Goal: Task Accomplishment & Management: Use online tool/utility

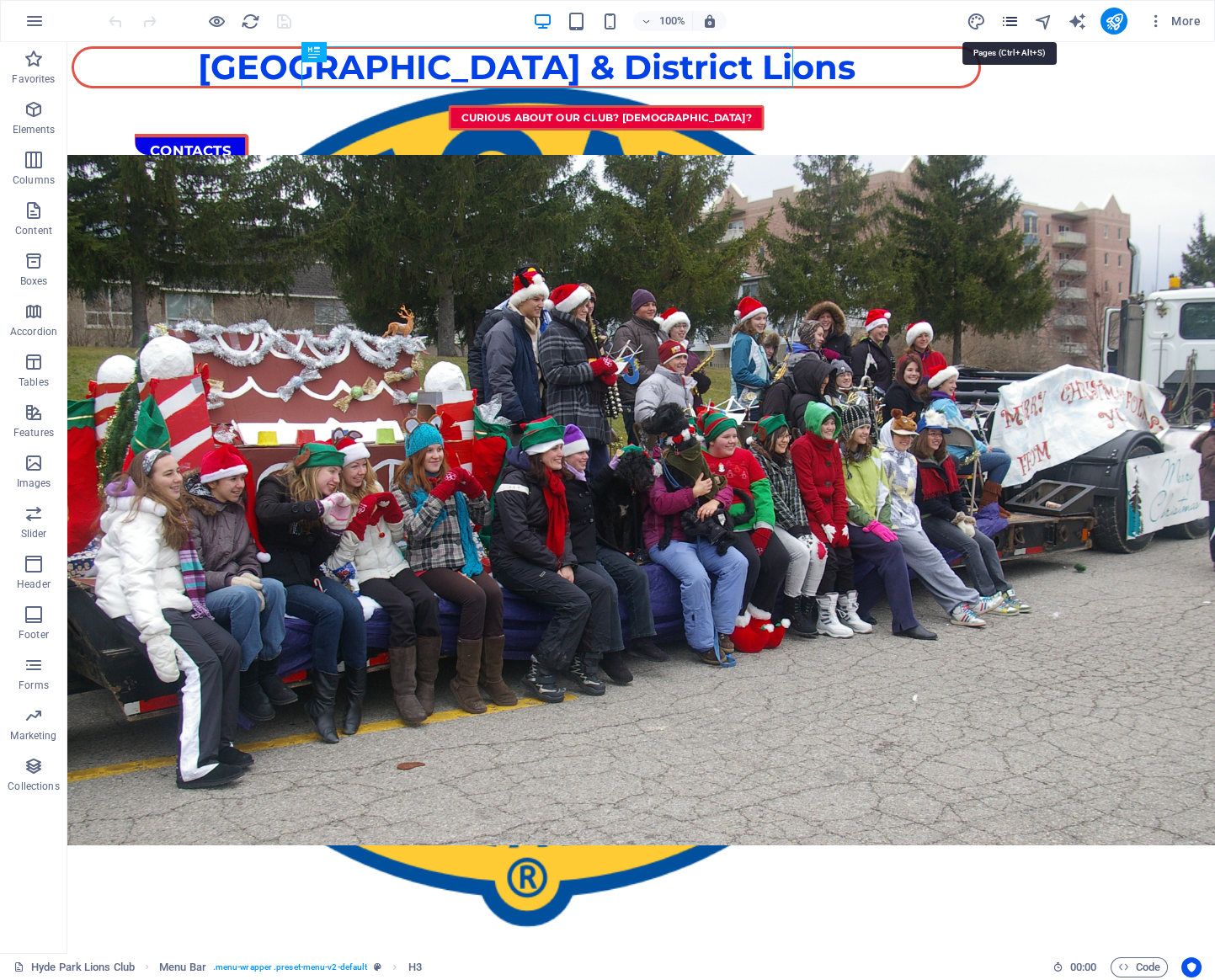
click at [1014, 17] on icon "pages" at bounding box center [1009, 21] width 19 height 19
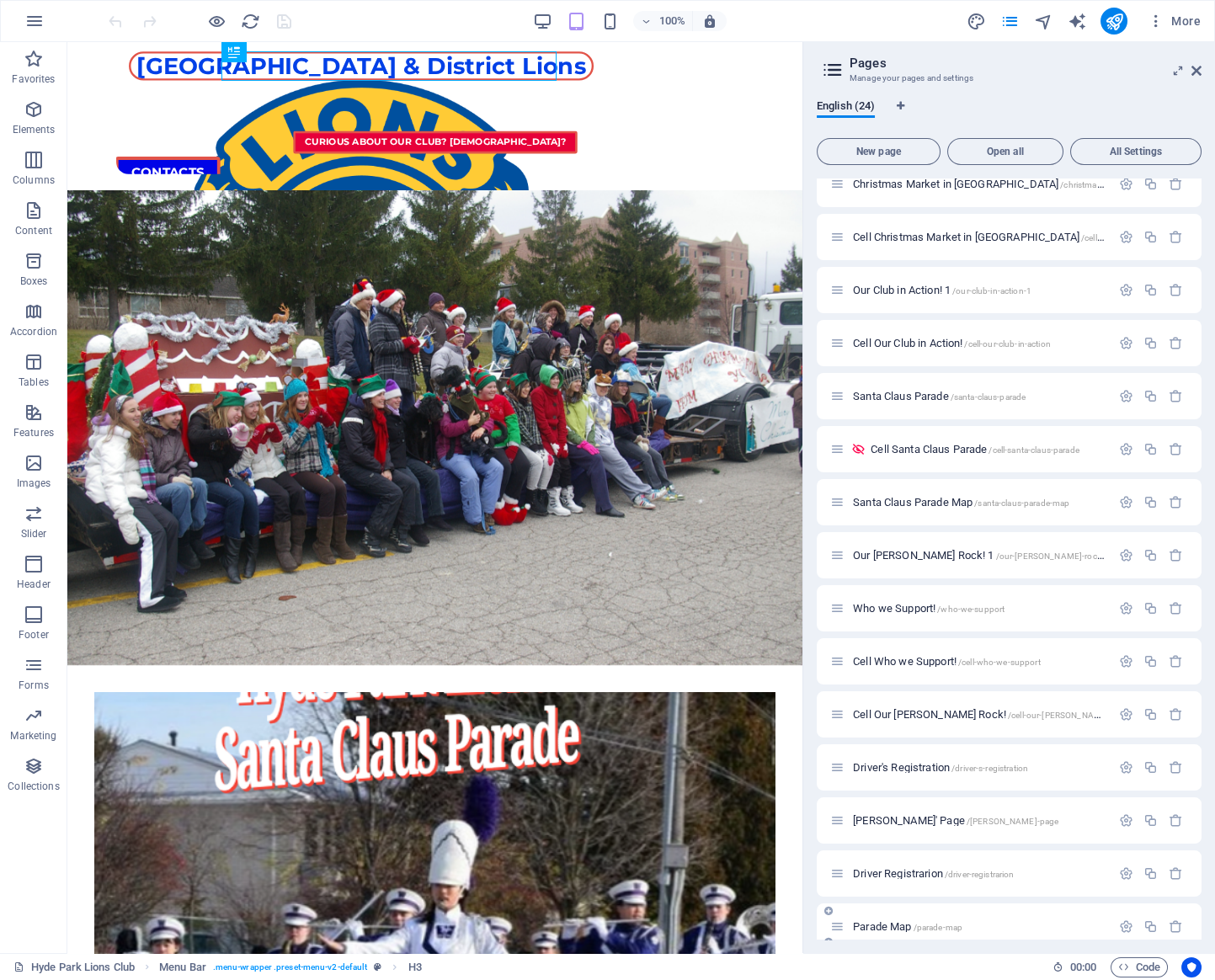
scroll to position [512, 0]
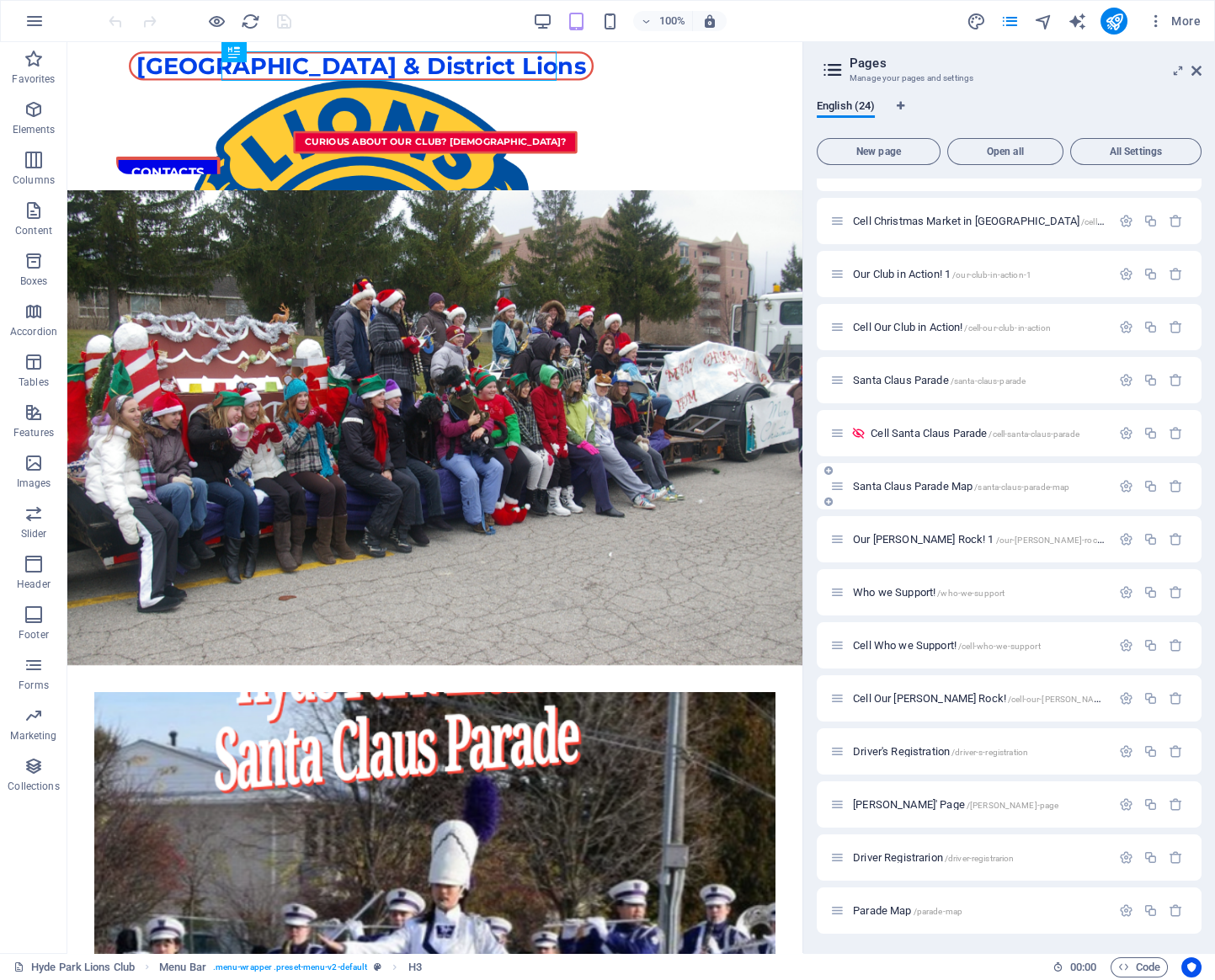
click at [939, 478] on div "Santa Claus Parade Map /santa-claus-parade-map" at bounding box center [970, 487] width 280 height 19
click at [937, 491] on div "Santa Claus Parade Map /santa-claus-parade-map" at bounding box center [970, 487] width 280 height 19
click at [936, 485] on span "Santa Claus Parade Map /santa-claus-parade-map" at bounding box center [961, 486] width 216 height 12
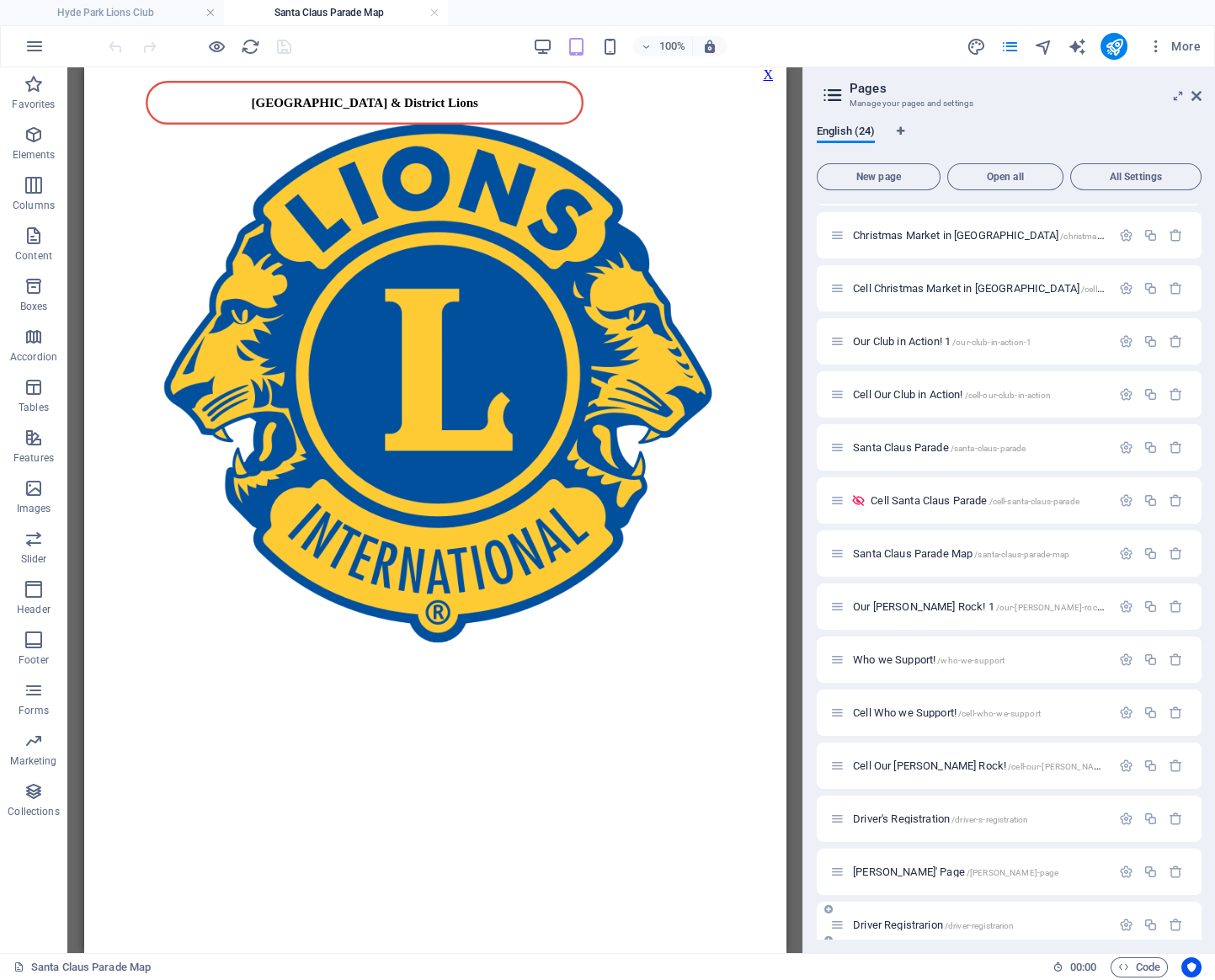
scroll to position [537, 0]
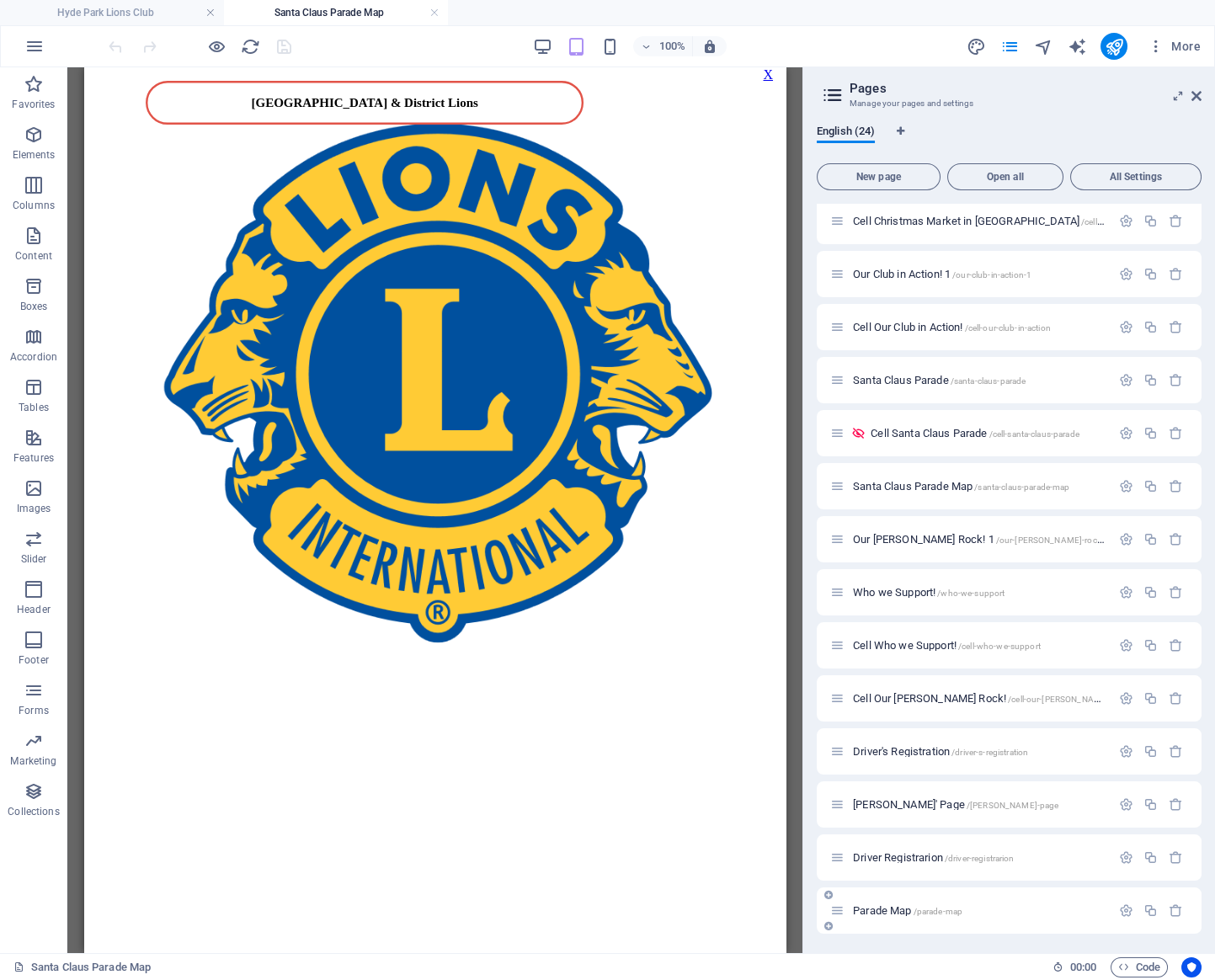
click at [903, 916] on span "Parade Map /parade-map" at bounding box center [908, 910] width 109 height 12
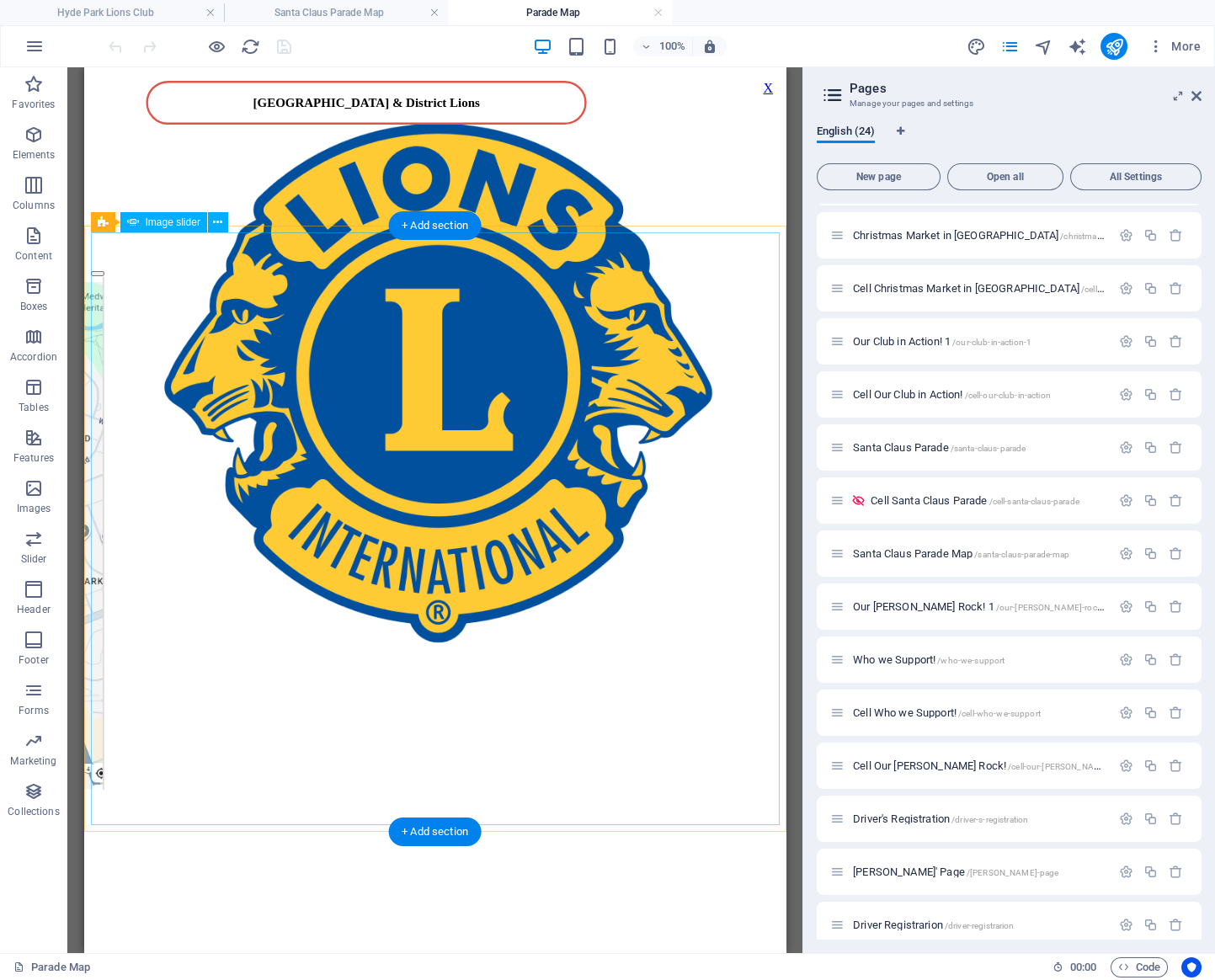
scroll to position [0, 0]
click at [215, 222] on icon at bounding box center [218, 223] width 10 height 17
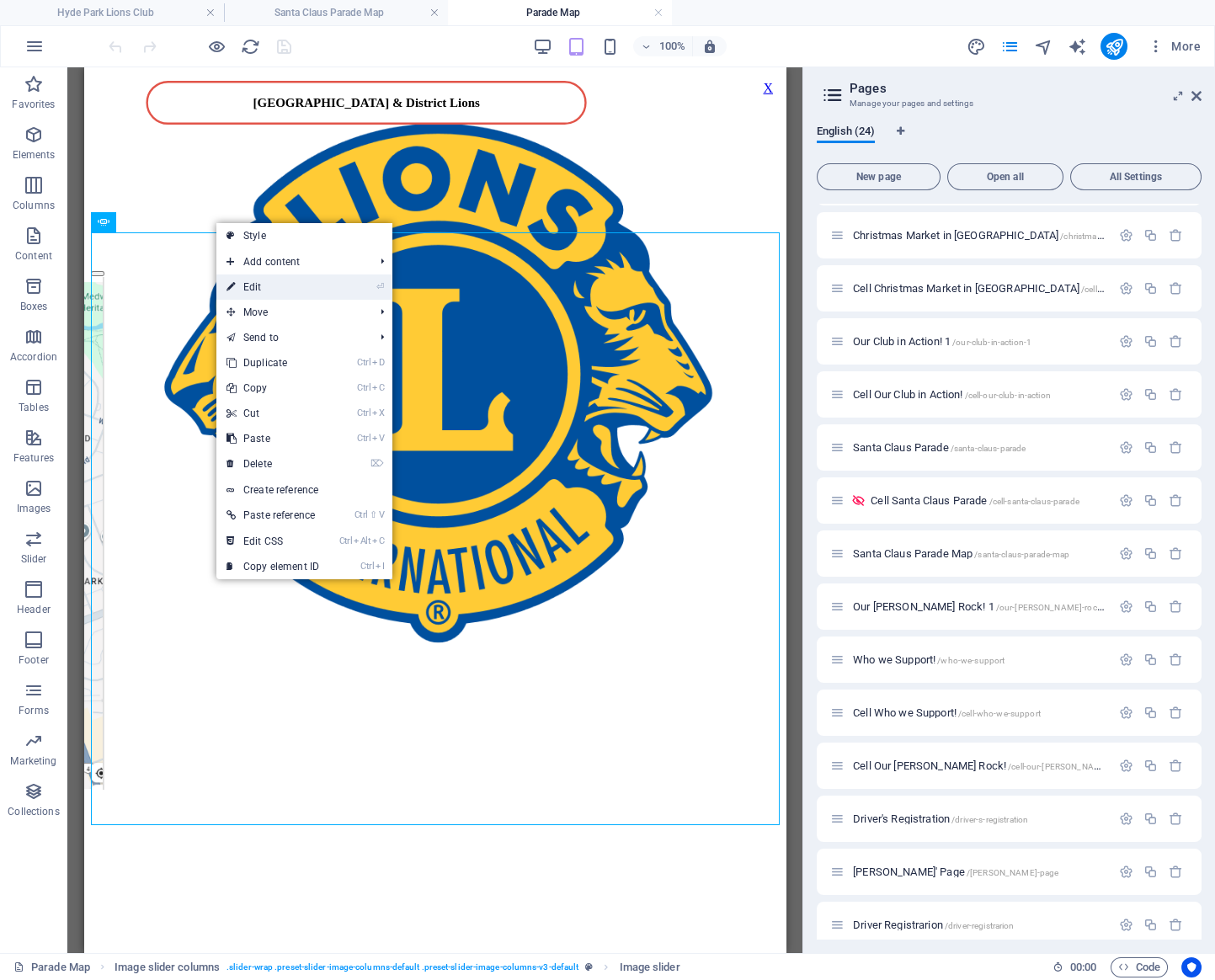
click at [257, 278] on link "⏎ Edit" at bounding box center [273, 287] width 113 height 25
select select "ms"
select select "s"
select select "progressive"
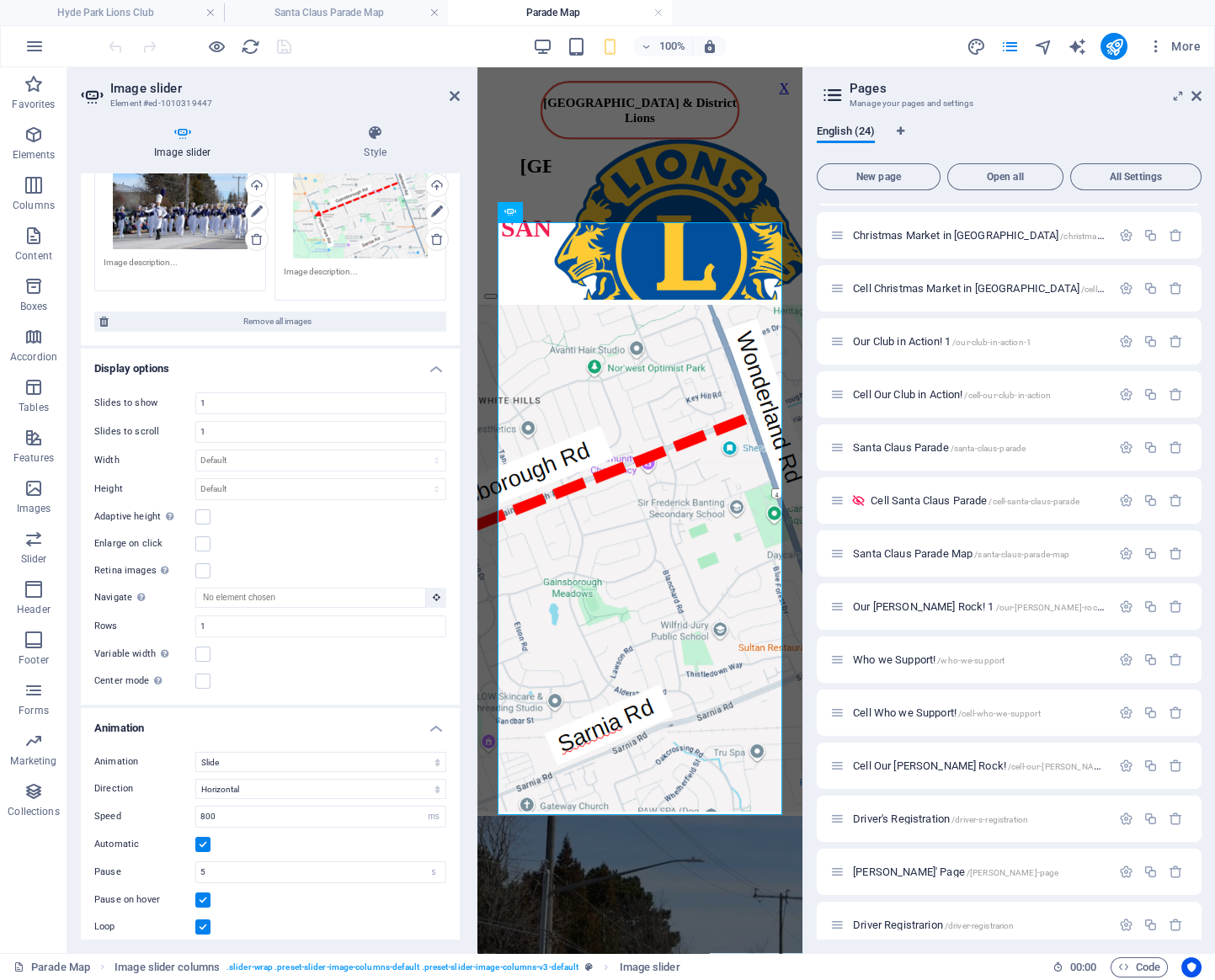
scroll to position [151, 0]
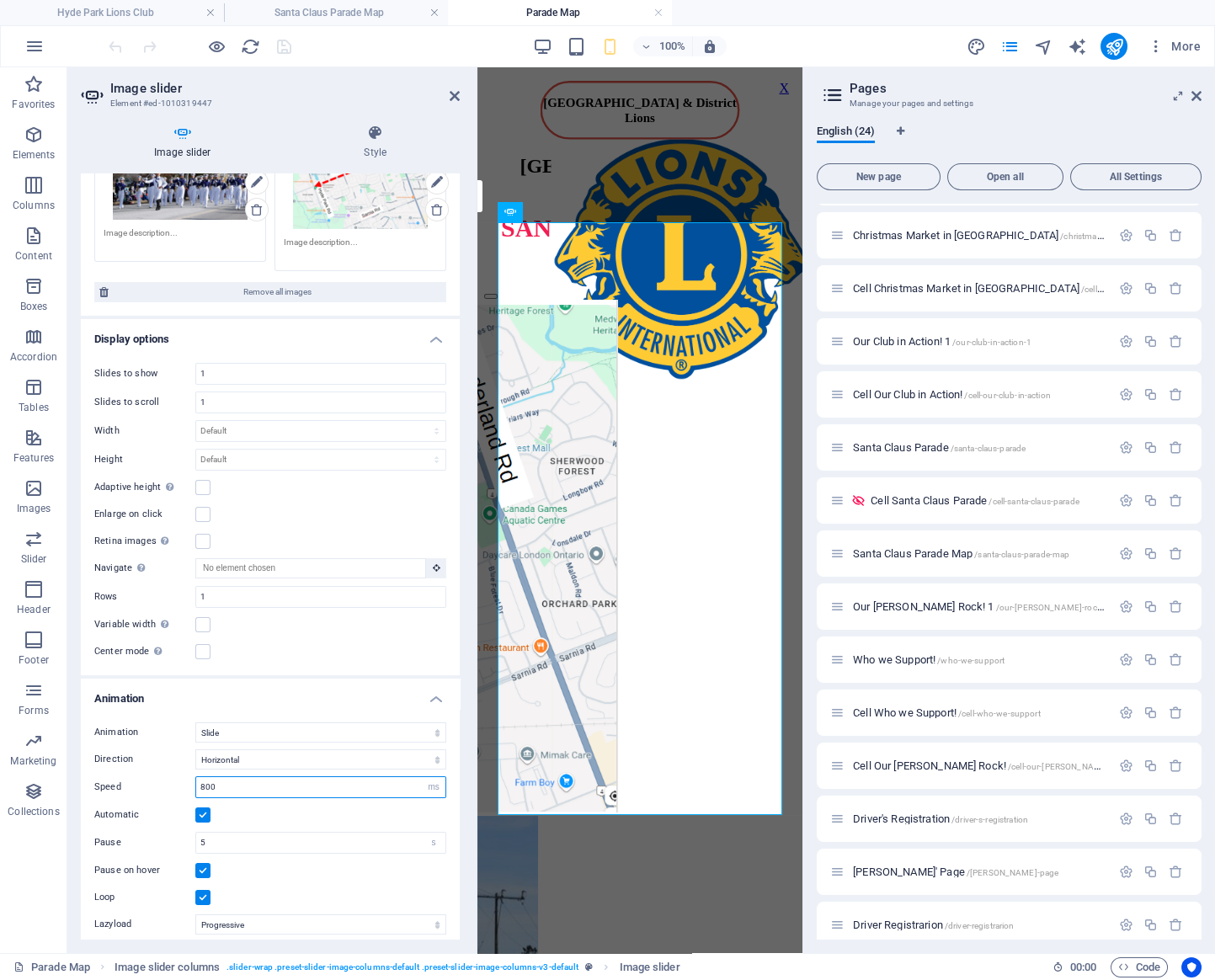
drag, startPoint x: 251, startPoint y: 786, endPoint x: 173, endPoint y: 785, distance: 78.0
click at [196, 785] on input "800" at bounding box center [321, 787] width 250 height 20
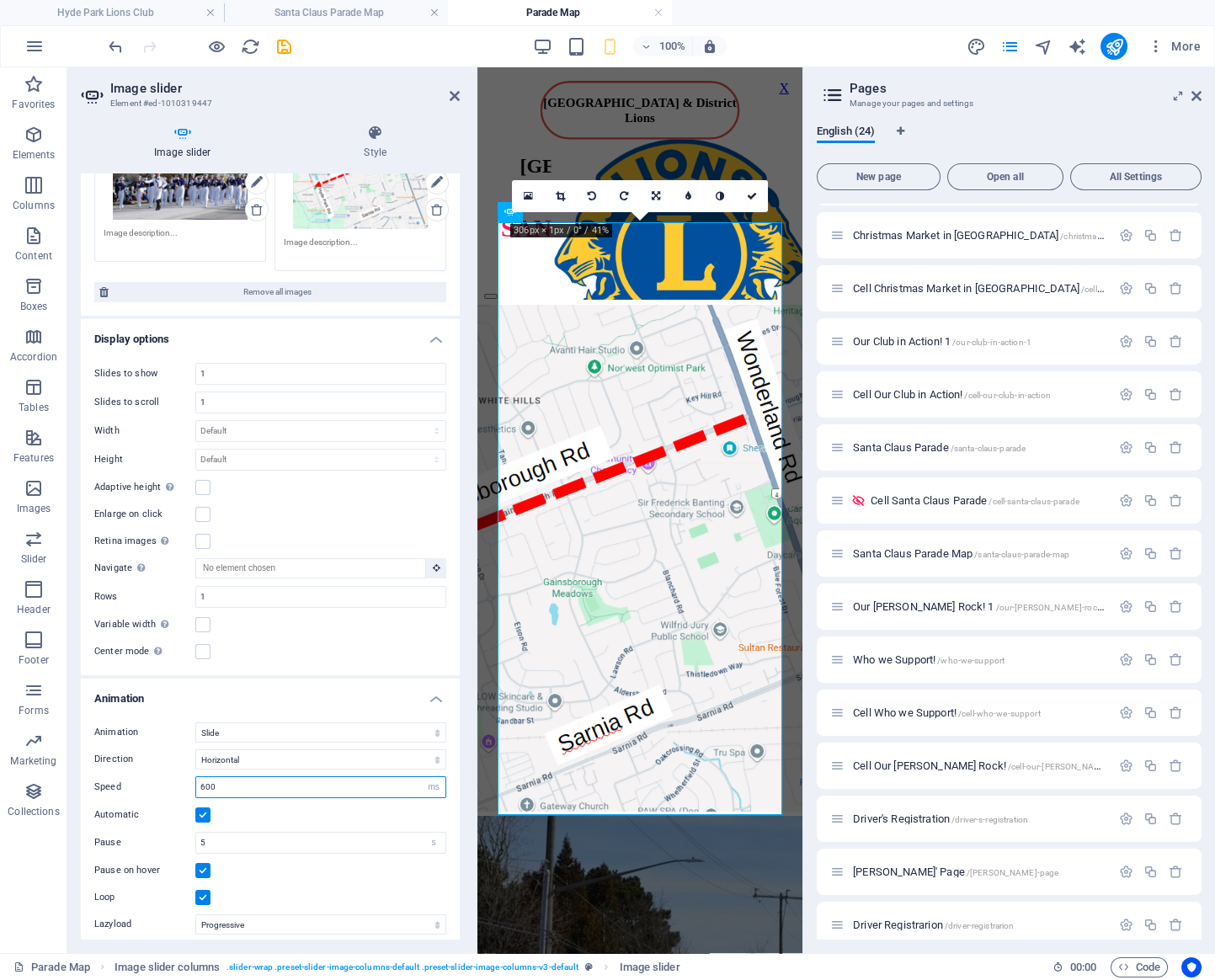
type input "600"
click at [206, 897] on label at bounding box center [203, 897] width 15 height 15
click at [0, 0] on input "Loop" at bounding box center [0, 0] width 0 height 0
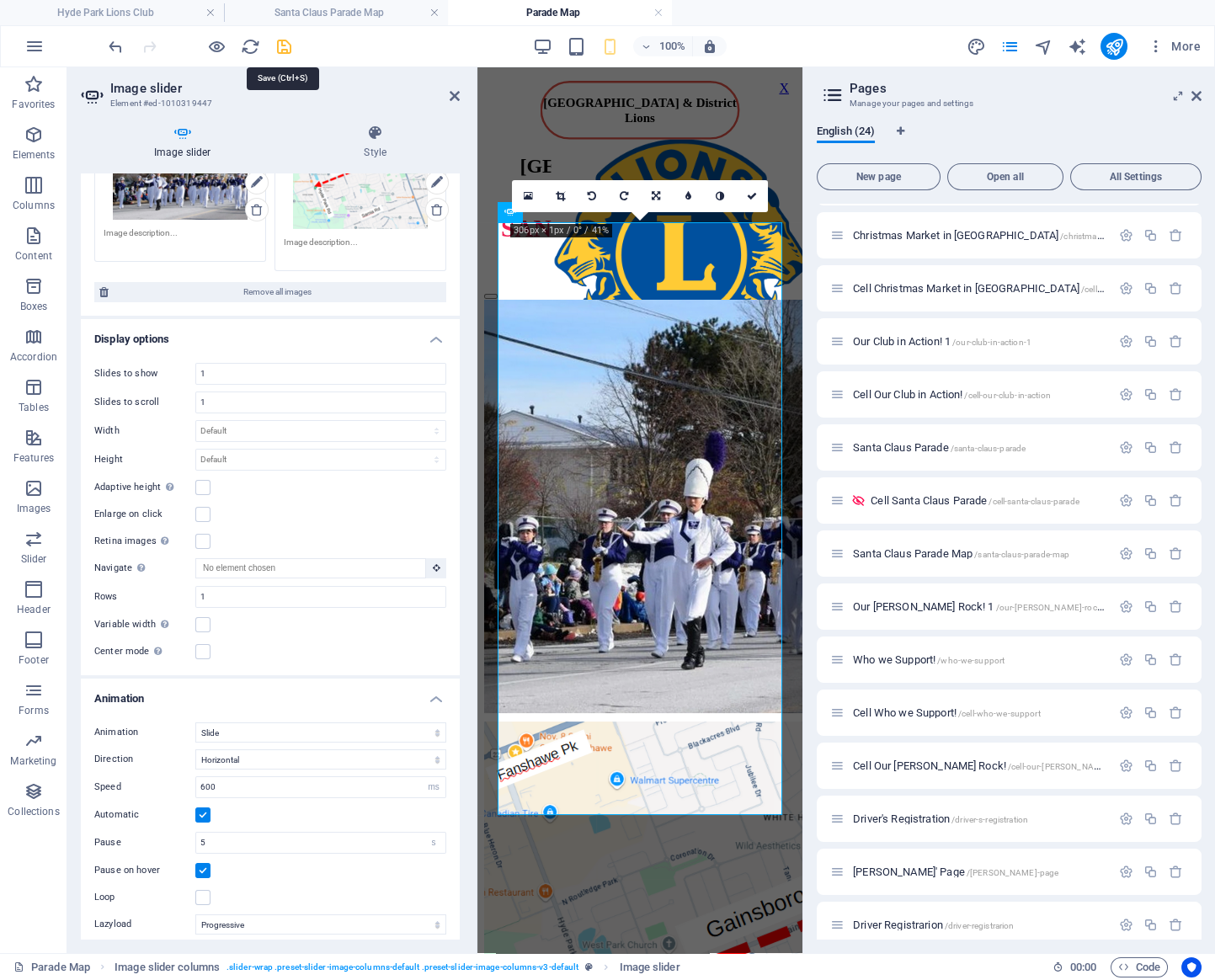
click at [274, 45] on icon "save" at bounding box center [284, 47] width 19 height 19
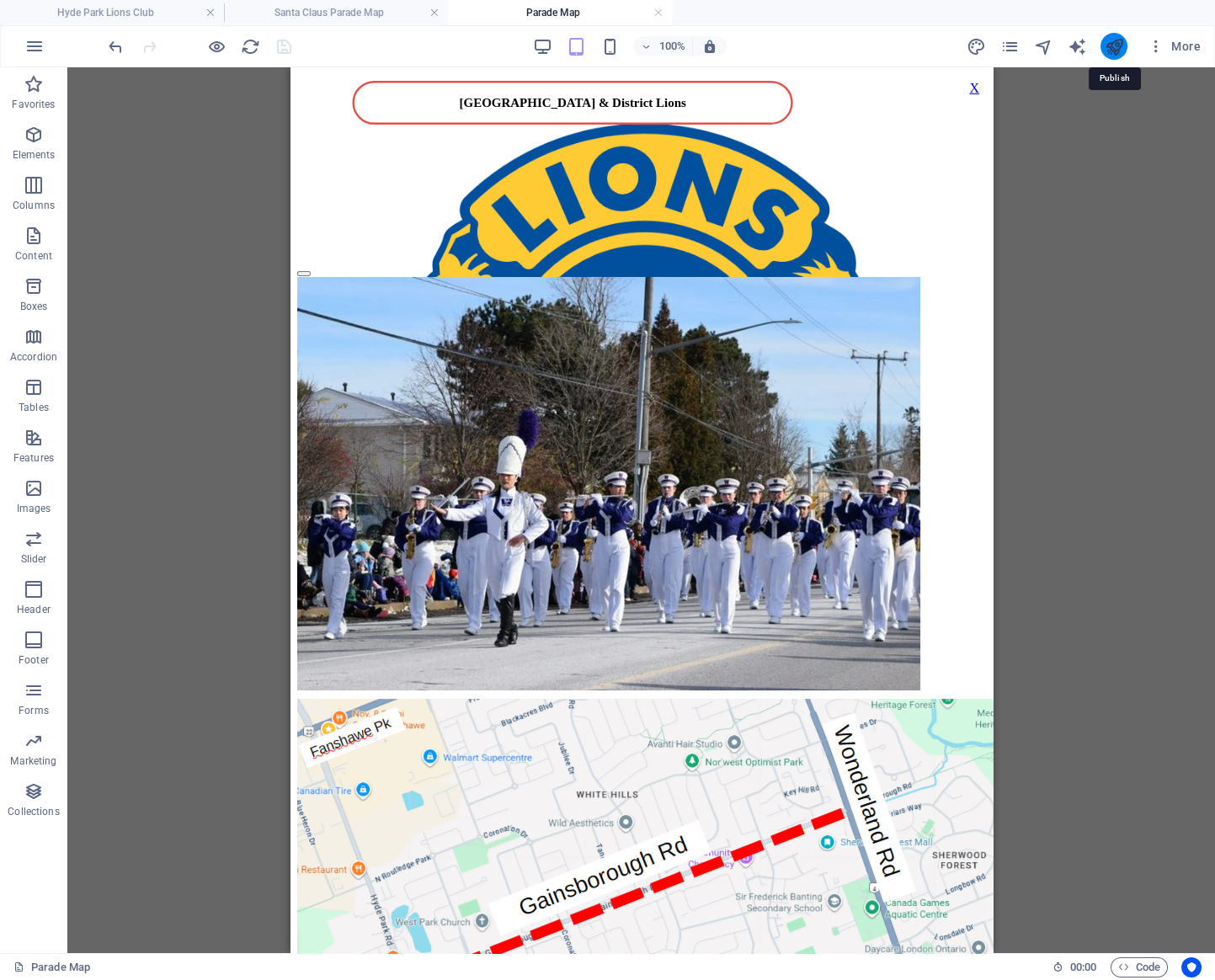
click at [1113, 46] on icon "publish" at bounding box center [1113, 47] width 19 height 19
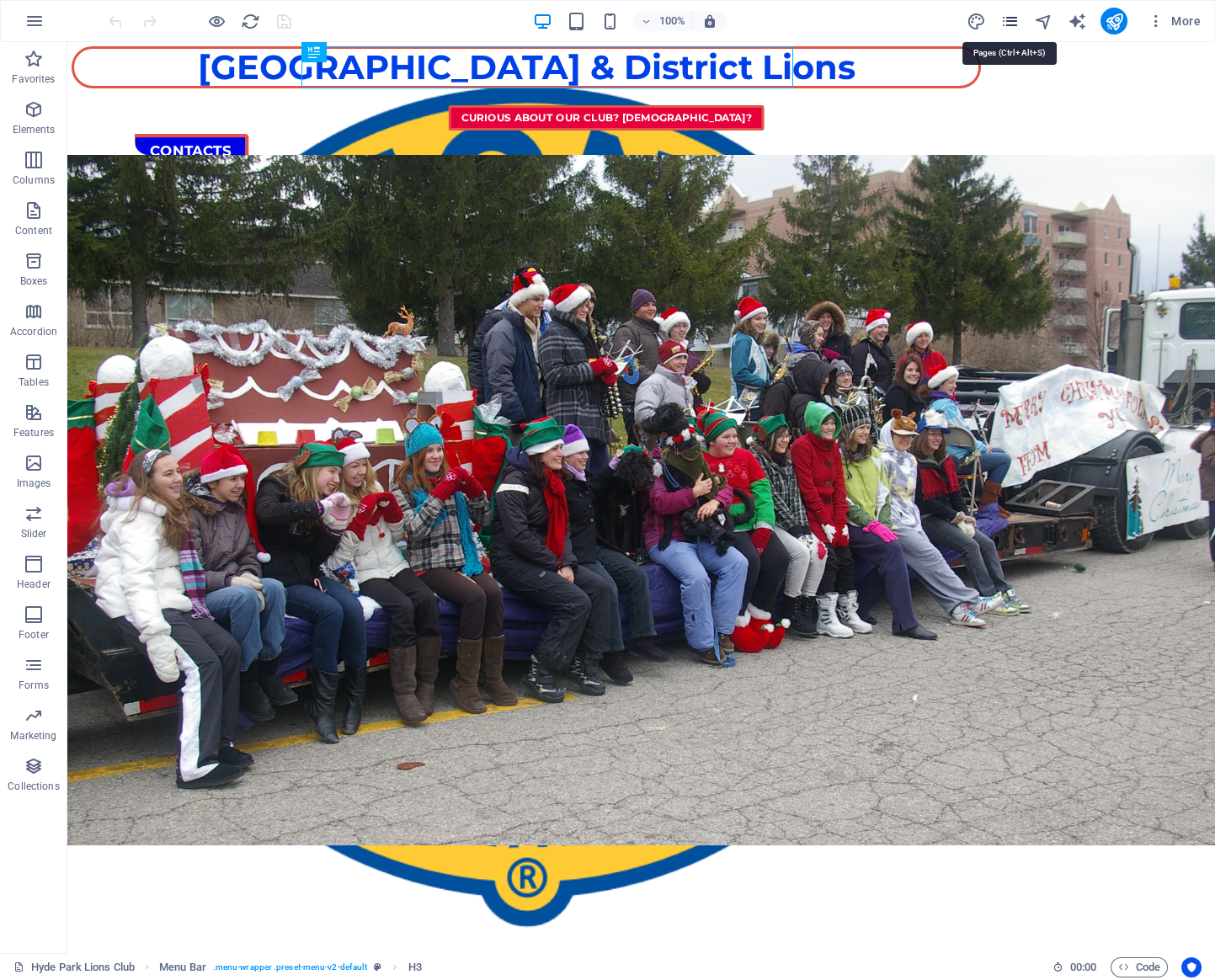
click at [1007, 23] on icon "pages" at bounding box center [1009, 21] width 19 height 19
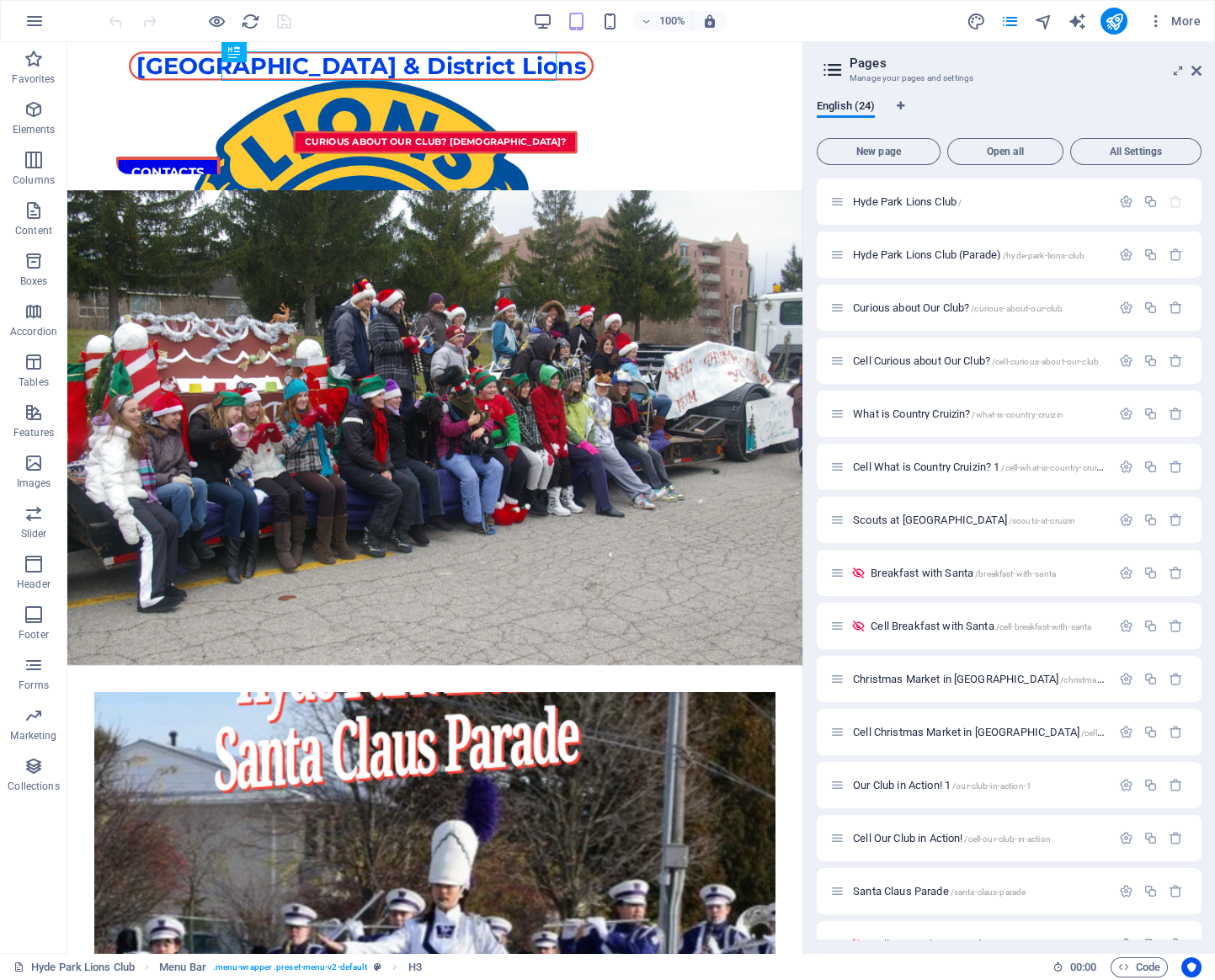
scroll to position [512, 0]
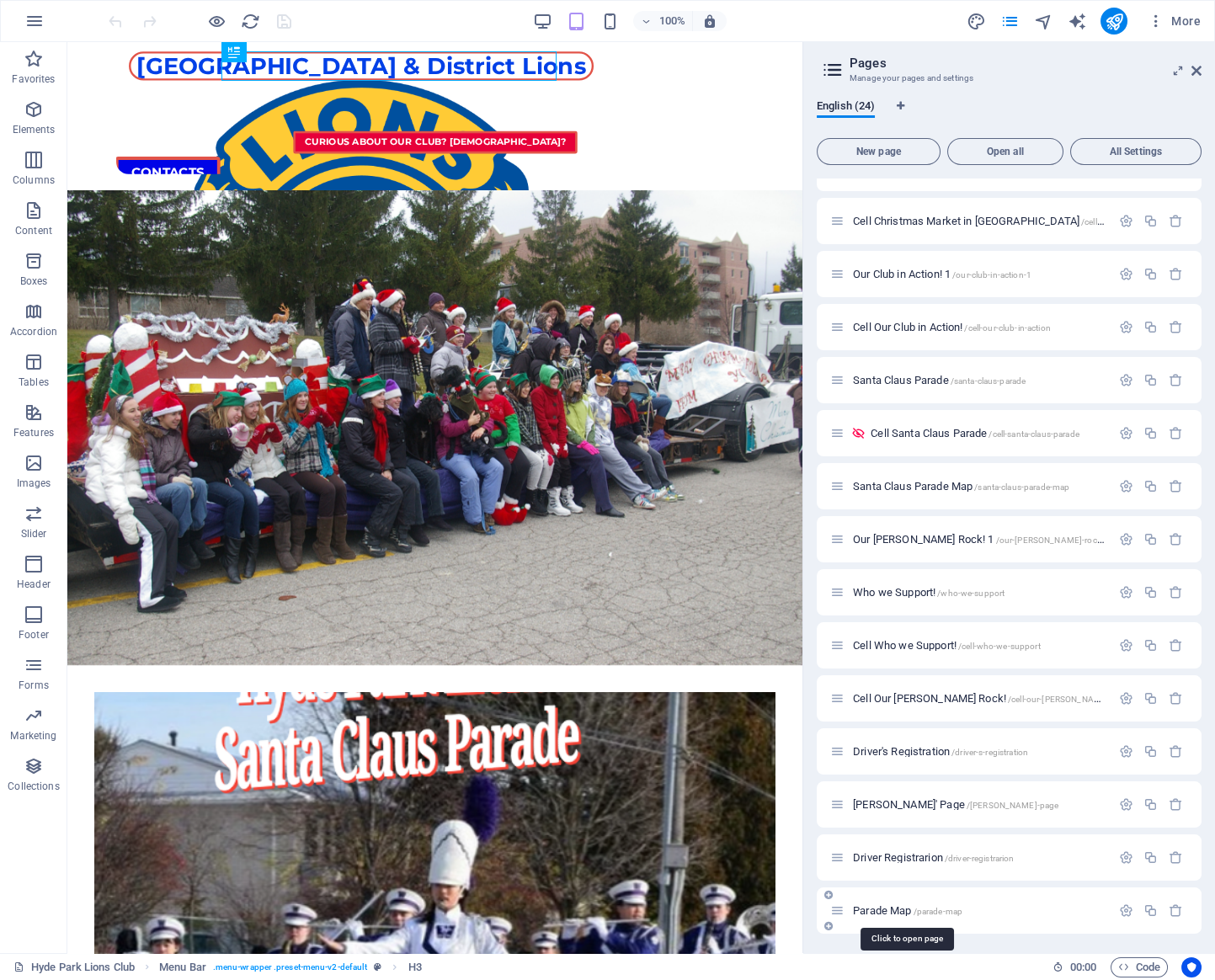
click at [924, 913] on span "/parade-map" at bounding box center [939, 912] width 50 height 10
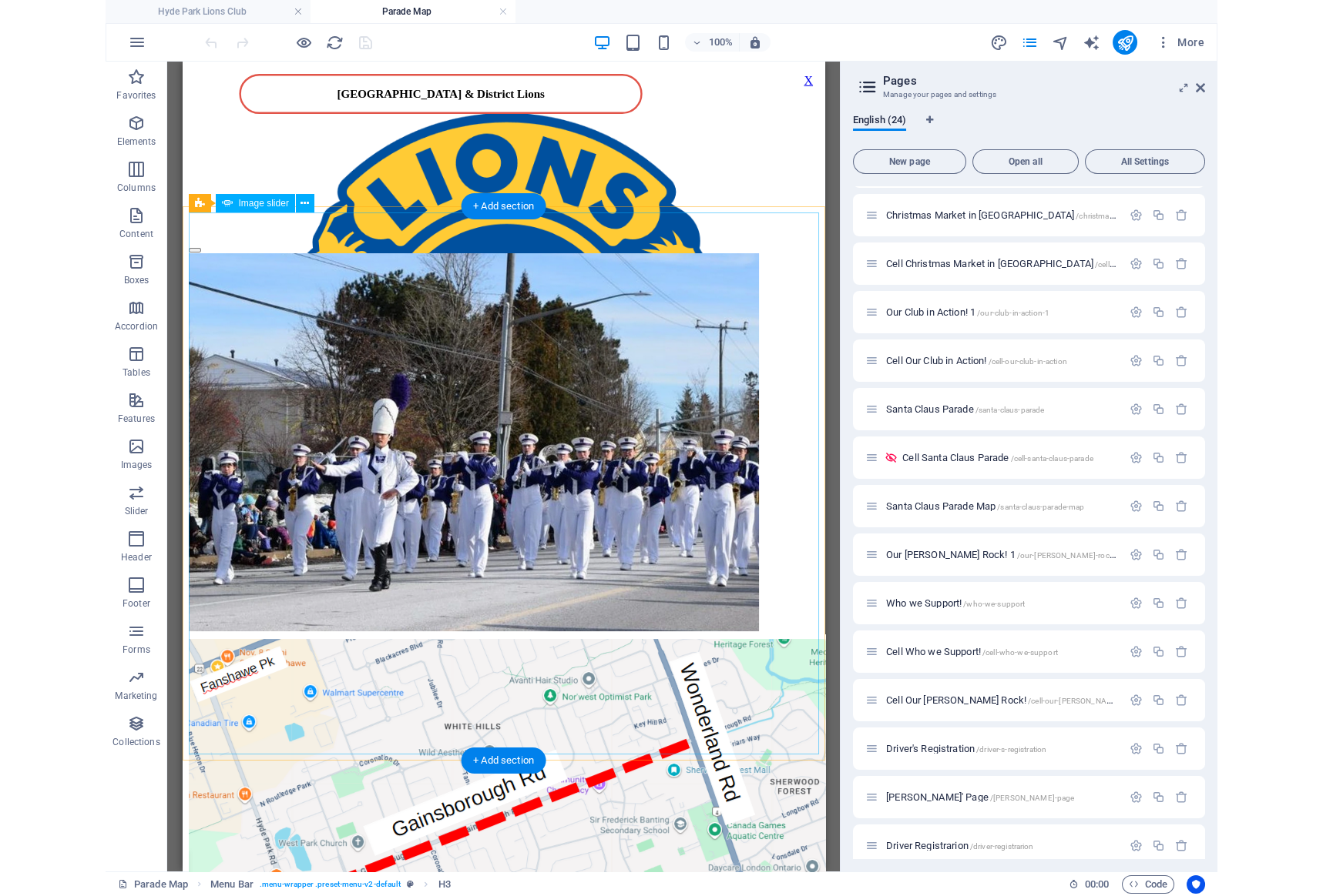
scroll to position [0, 0]
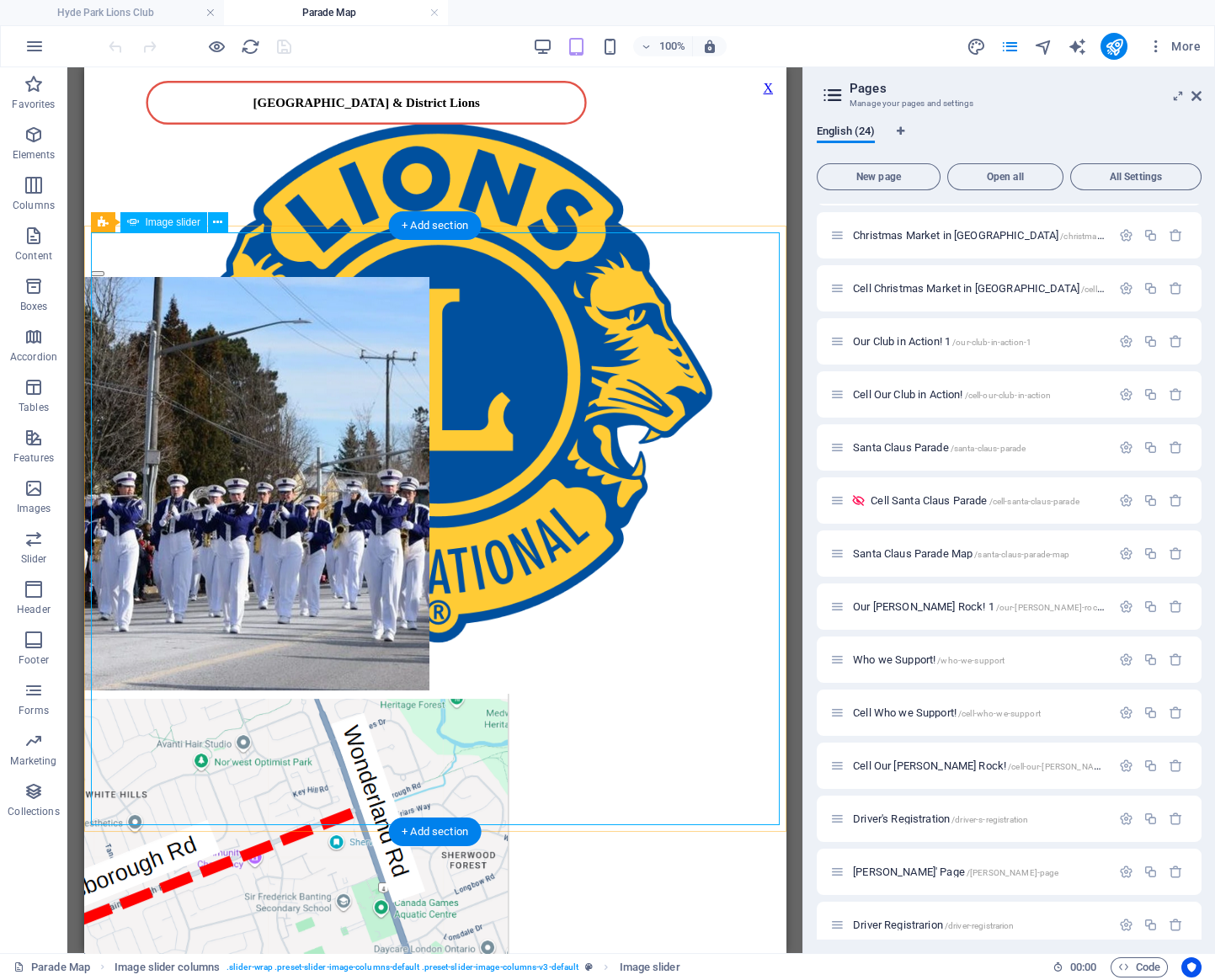
select select "ms"
select select "s"
select select "progressive"
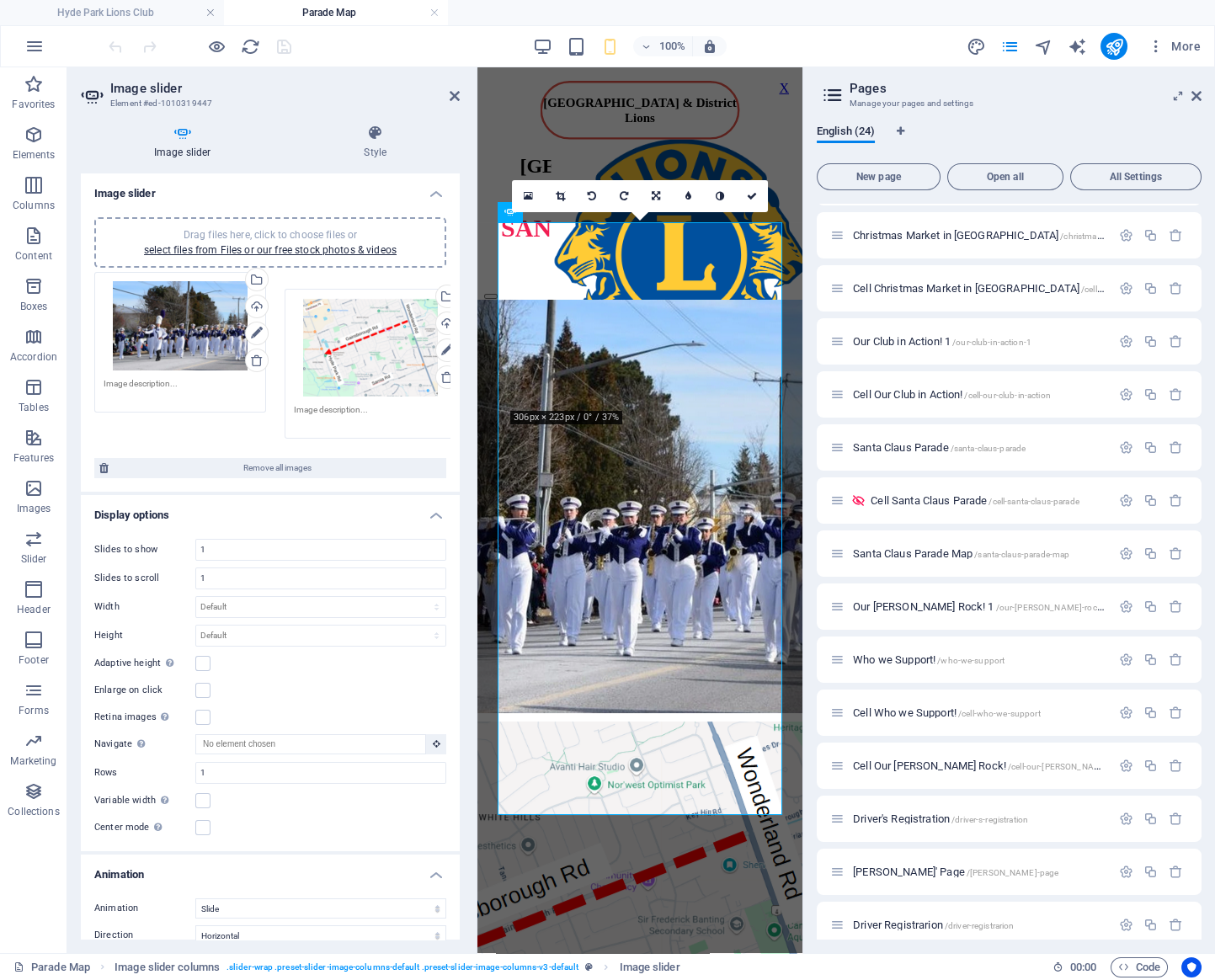
click at [347, 318] on div "Drag files here, click to choose files or select files from Files or our free s…" at bounding box center [271, 359] width 361 height 183
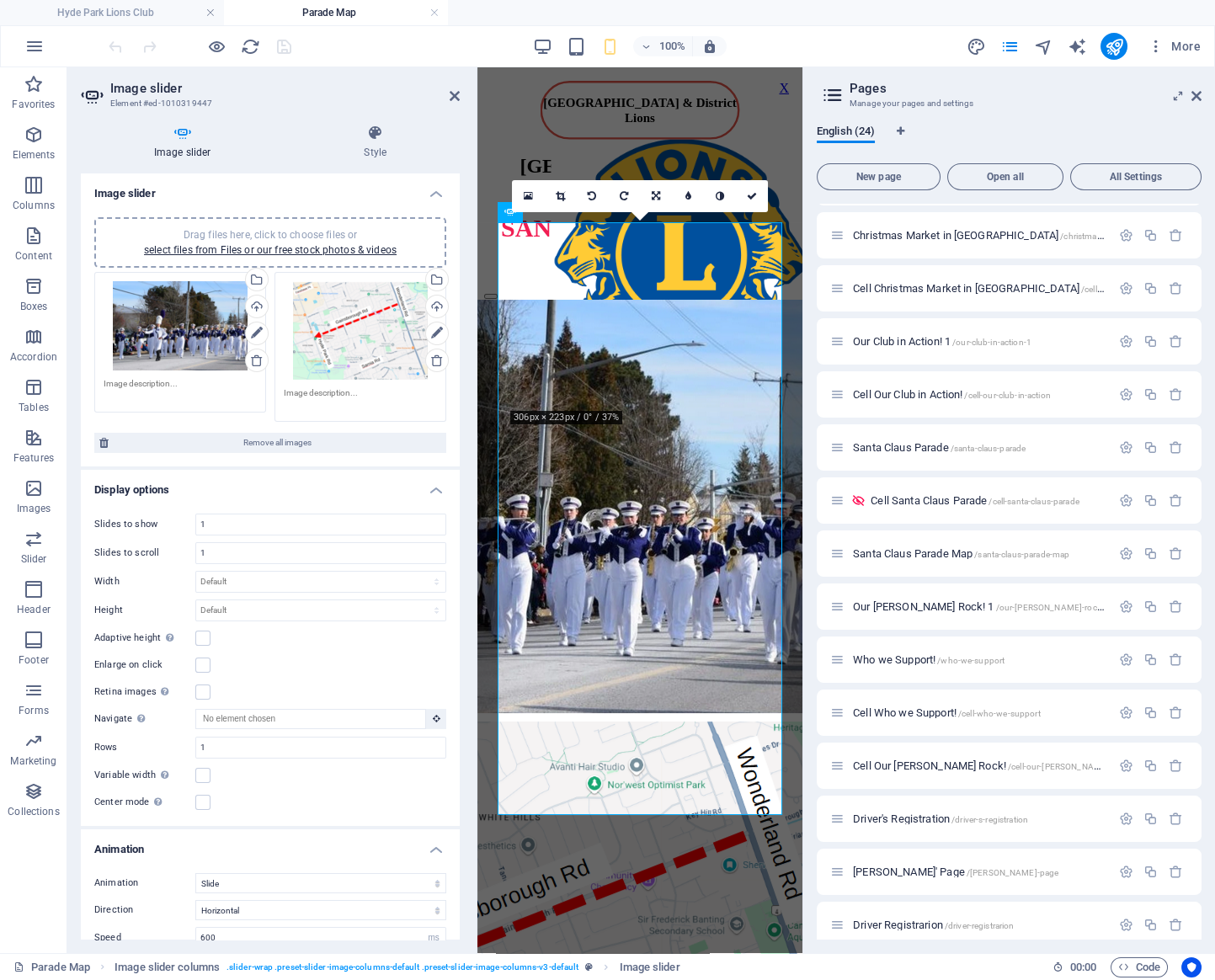
click at [348, 314] on div "Drag files here, click to choose files or select files from Files or our free s…" at bounding box center [361, 330] width 154 height 99
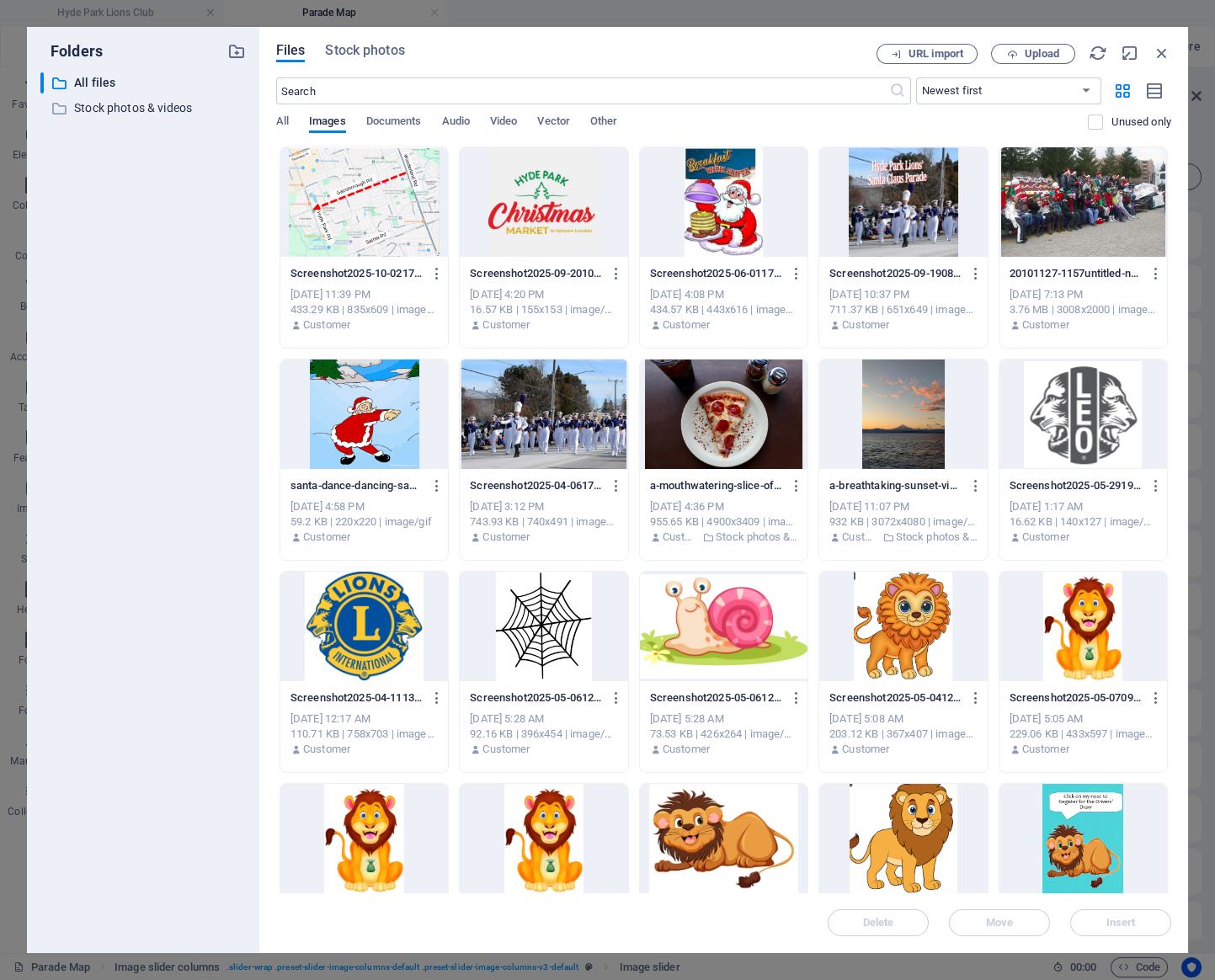
click at [395, 206] on div at bounding box center [364, 203] width 168 height 109
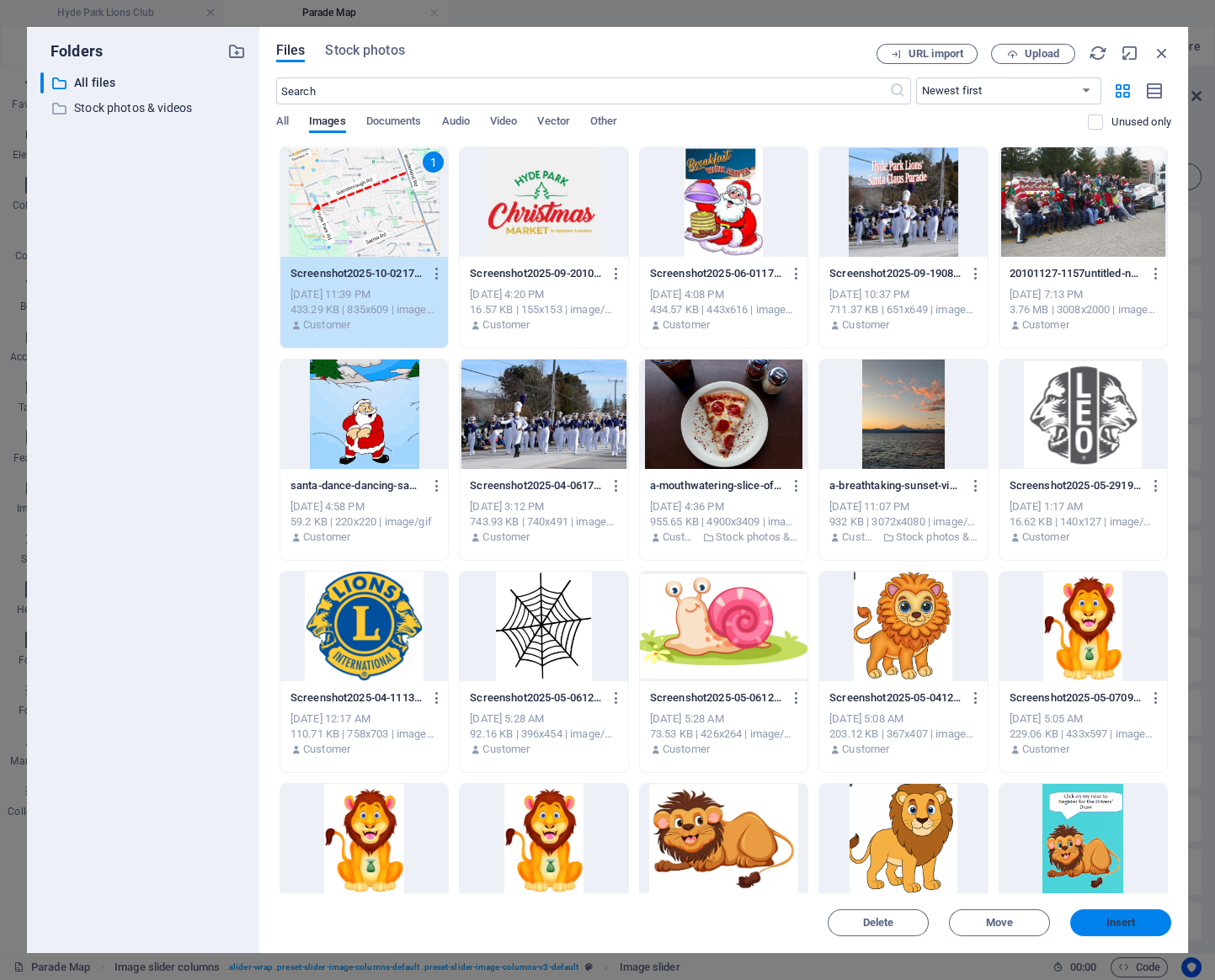
click at [1111, 919] on span "Insert" at bounding box center [1121, 922] width 30 height 11
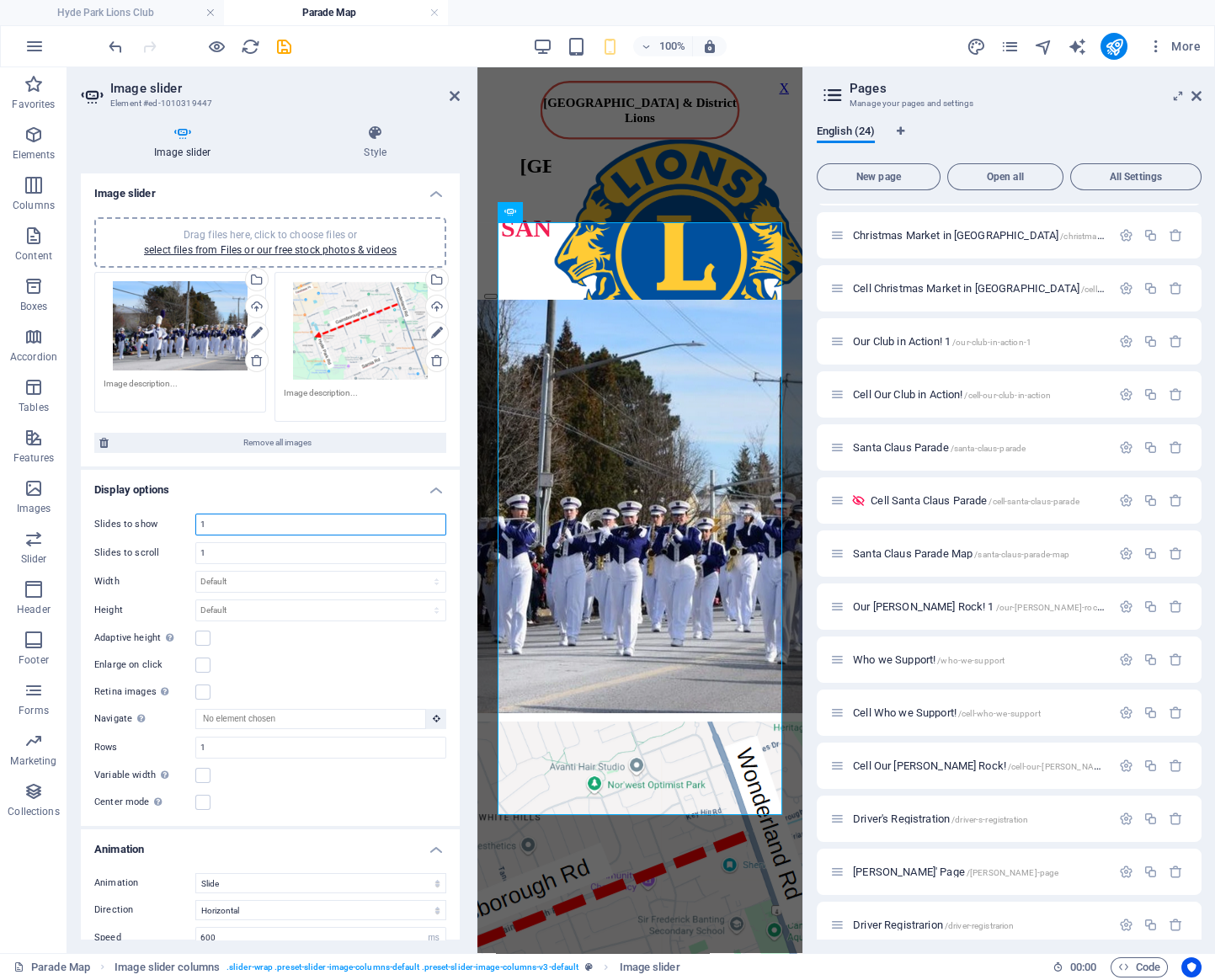
drag, startPoint x: 264, startPoint y: 526, endPoint x: 107, endPoint y: 517, distance: 157.3
click at [196, 517] on input "1" at bounding box center [321, 524] width 250 height 20
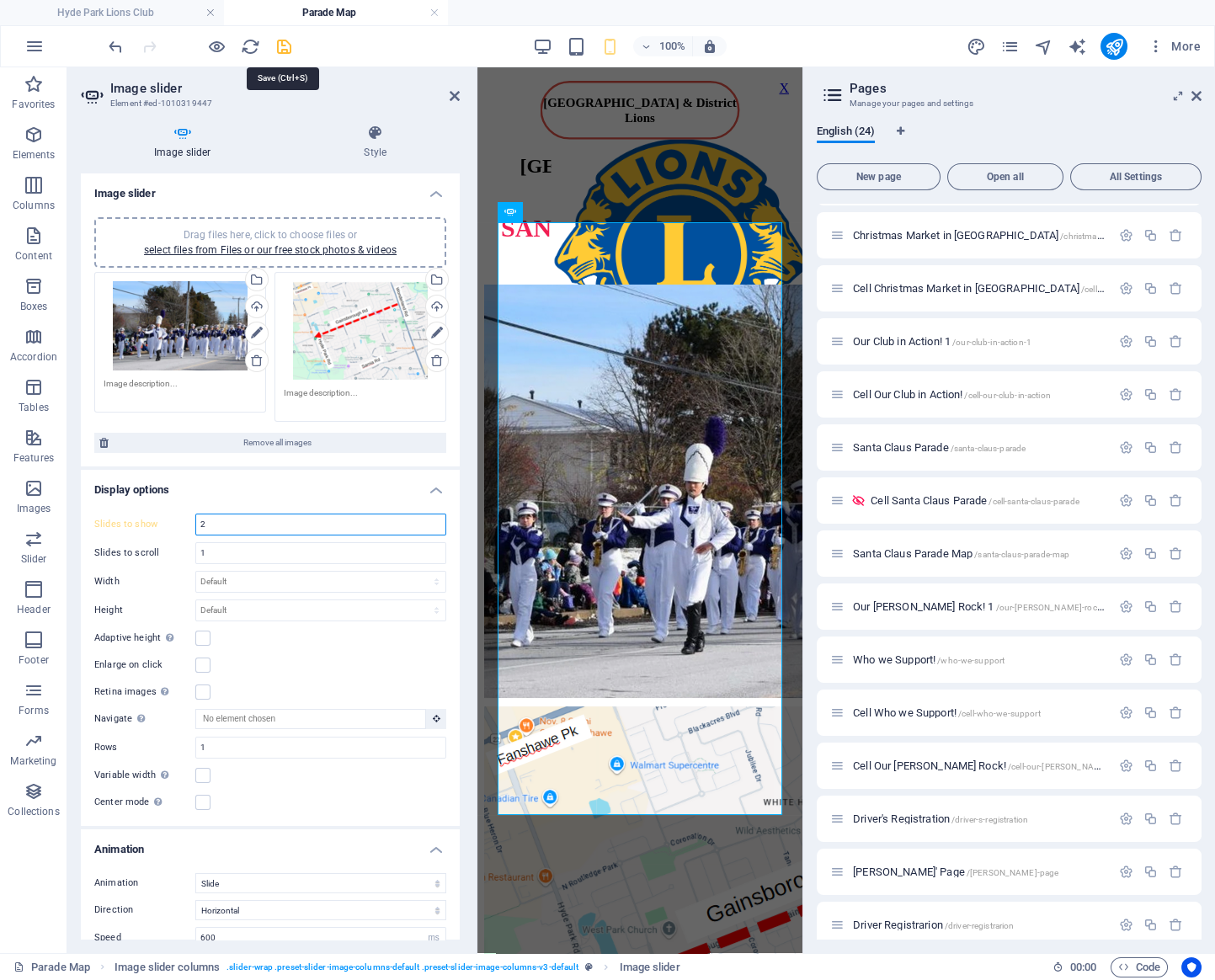
type input "2"
click at [287, 49] on icon "save" at bounding box center [284, 47] width 19 height 19
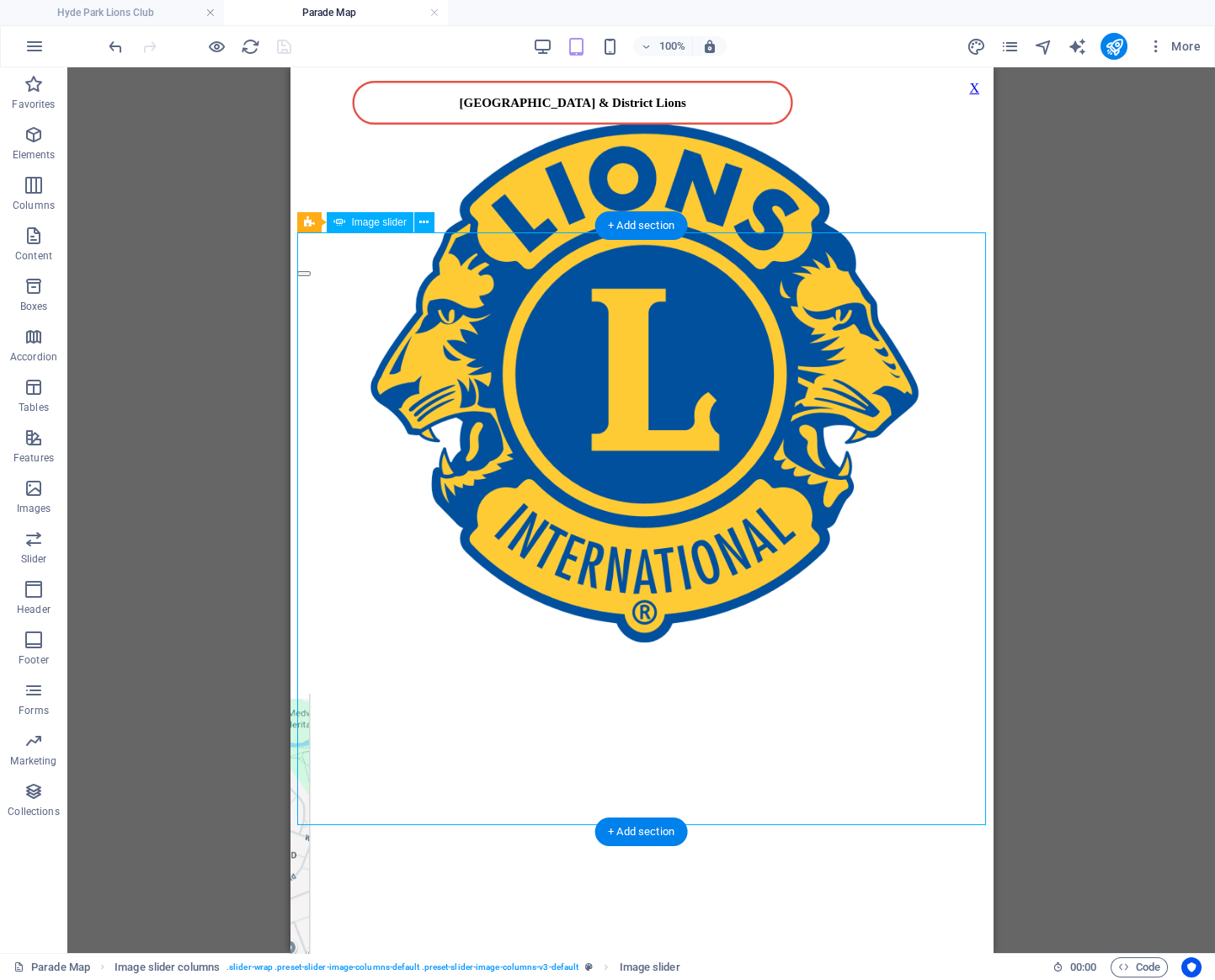
click at [310, 276] on button "button" at bounding box center [303, 274] width 13 height 5
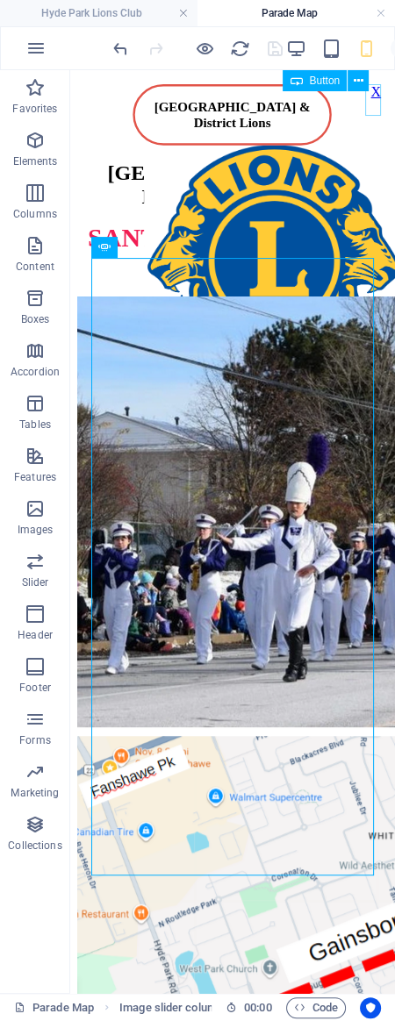
click at [378, 100] on div "X" at bounding box center [375, 92] width 11 height 16
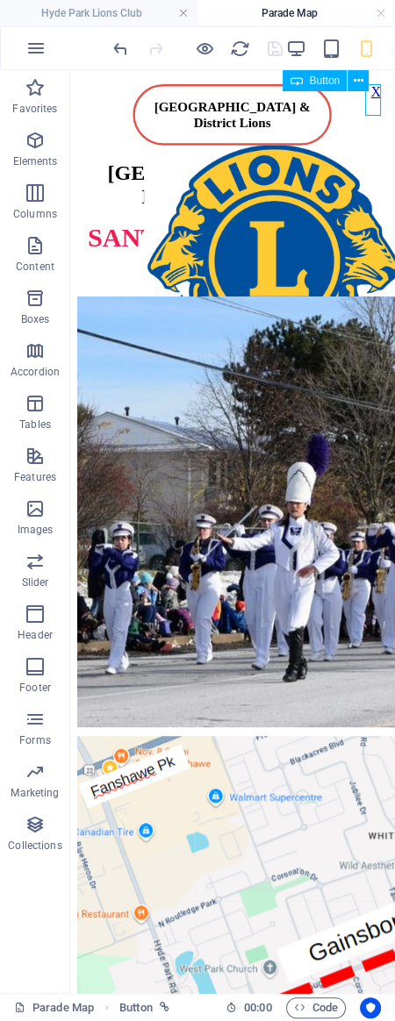
click at [376, 100] on div "X" at bounding box center [375, 92] width 11 height 16
click at [375, 97] on div "X" at bounding box center [375, 92] width 11 height 16
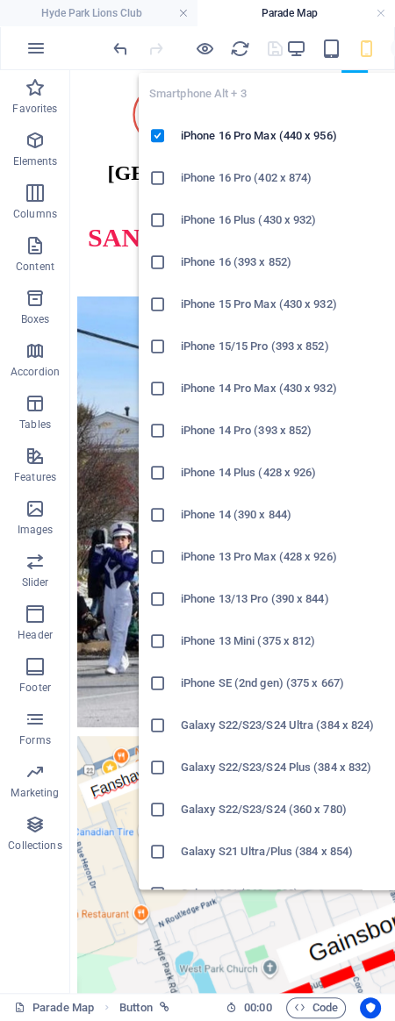
click at [369, 48] on icon "button" at bounding box center [366, 49] width 20 height 20
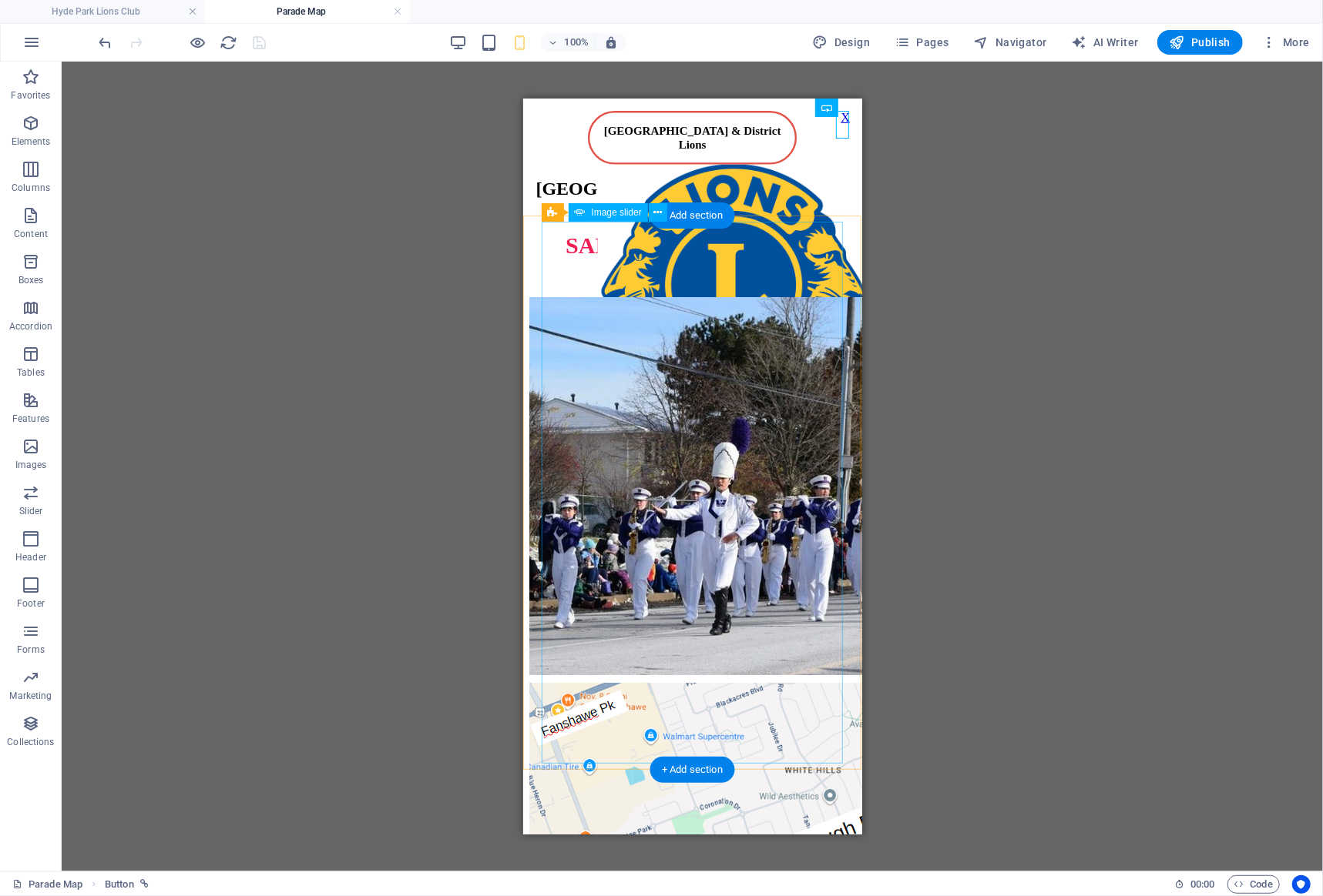
click at [734, 297] on div at bounding box center [692, 723] width 327 height 853
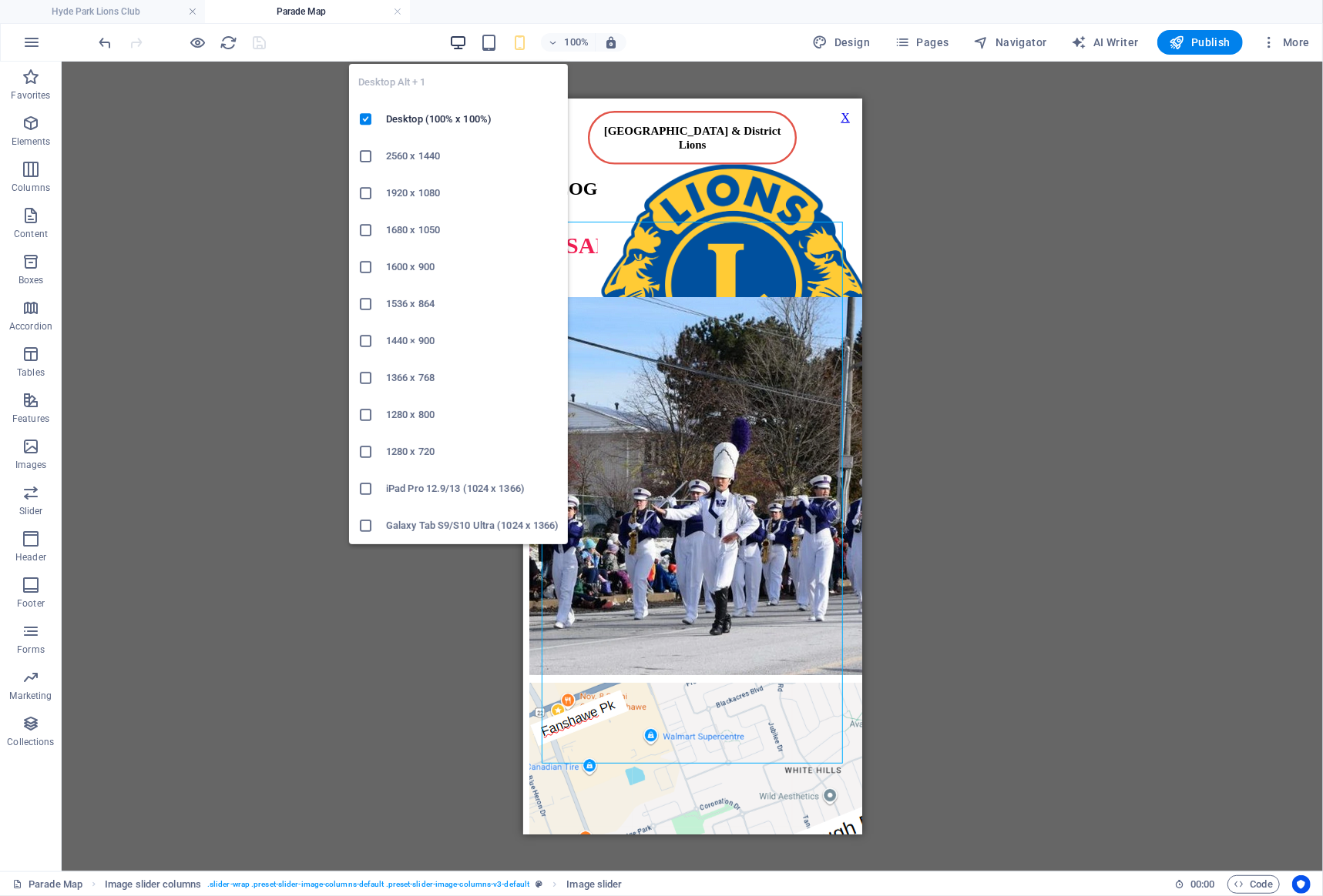
click at [461, 38] on icon "button" at bounding box center [458, 43] width 18 height 18
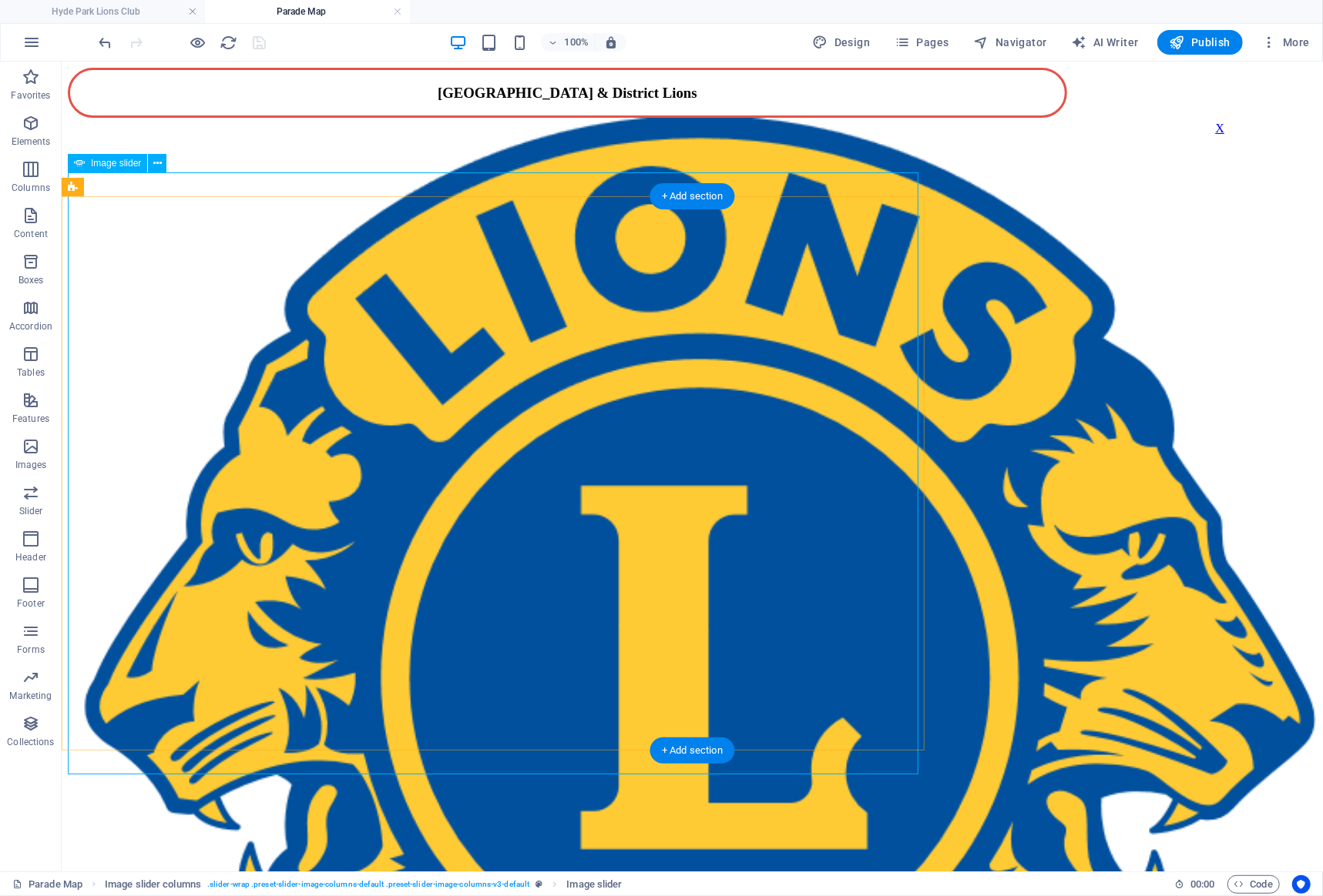
click at [79, 244] on button "button" at bounding box center [73, 241] width 12 height 4
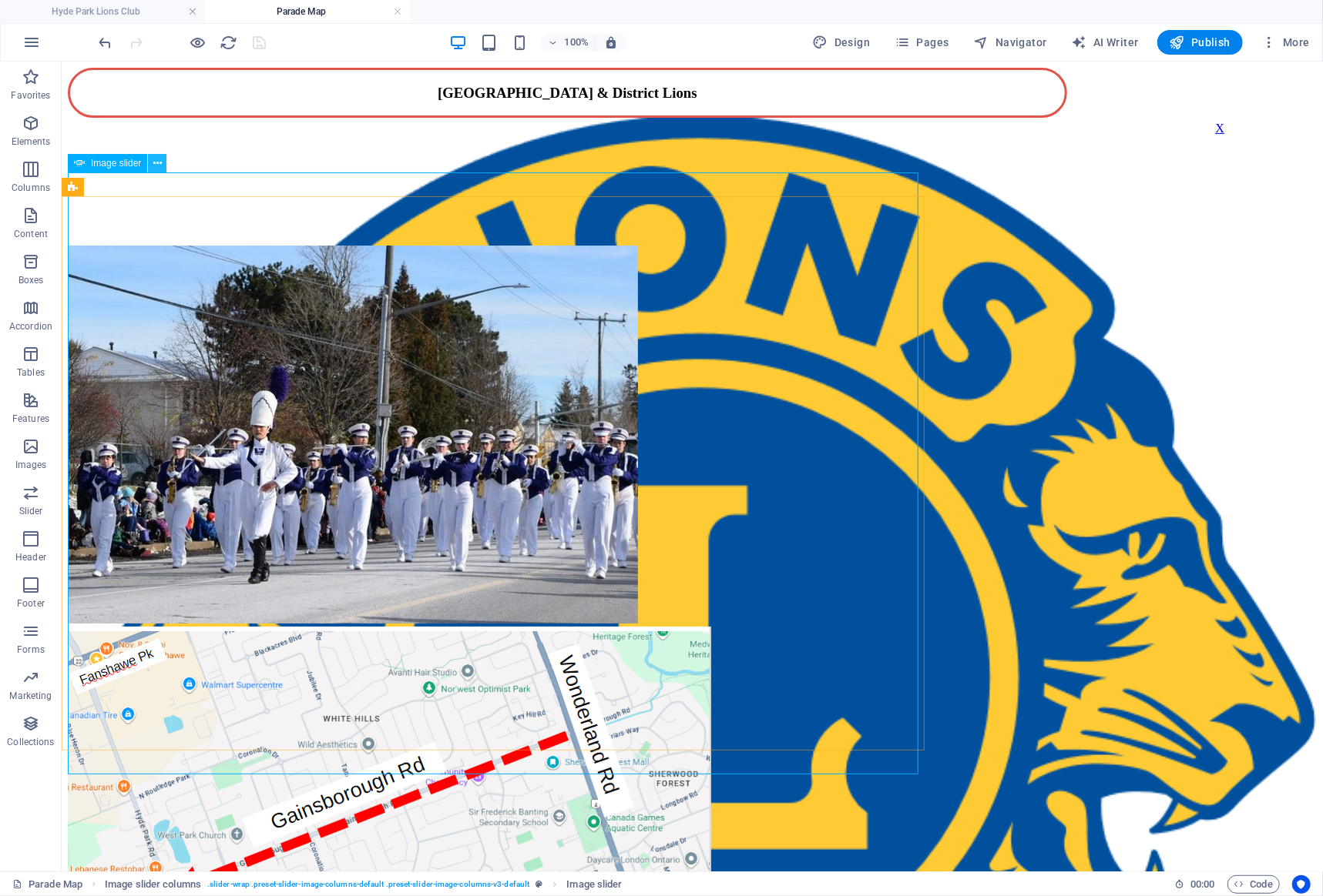
click at [157, 158] on icon at bounding box center [158, 163] width 9 height 16
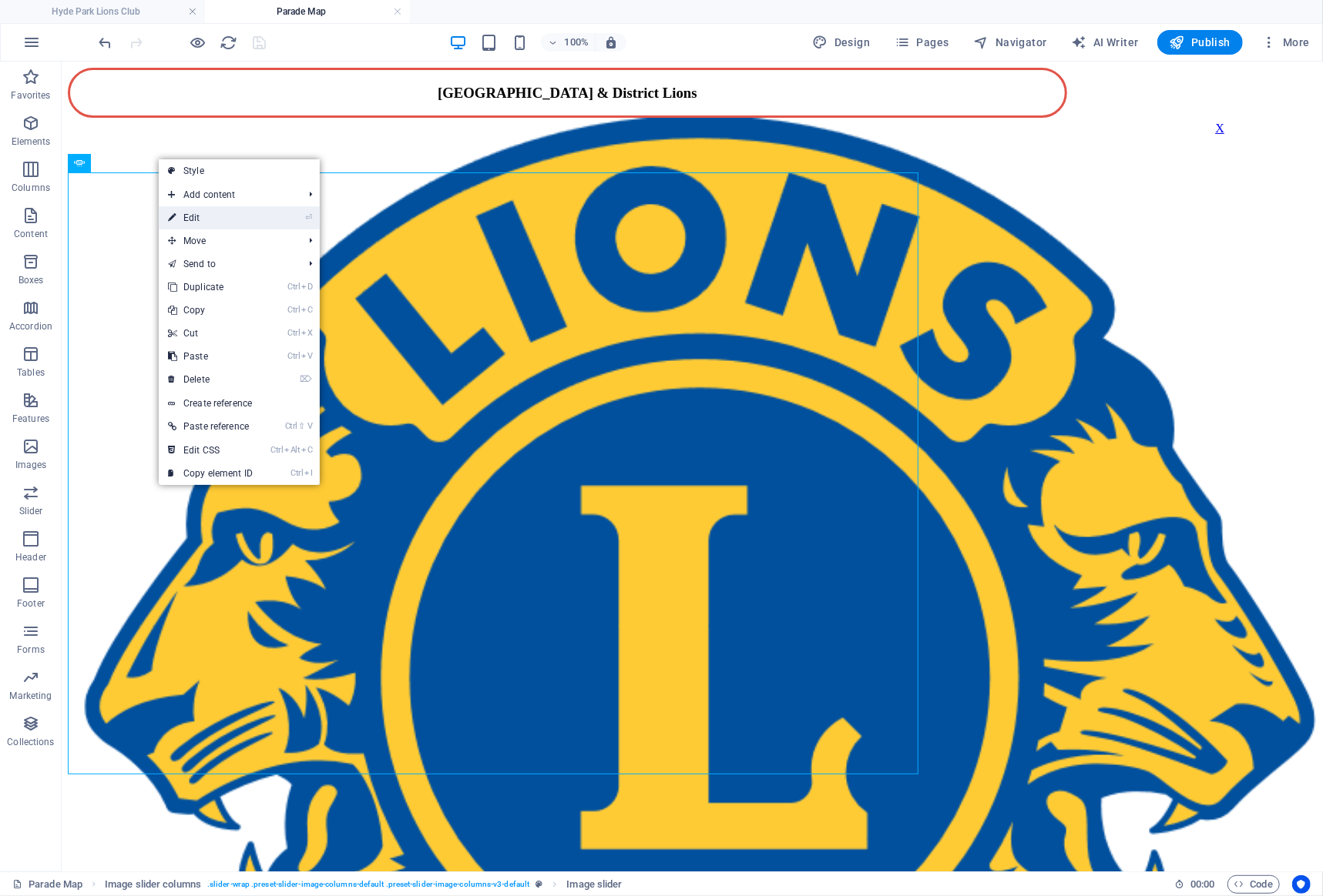
click at [237, 215] on link "⏎ Edit" at bounding box center [211, 218] width 104 height 23
select select "ms"
select select "s"
select select "progressive"
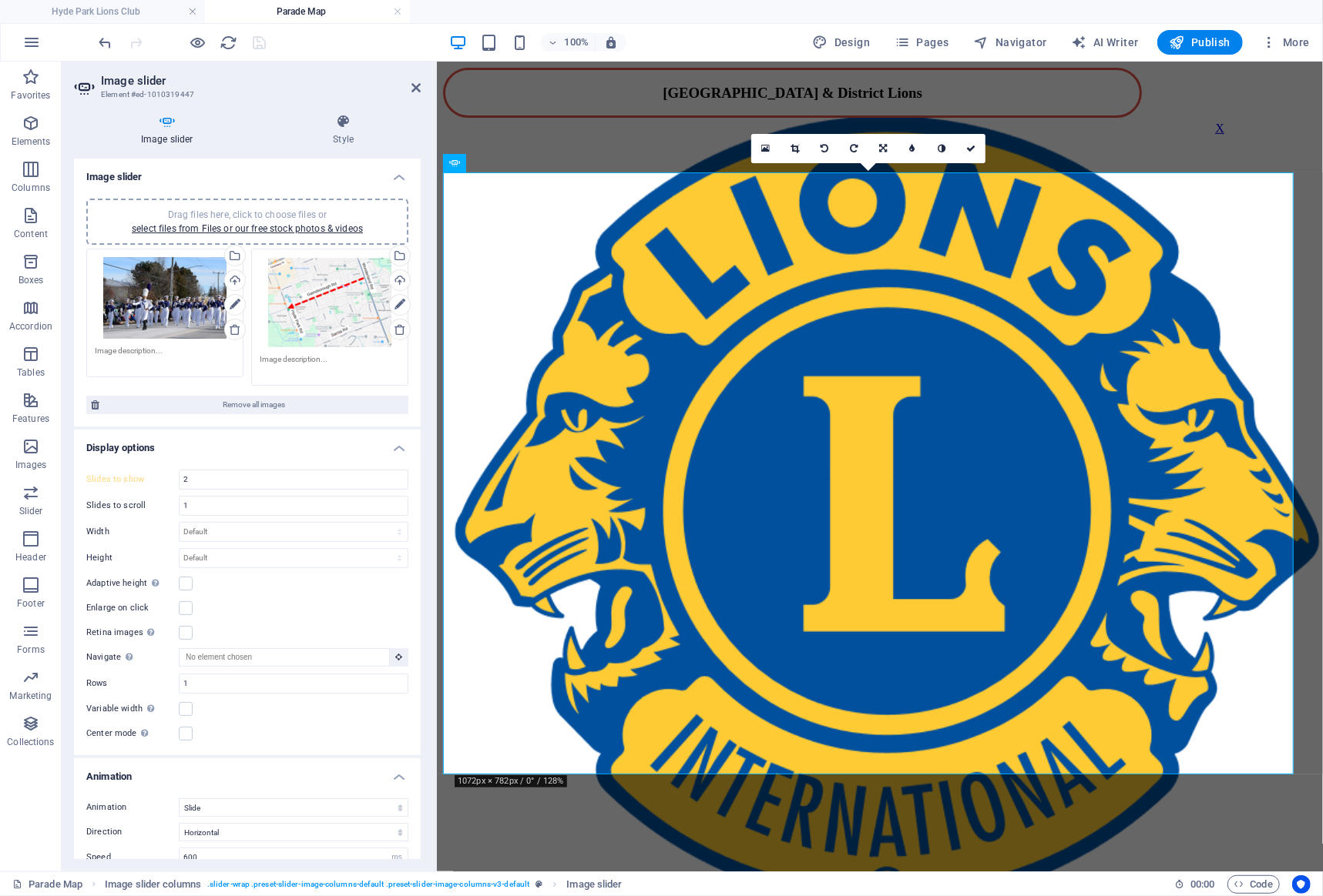
type input "1"
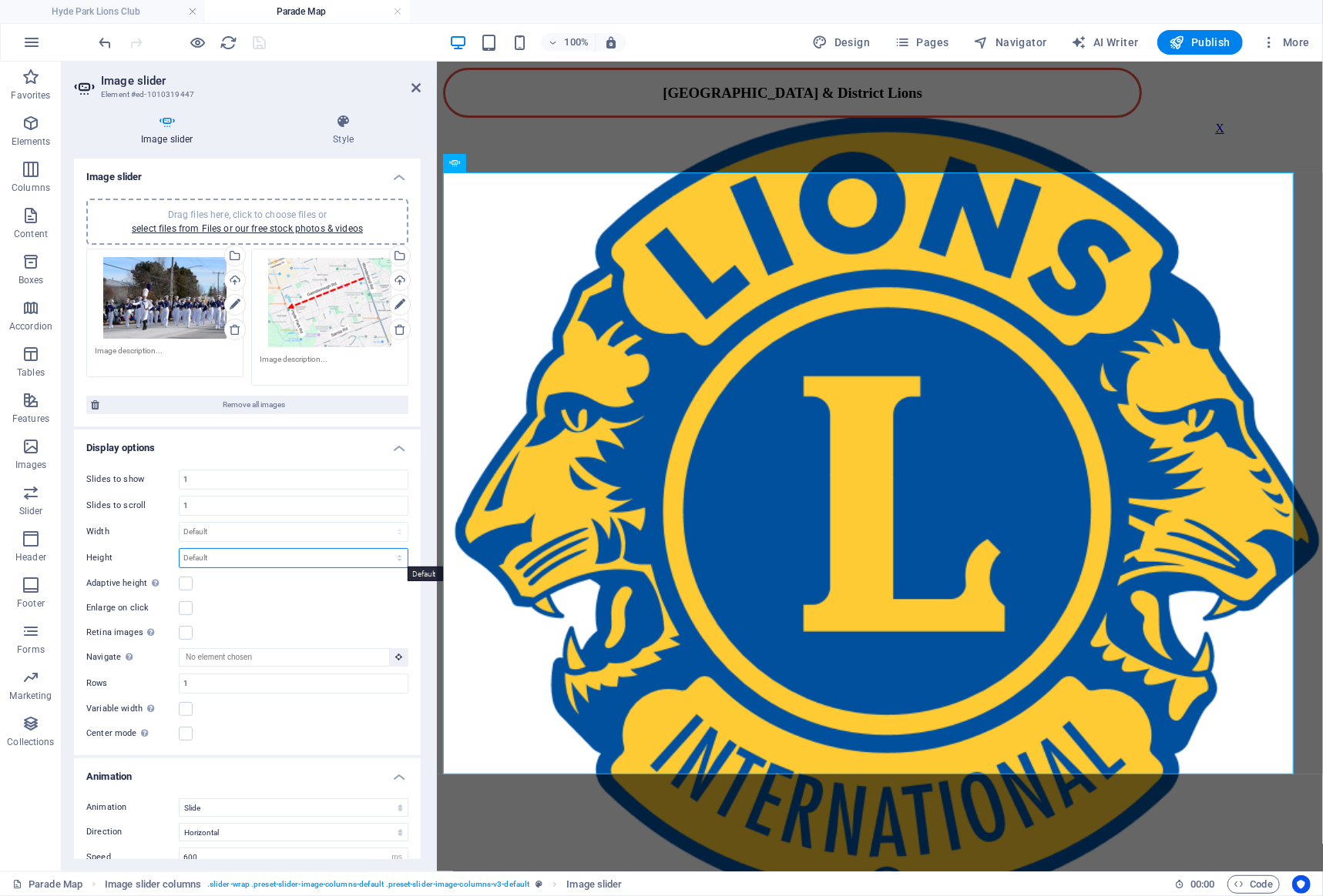
click at [179, 549] on select "Default px rem em vw vh" at bounding box center [293, 558] width 228 height 18
select select "rem"
click option "rem" at bounding box center [0, 0] width 0 height 0
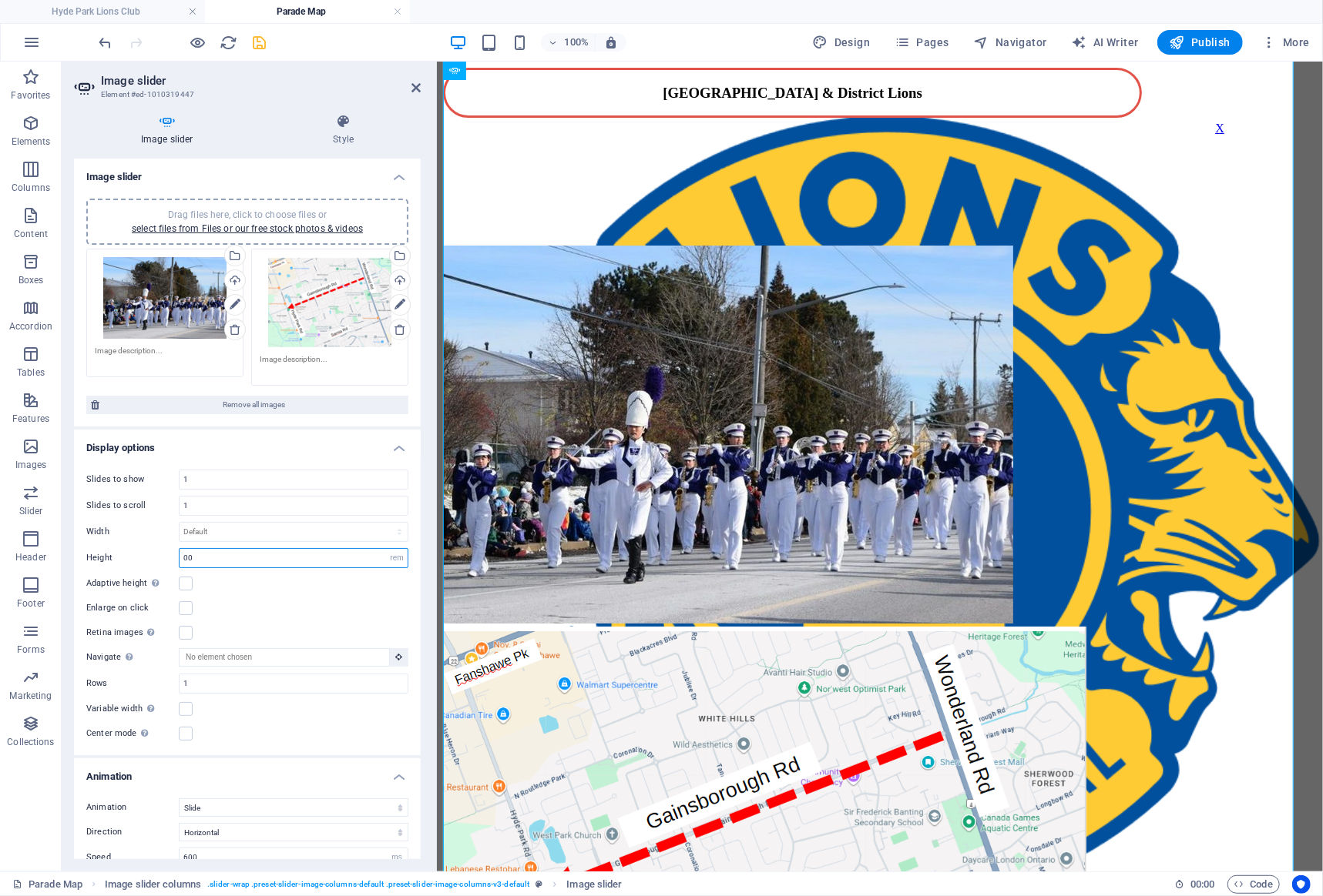
type input "0"
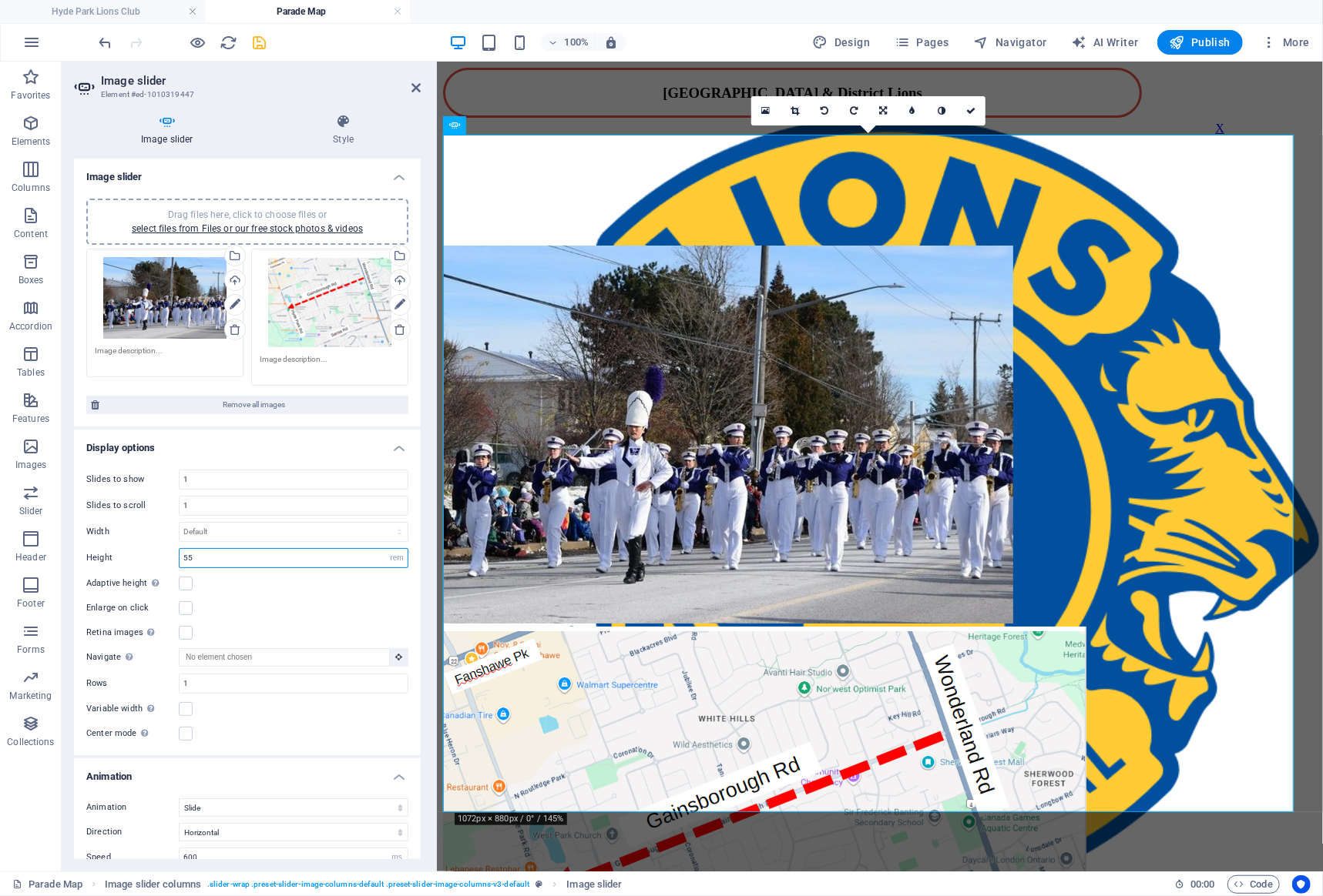
type input "55"
click at [336, 111] on div "Image slider Style Image slider Drag files here, click to choose files or selec…" at bounding box center [247, 486] width 371 height 770
click at [342, 120] on icon at bounding box center [344, 122] width 155 height 16
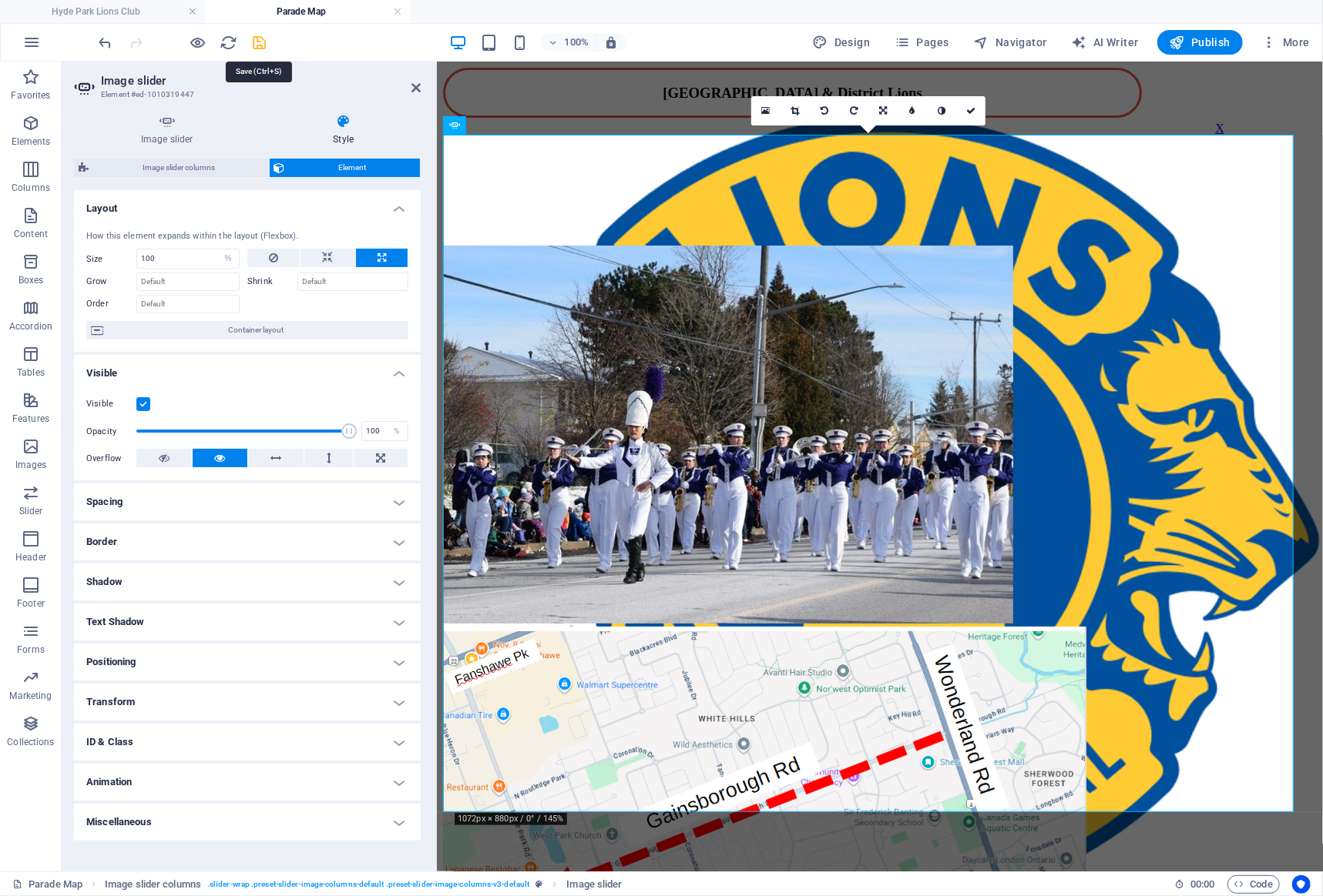
click at [258, 39] on icon "save" at bounding box center [260, 43] width 18 height 18
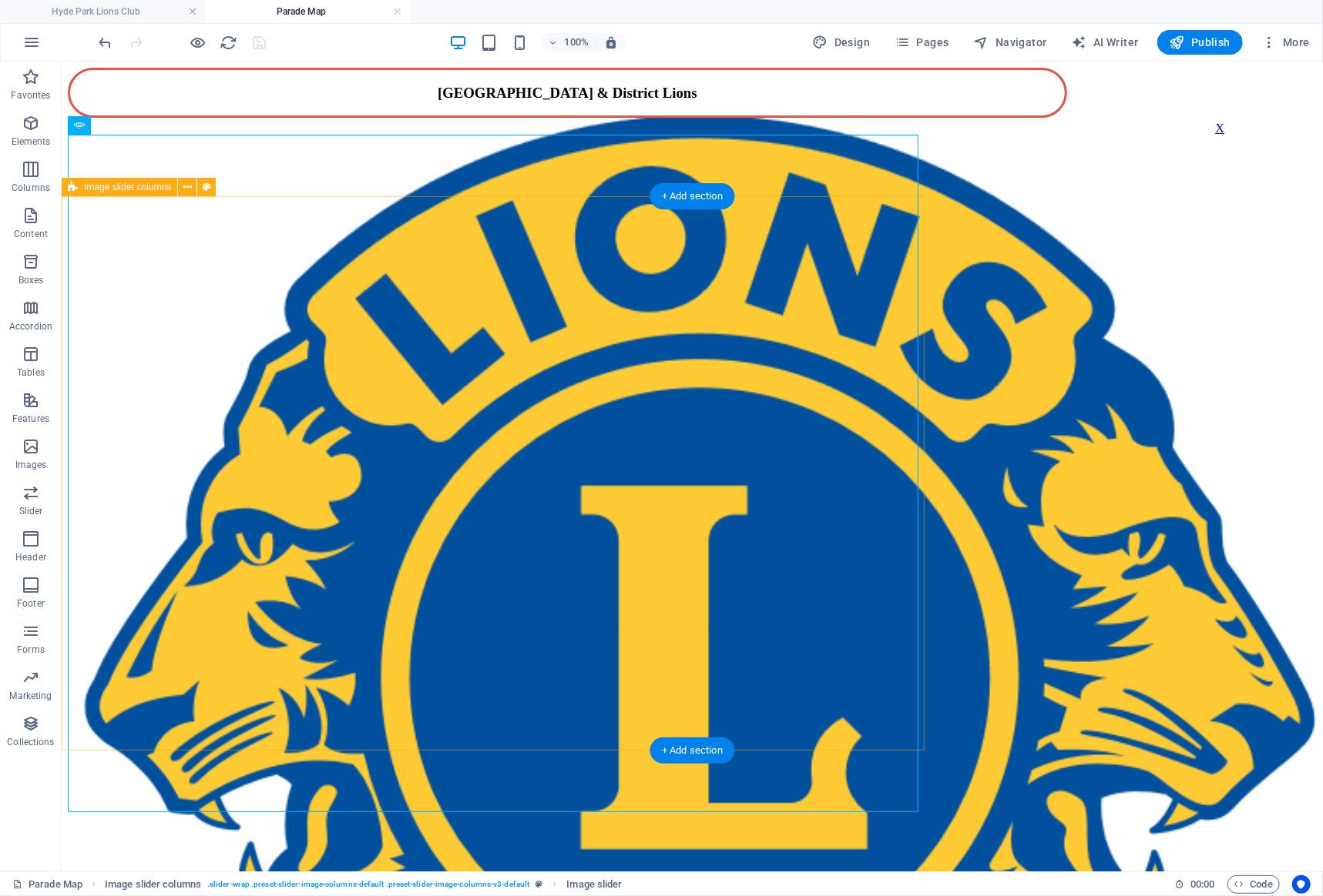
scroll to position [67, 0]
click at [79, 244] on button "button" at bounding box center [73, 241] width 12 height 4
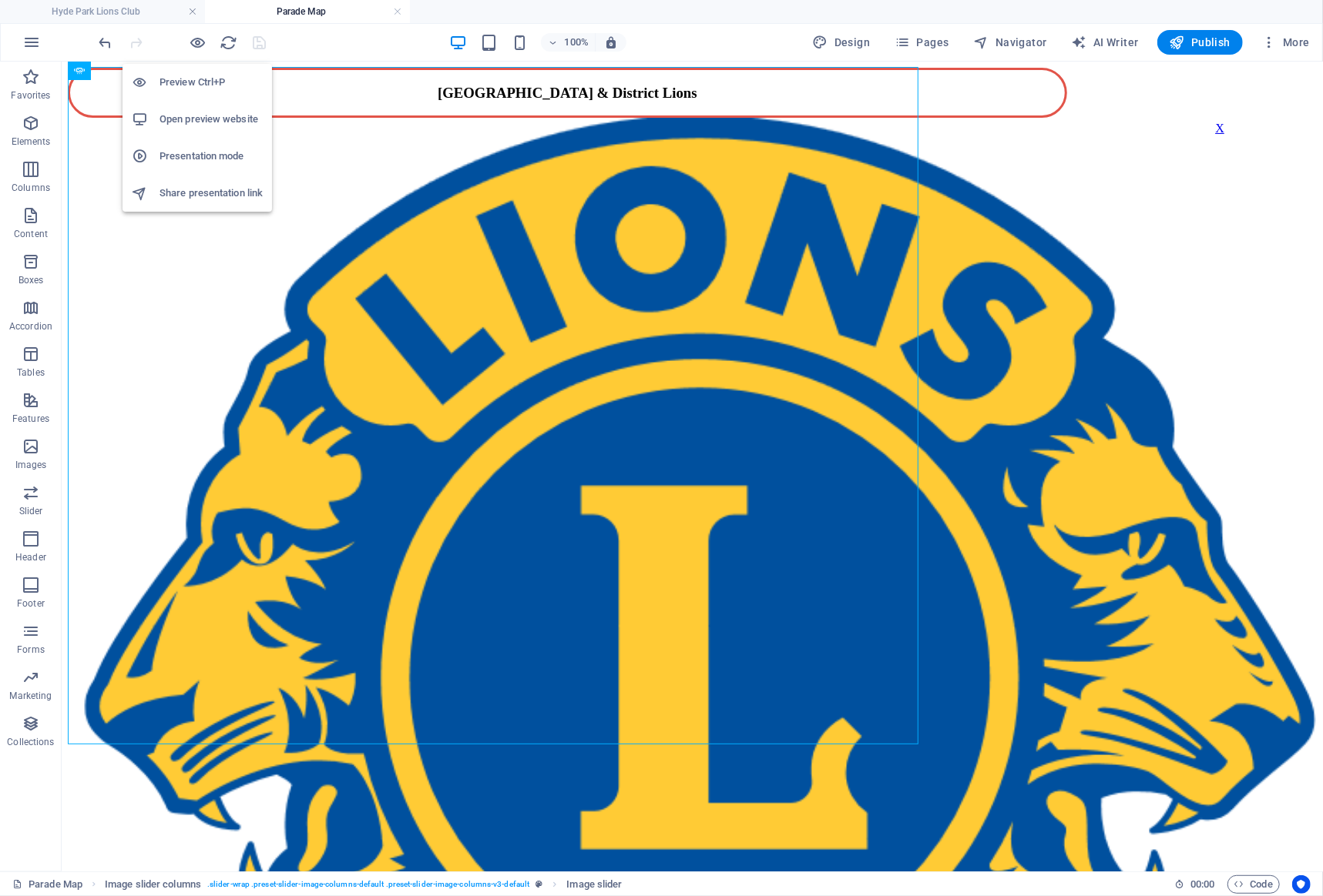
click at [222, 123] on h6 "Open preview website" at bounding box center [212, 118] width 104 height 18
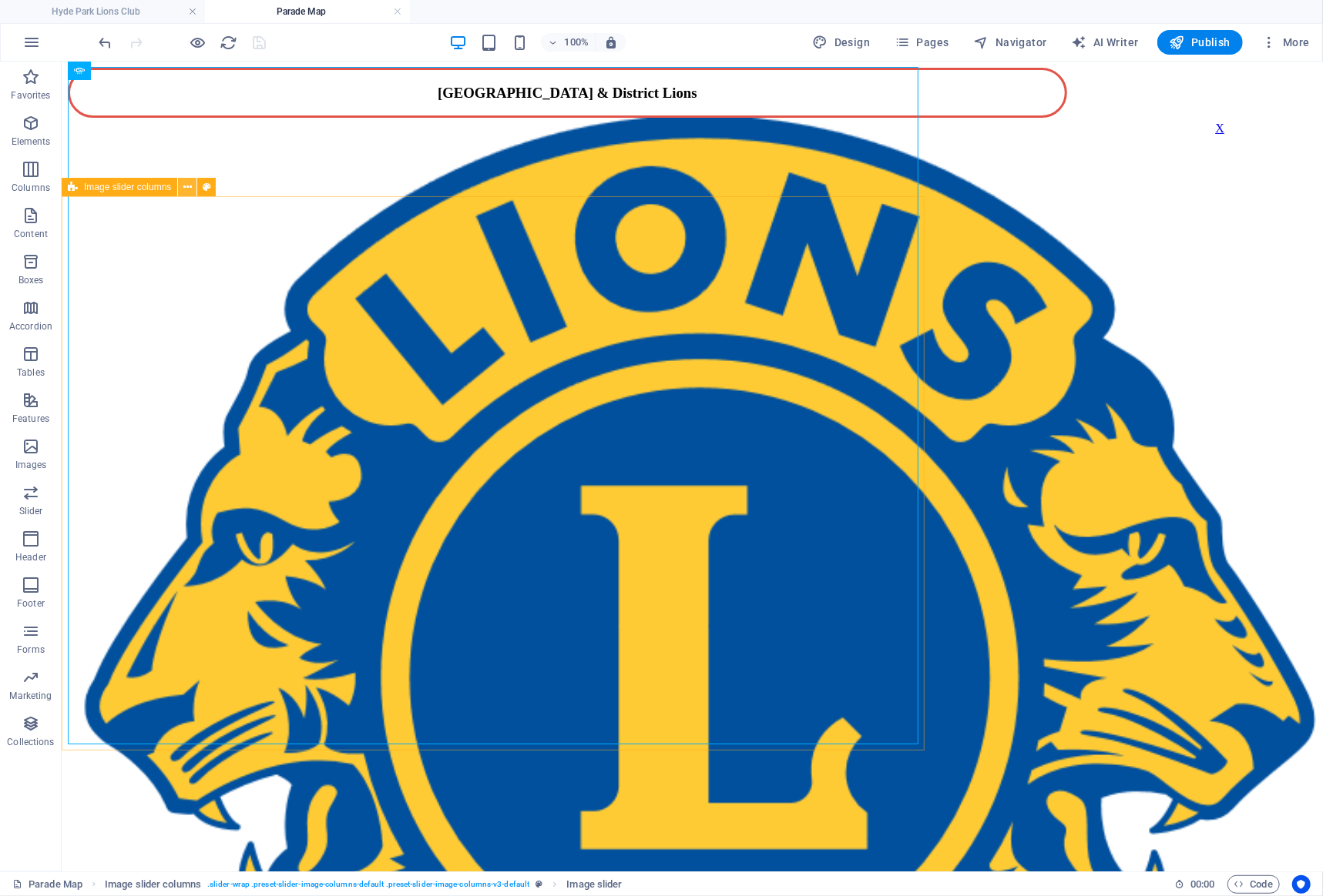
click at [185, 187] on icon at bounding box center [188, 187] width 9 height 16
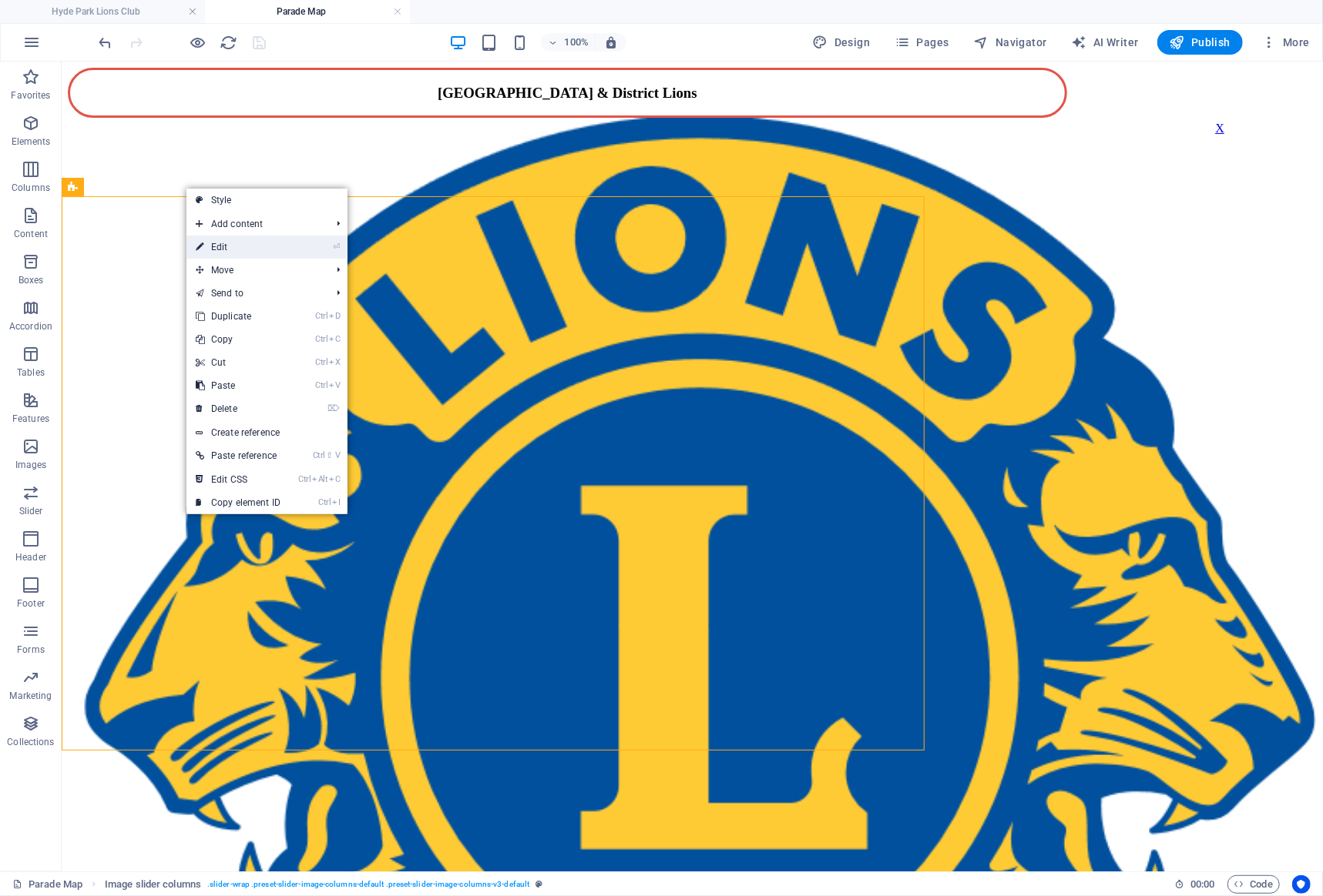
click at [236, 242] on link "⏎ Edit" at bounding box center [238, 247] width 104 height 23
select select "rem"
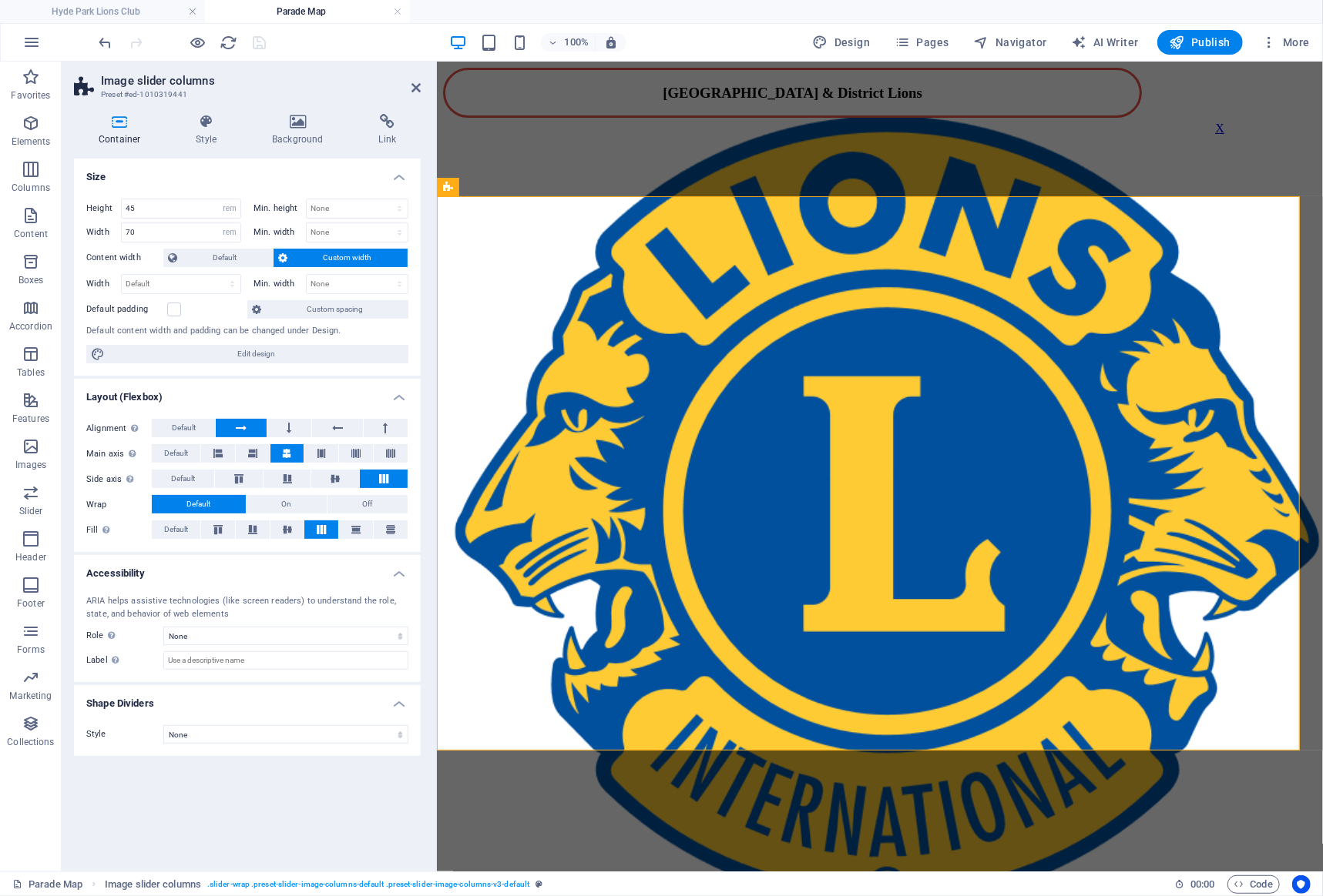
click at [119, 135] on h4 "Container" at bounding box center [122, 130] width 97 height 32
click at [195, 129] on h4 "Style" at bounding box center [209, 130] width 76 height 32
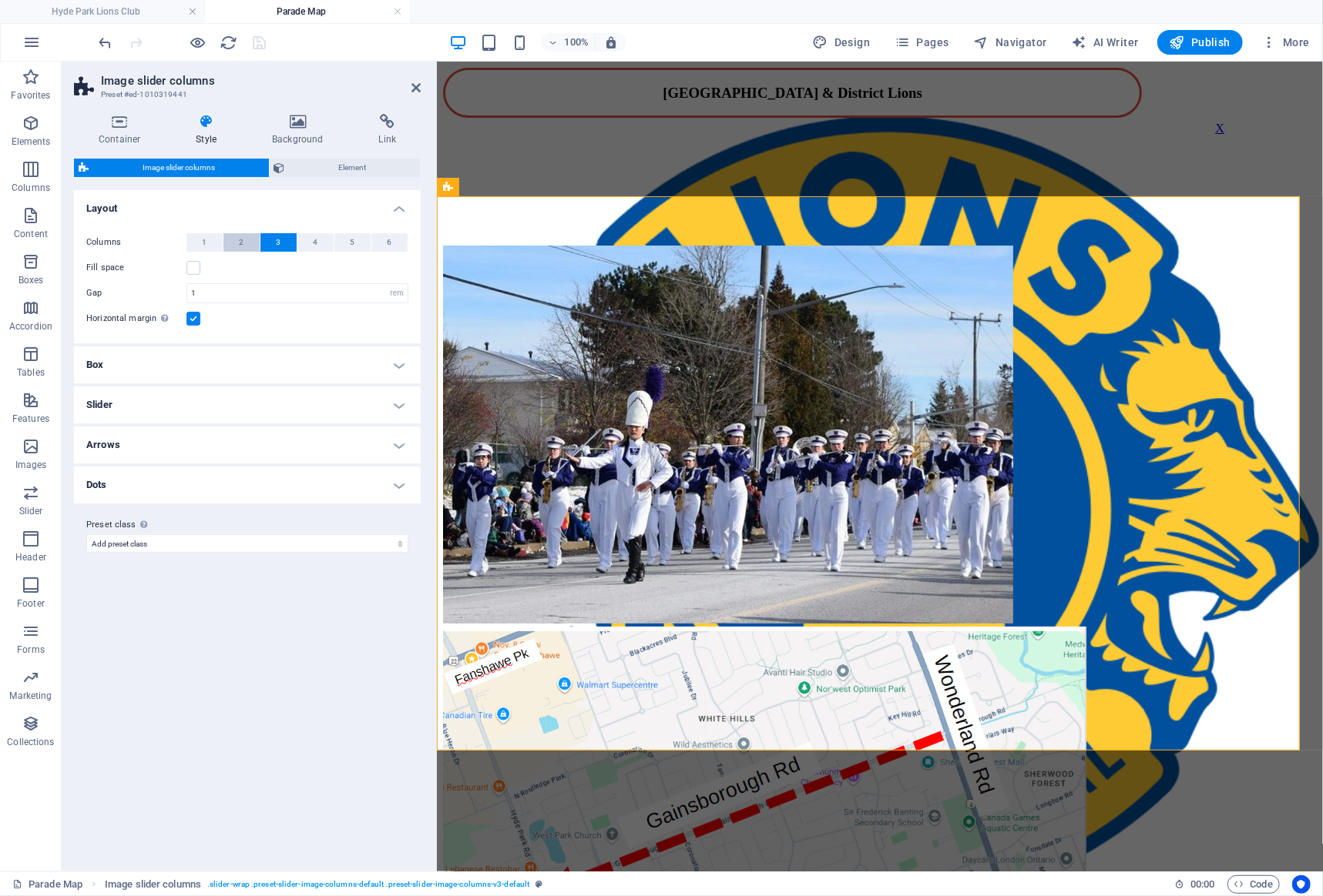
click at [243, 247] on button "2" at bounding box center [241, 242] width 36 height 18
select select
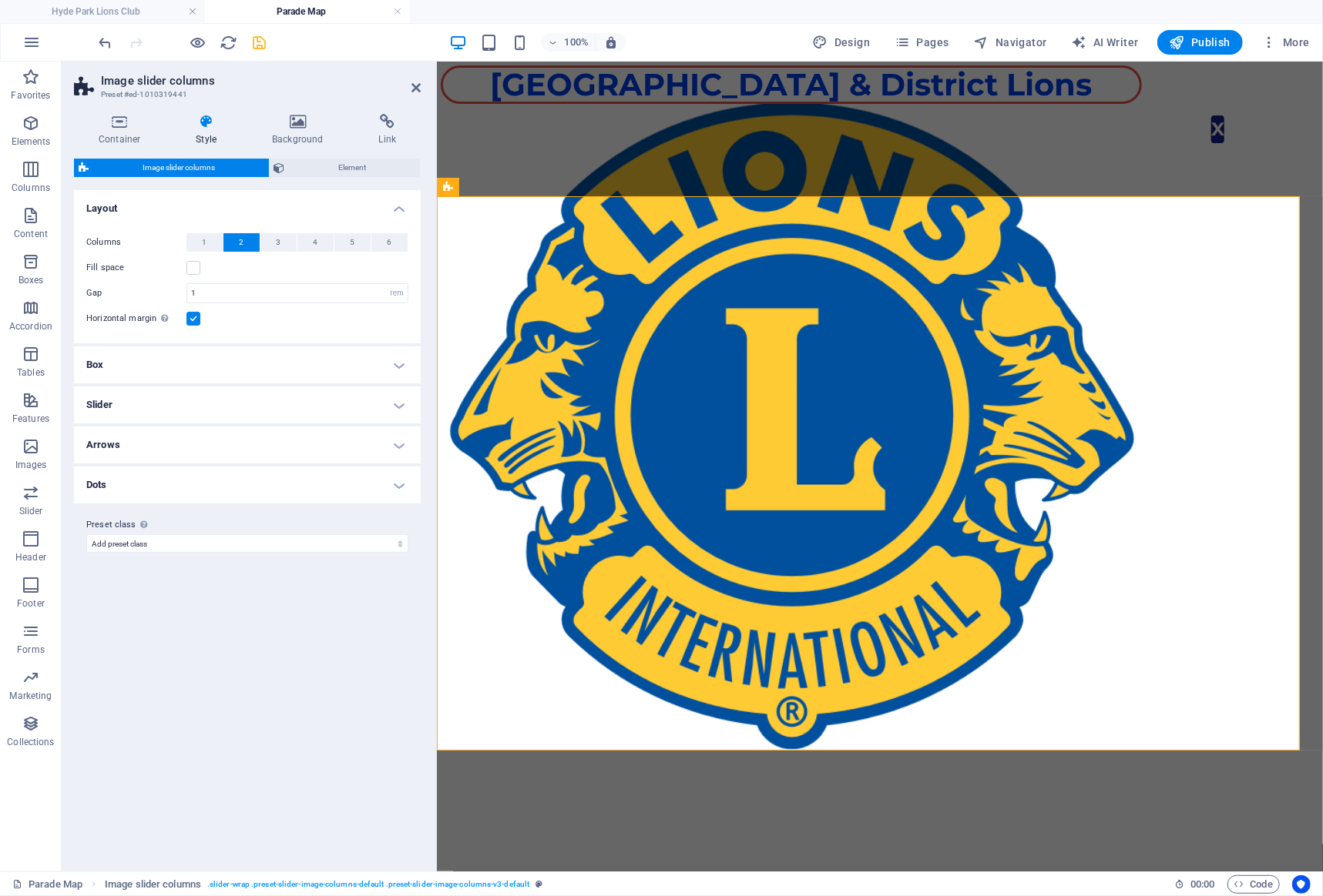
click at [199, 318] on label at bounding box center [193, 319] width 14 height 14
click at [0, 0] on input "Horizontal margin Only if the containers "Content width" is not set to "Default"" at bounding box center [0, 0] width 0 height 0
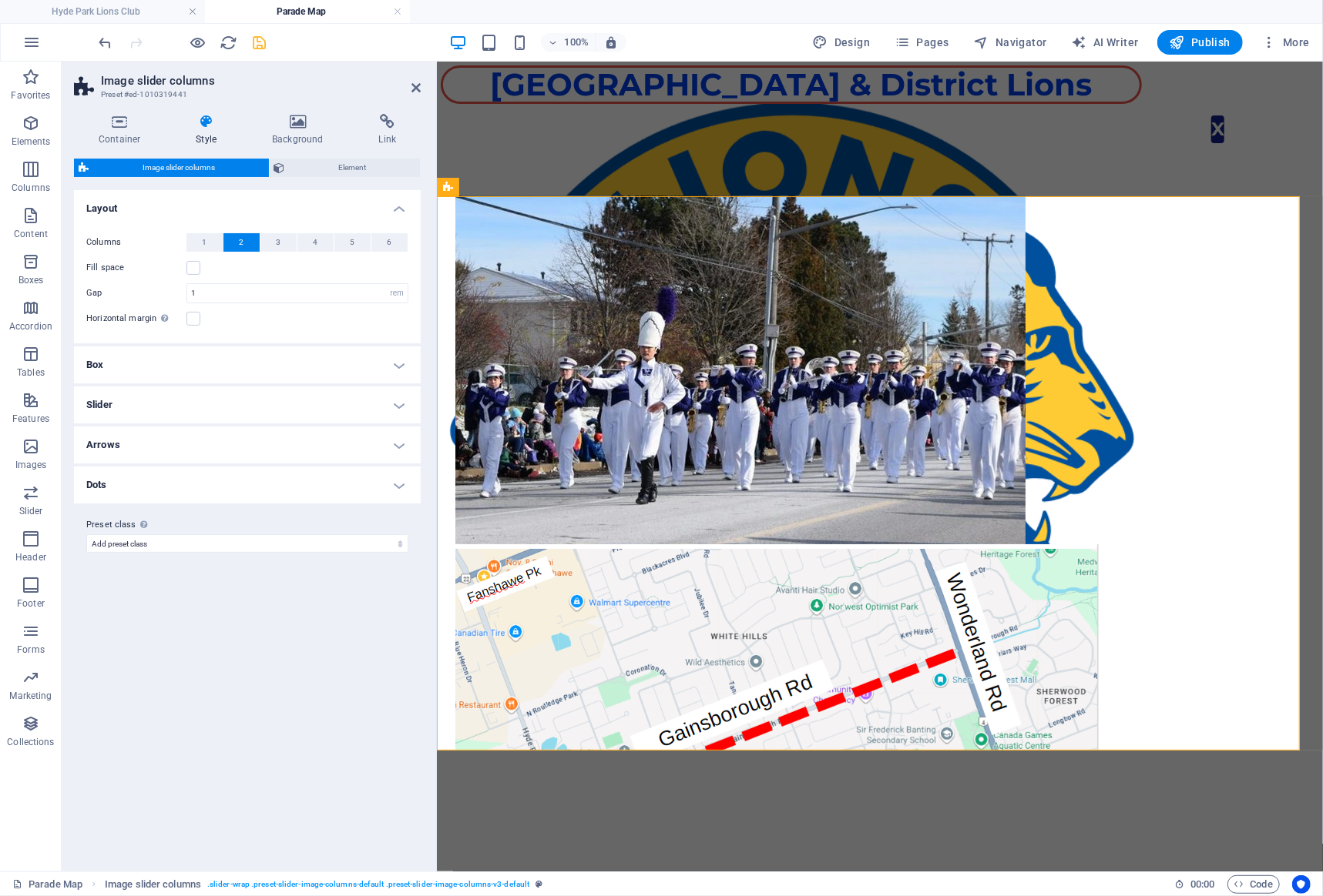
scroll to position [61, 0]
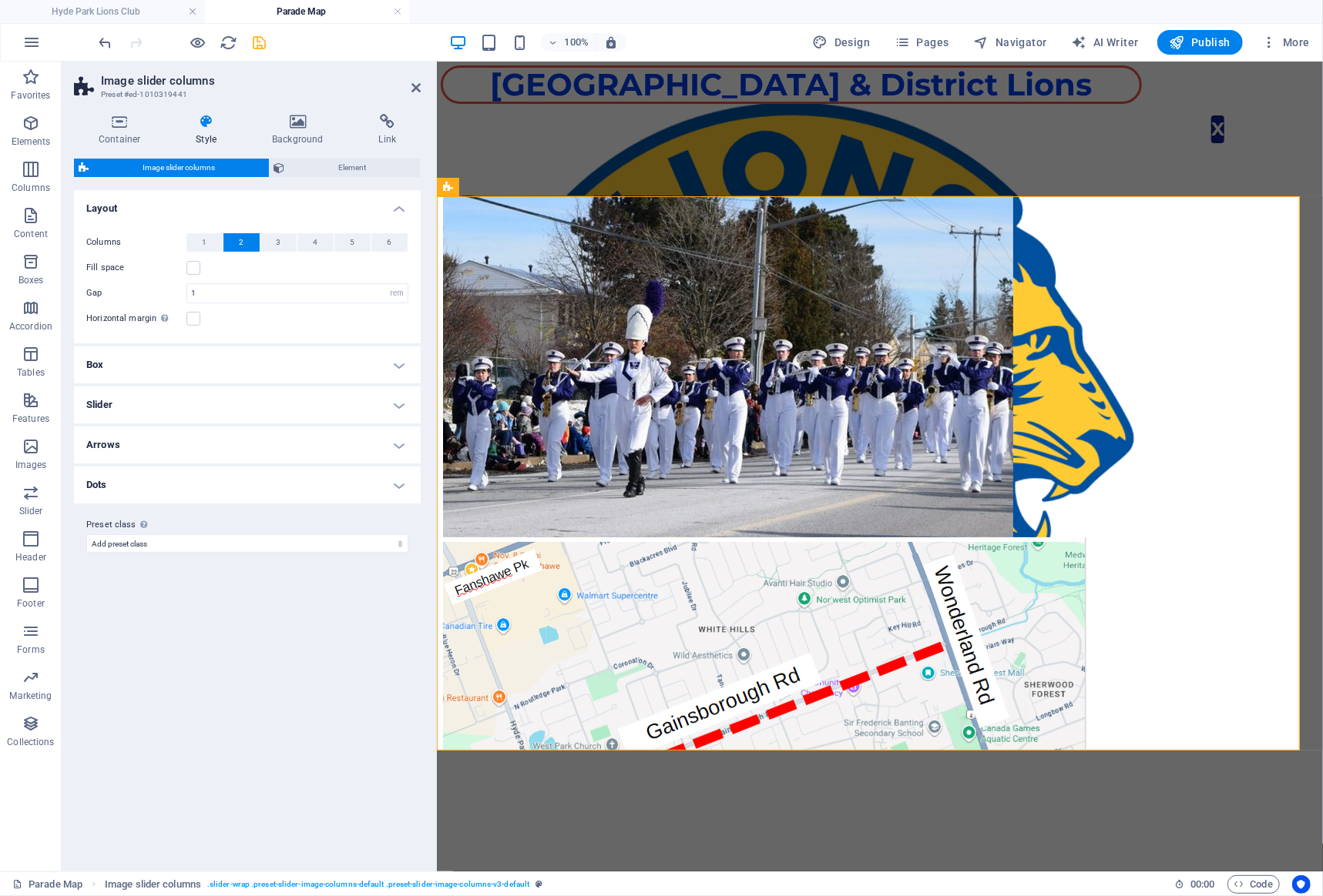
click at [257, 375] on h4 "Box" at bounding box center [247, 365] width 347 height 37
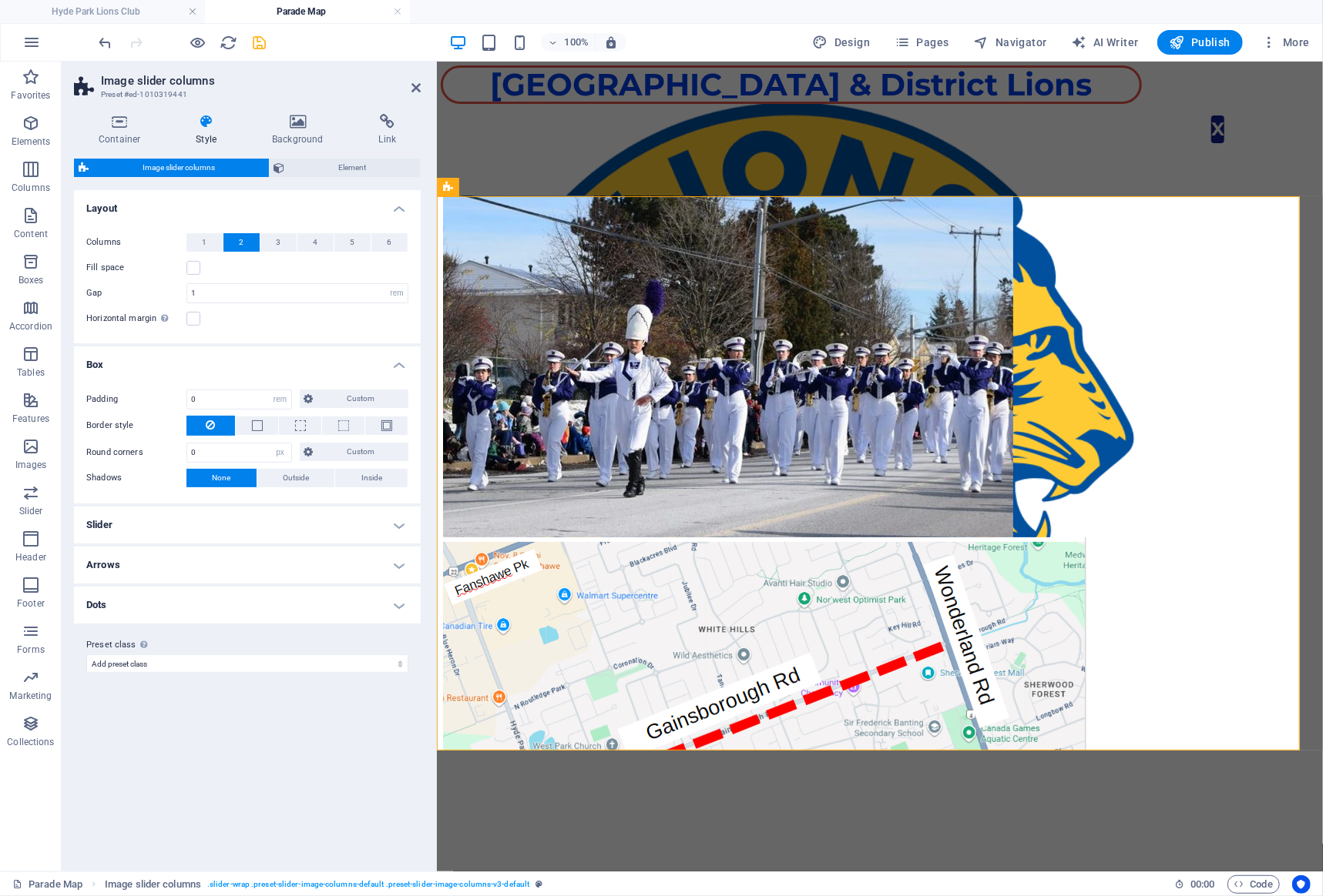
click at [256, 370] on h4 "Box" at bounding box center [247, 361] width 347 height 28
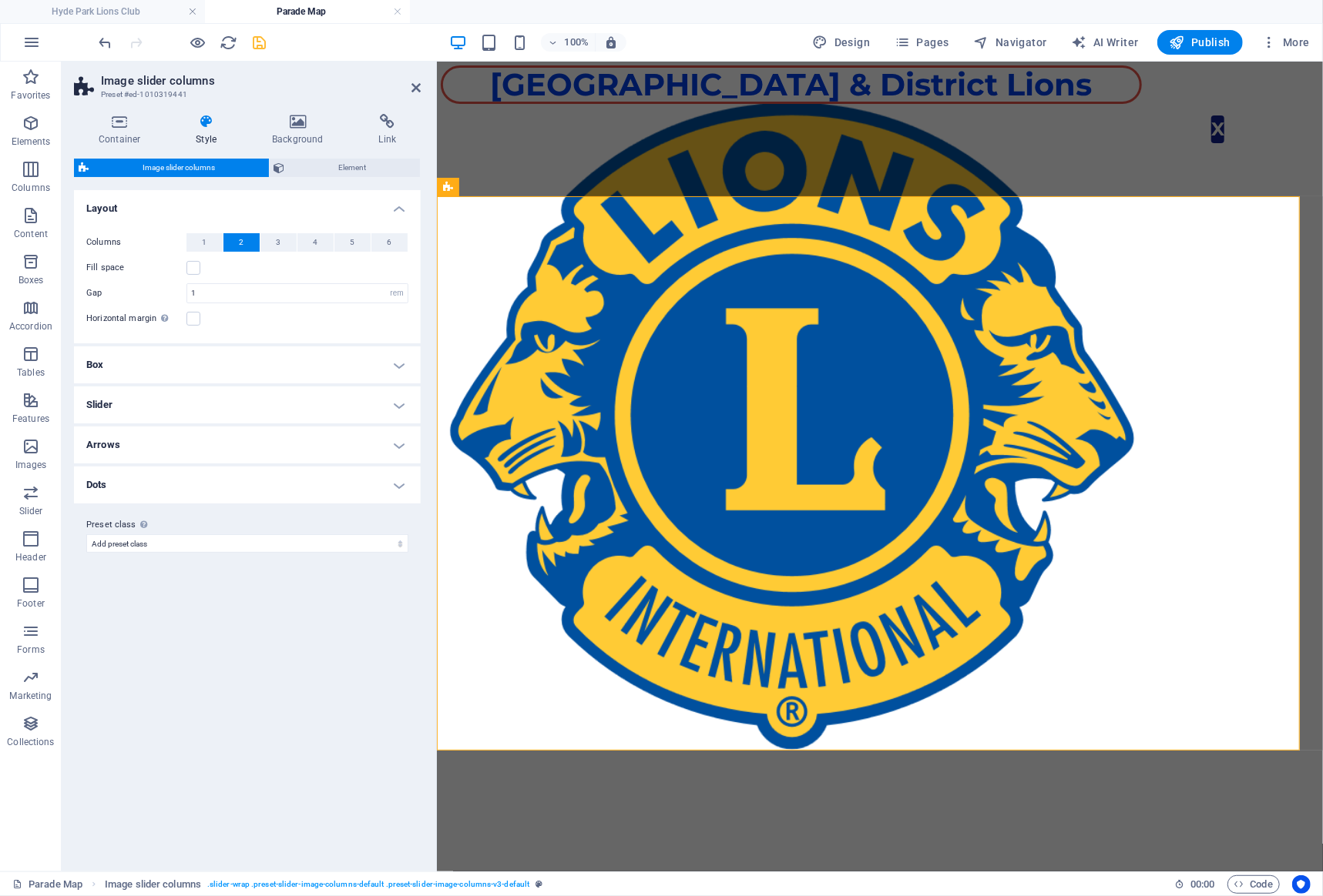
click at [250, 453] on h4 "Arrows" at bounding box center [247, 445] width 347 height 37
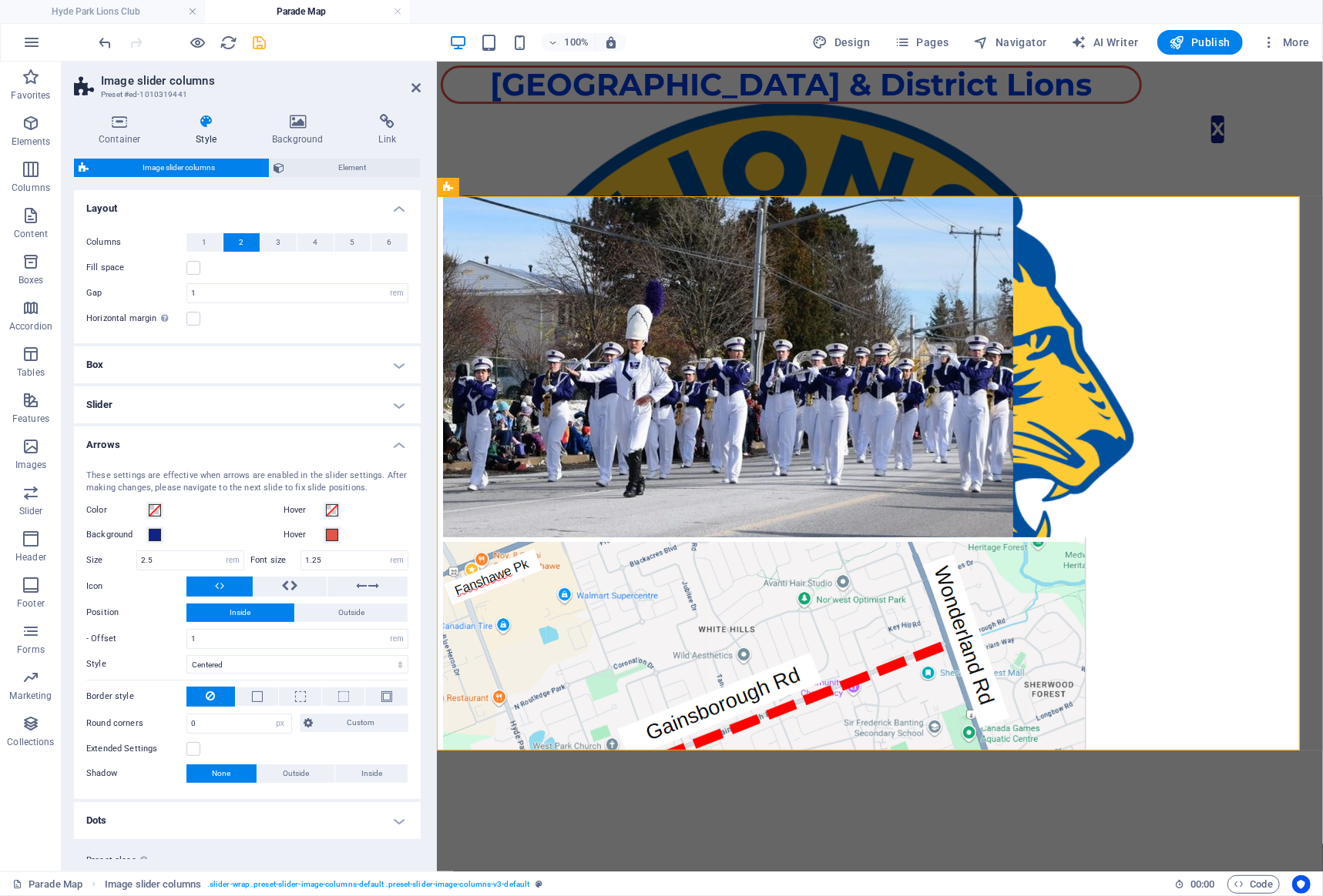
click at [237, 583] on button at bounding box center [219, 586] width 66 height 20
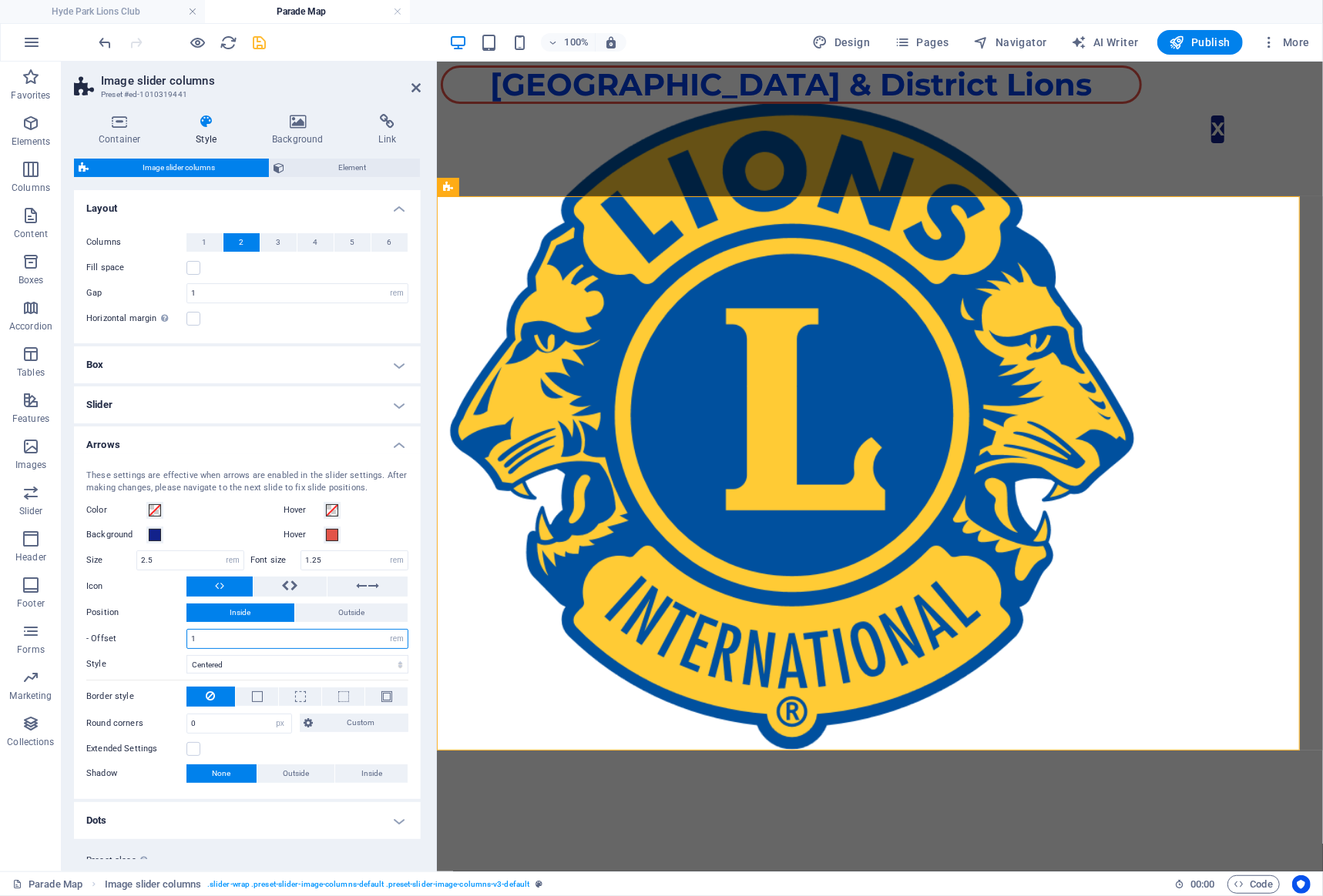
click at [232, 636] on input "1" at bounding box center [297, 639] width 220 height 18
click at [218, 770] on span "None" at bounding box center [220, 773] width 18 height 18
click at [237, 587] on button at bounding box center [219, 586] width 66 height 20
click at [288, 584] on icon at bounding box center [285, 585] width 8 height 18
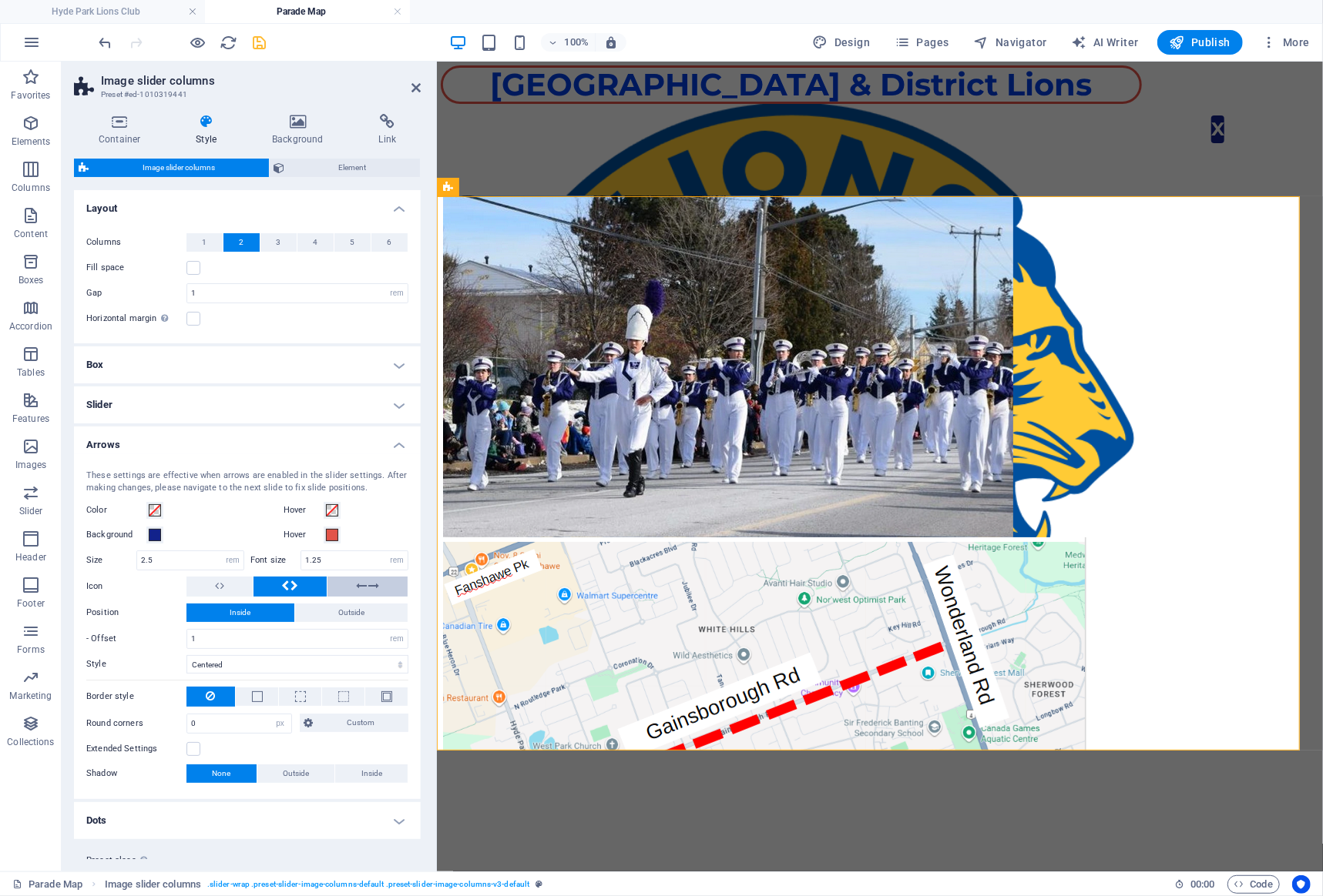
click at [348, 584] on button at bounding box center [367, 586] width 80 height 20
click at [274, 584] on button at bounding box center [291, 586] width 74 height 20
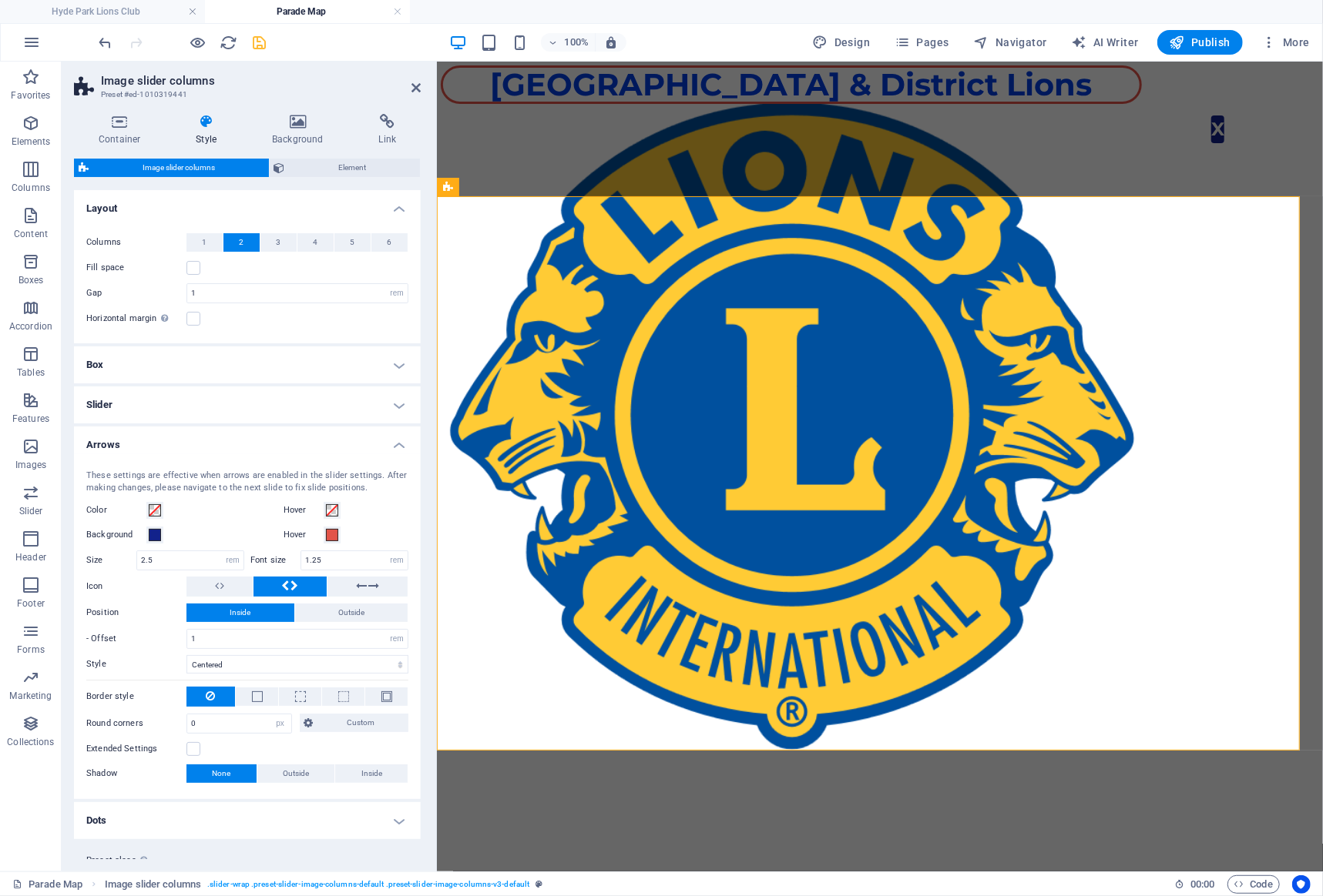
click at [162, 412] on h4 "Slider" at bounding box center [247, 405] width 347 height 37
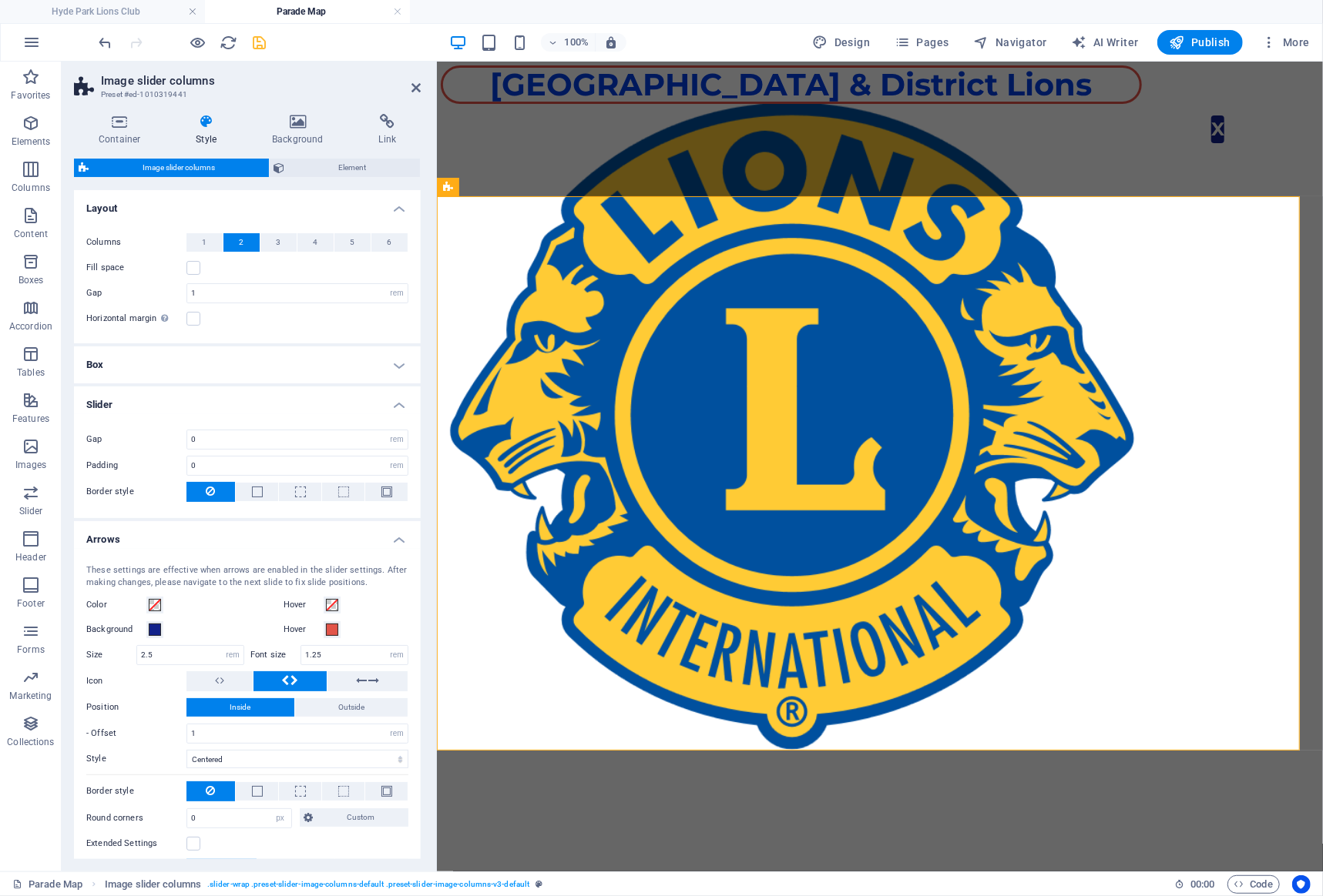
click at [255, 33] on div at bounding box center [183, 42] width 173 height 25
click at [257, 38] on icon "save" at bounding box center [260, 43] width 18 height 18
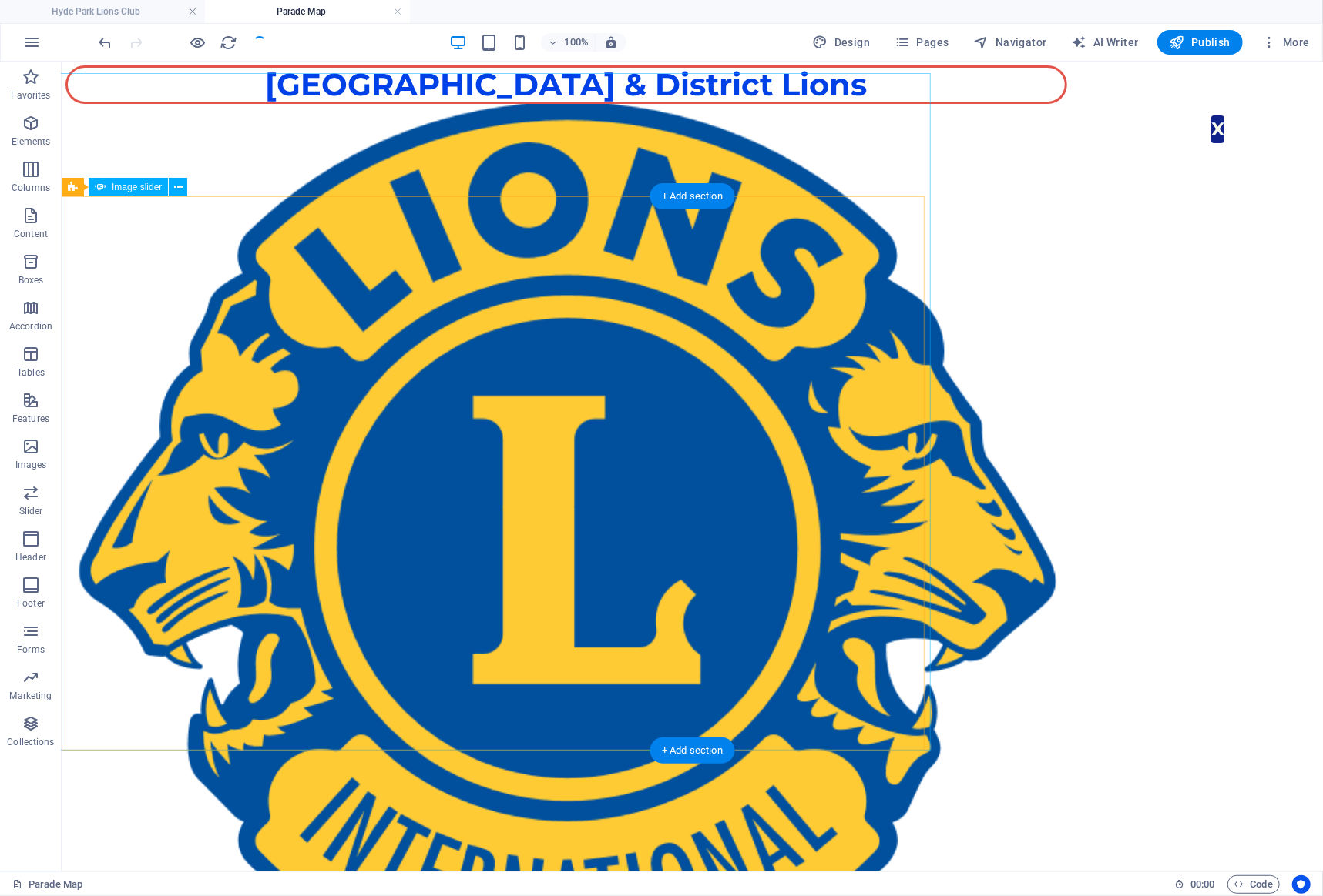
click at [477, 159] on button "button" at bounding box center [492, 143] width 31 height 31
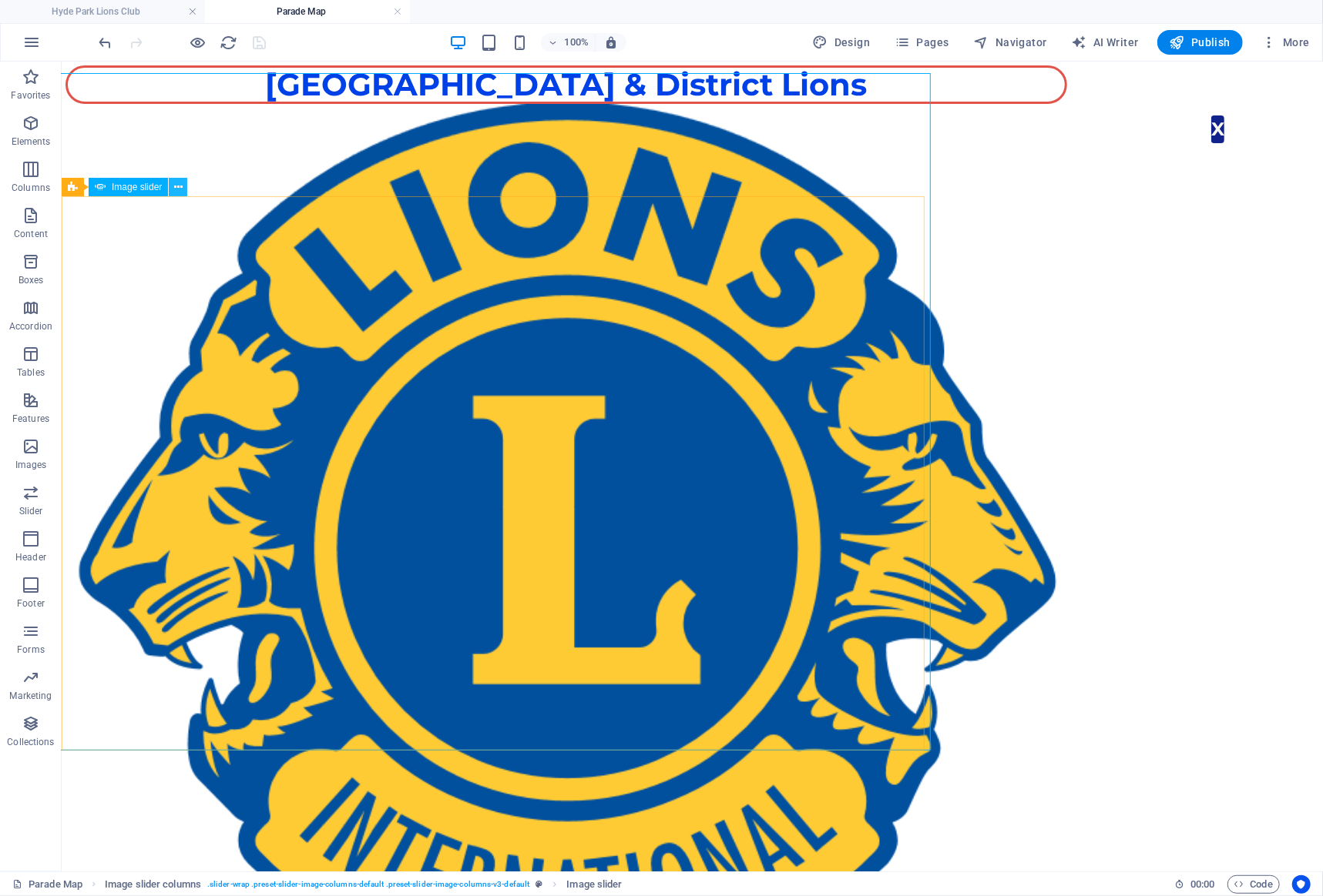
click at [178, 183] on icon at bounding box center [178, 187] width 9 height 16
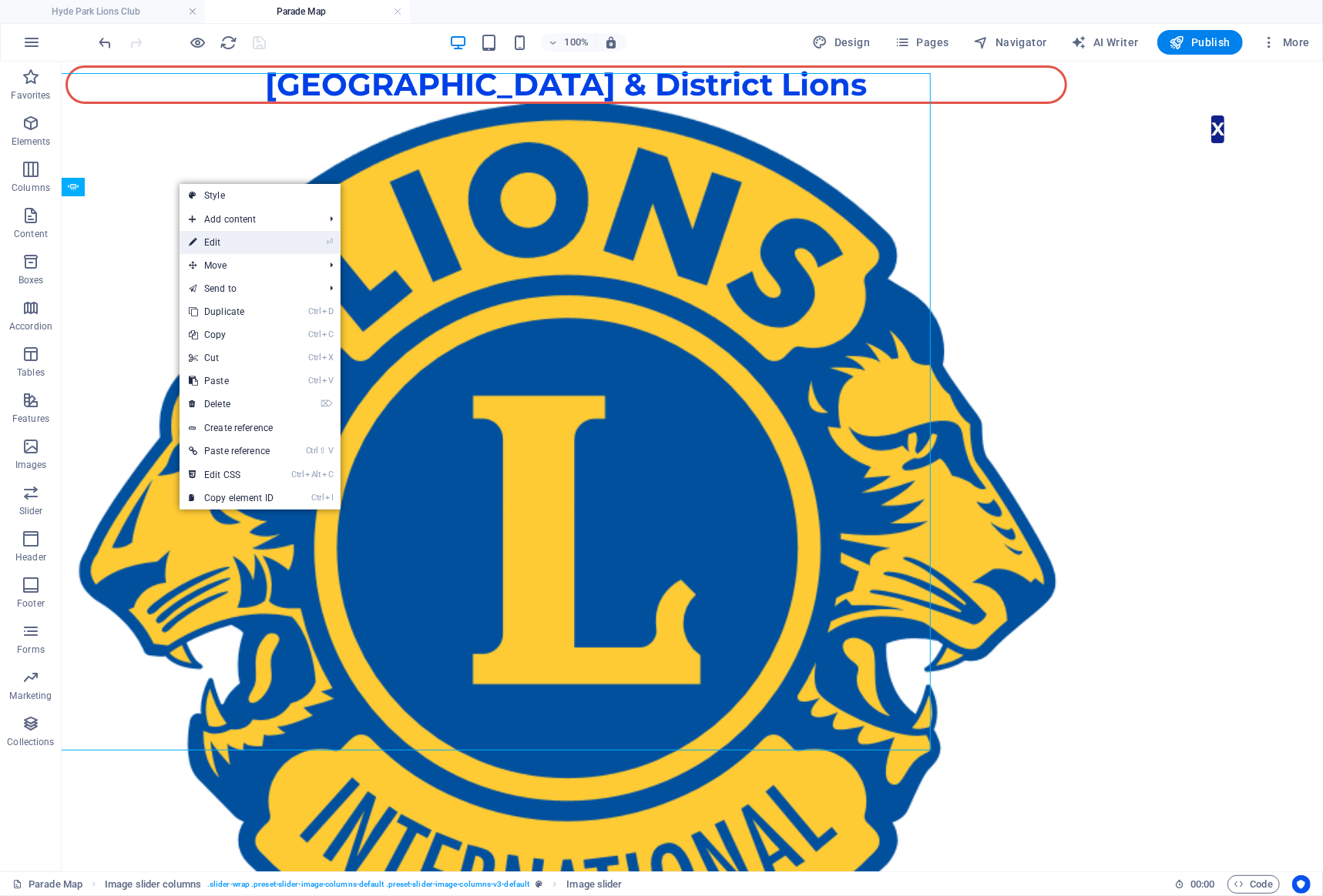
click at [217, 246] on link "⏎ Edit" at bounding box center [231, 242] width 104 height 23
select select "%"
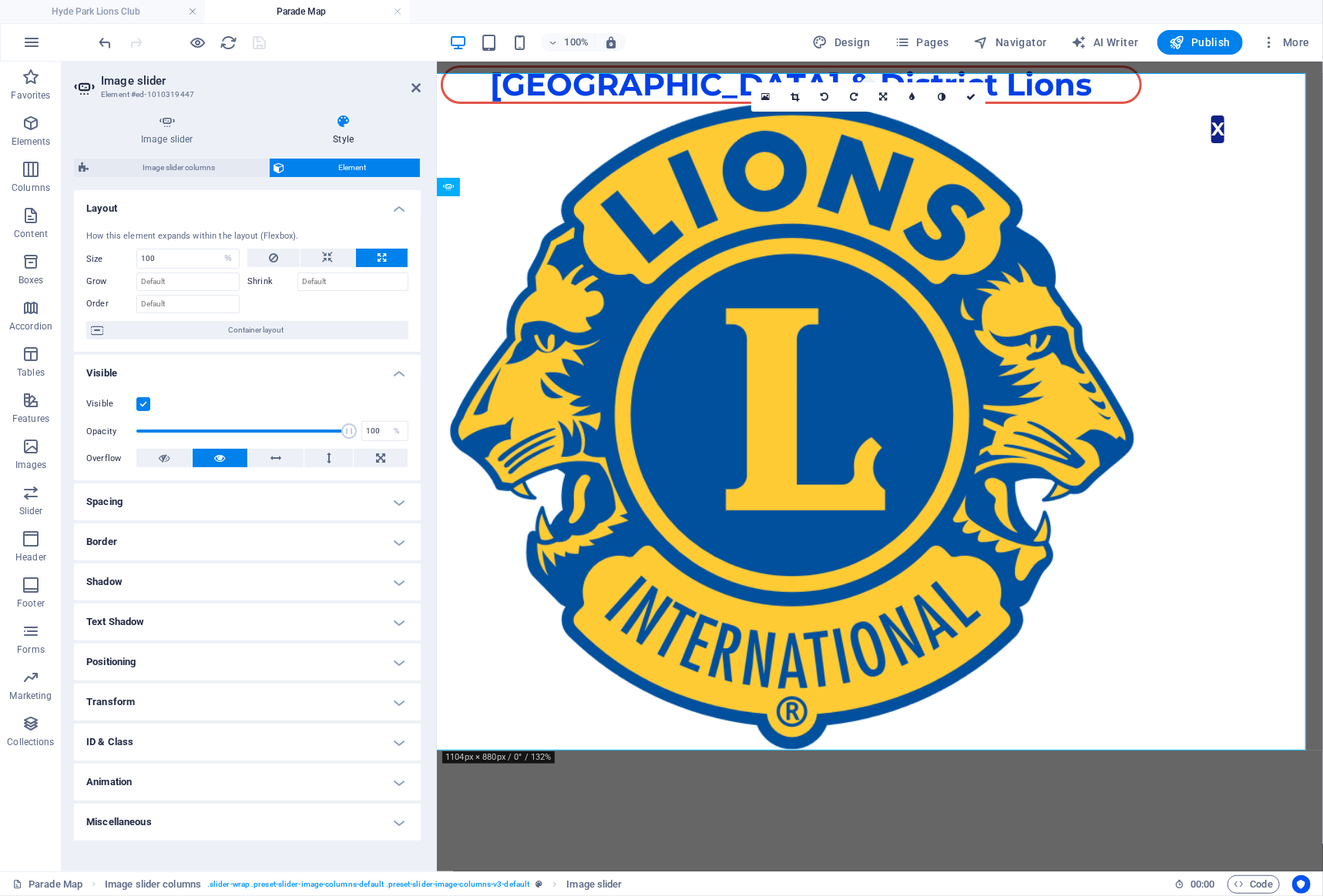
click at [207, 782] on h4 "Animation" at bounding box center [247, 782] width 347 height 37
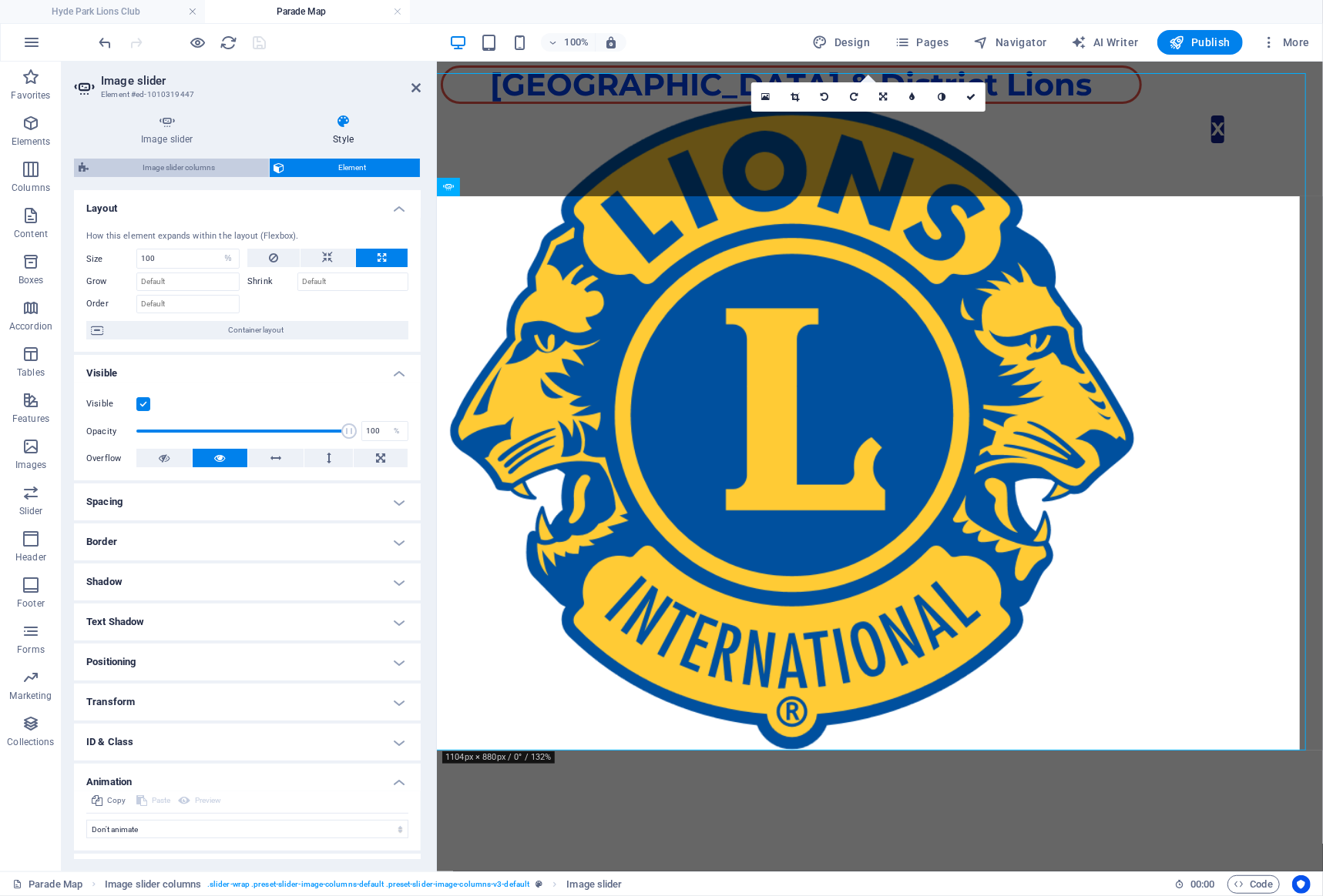
click at [177, 164] on span "Image slider columns" at bounding box center [178, 168] width 171 height 18
select select "rem"
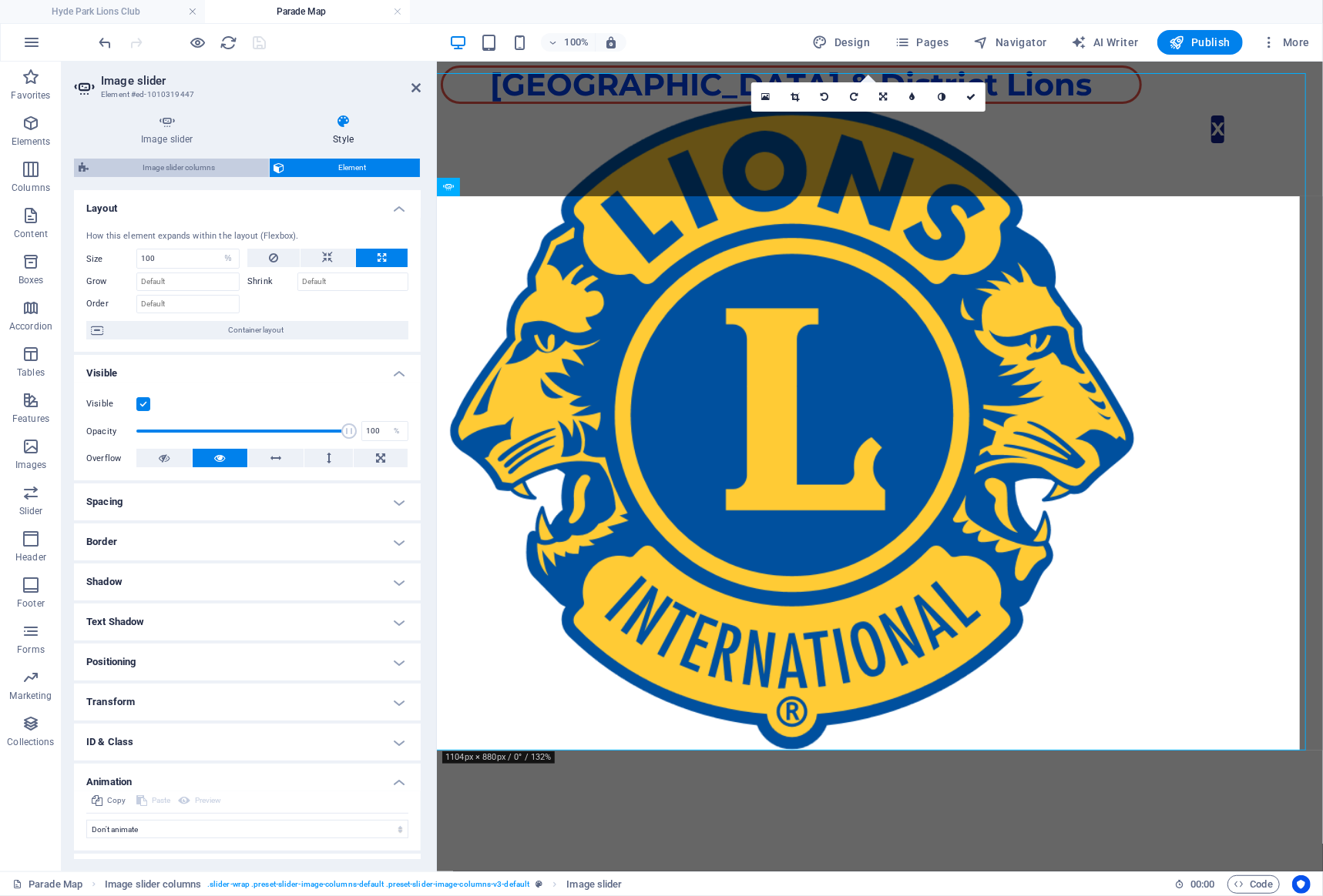
select select "rem"
select select "px"
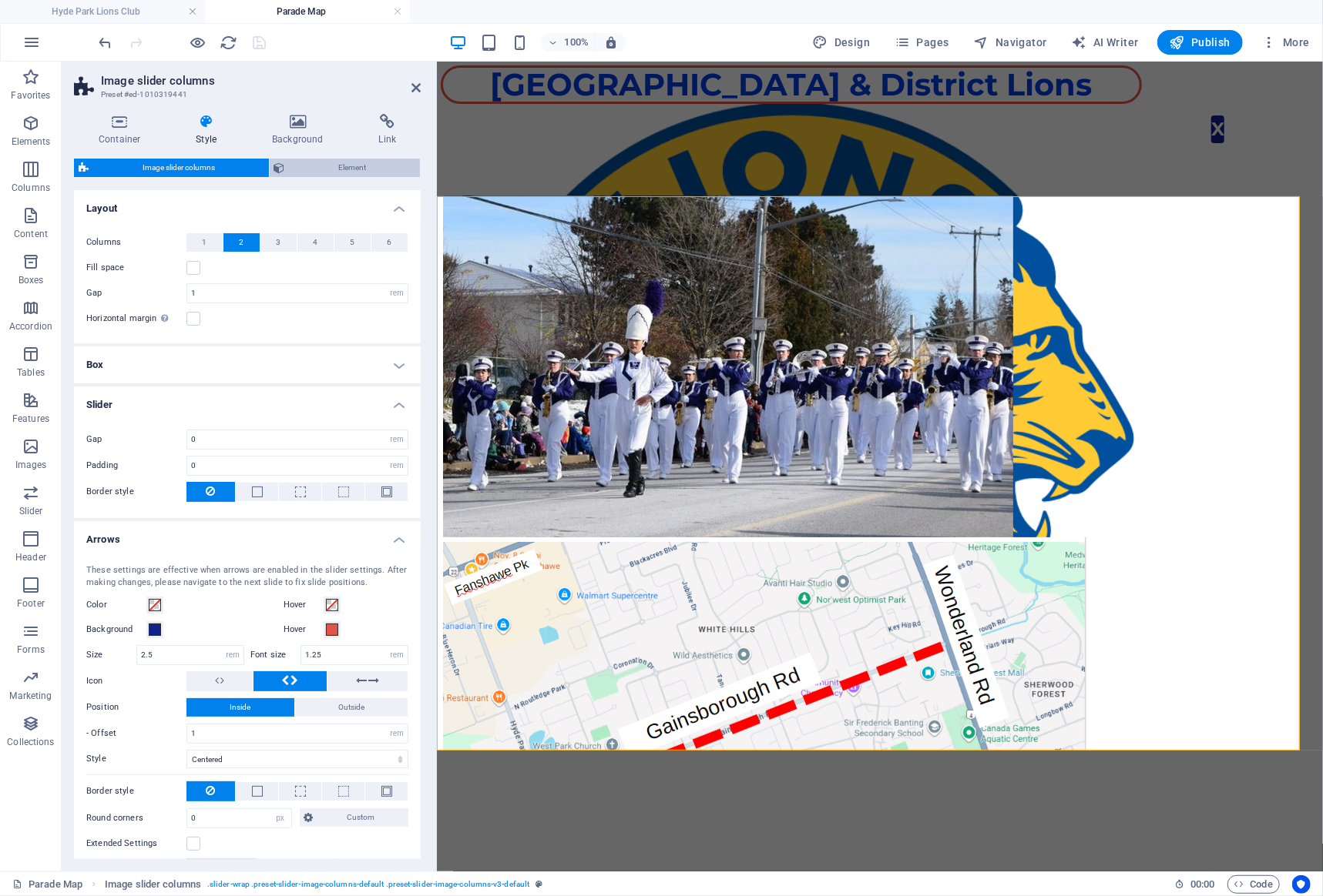
click at [306, 167] on span "Element" at bounding box center [353, 168] width 126 height 18
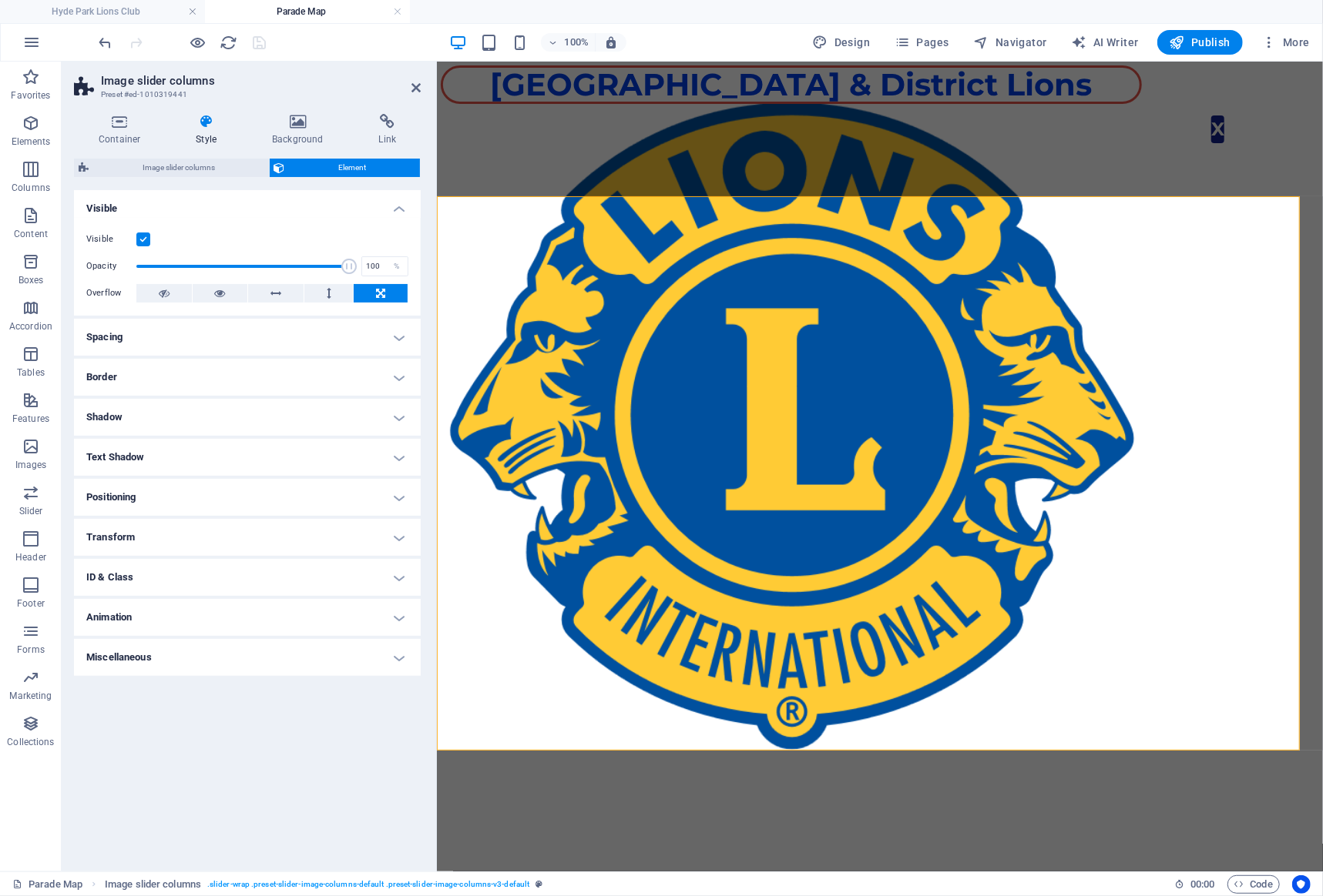
click at [208, 129] on icon at bounding box center [206, 122] width 70 height 16
click at [300, 129] on h4 "Background" at bounding box center [300, 130] width 106 height 32
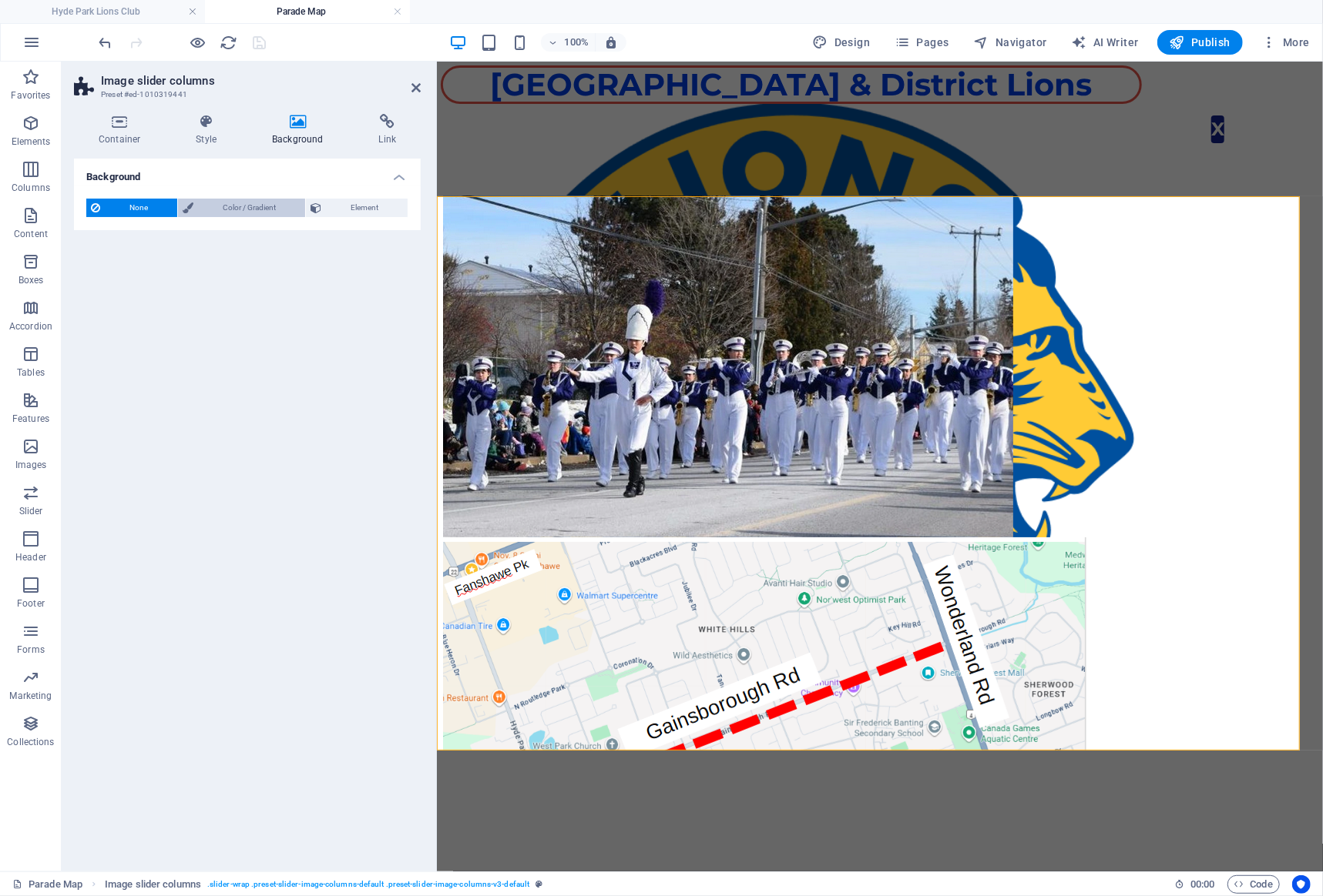
click at [208, 202] on span "Color / Gradient" at bounding box center [248, 207] width 103 height 18
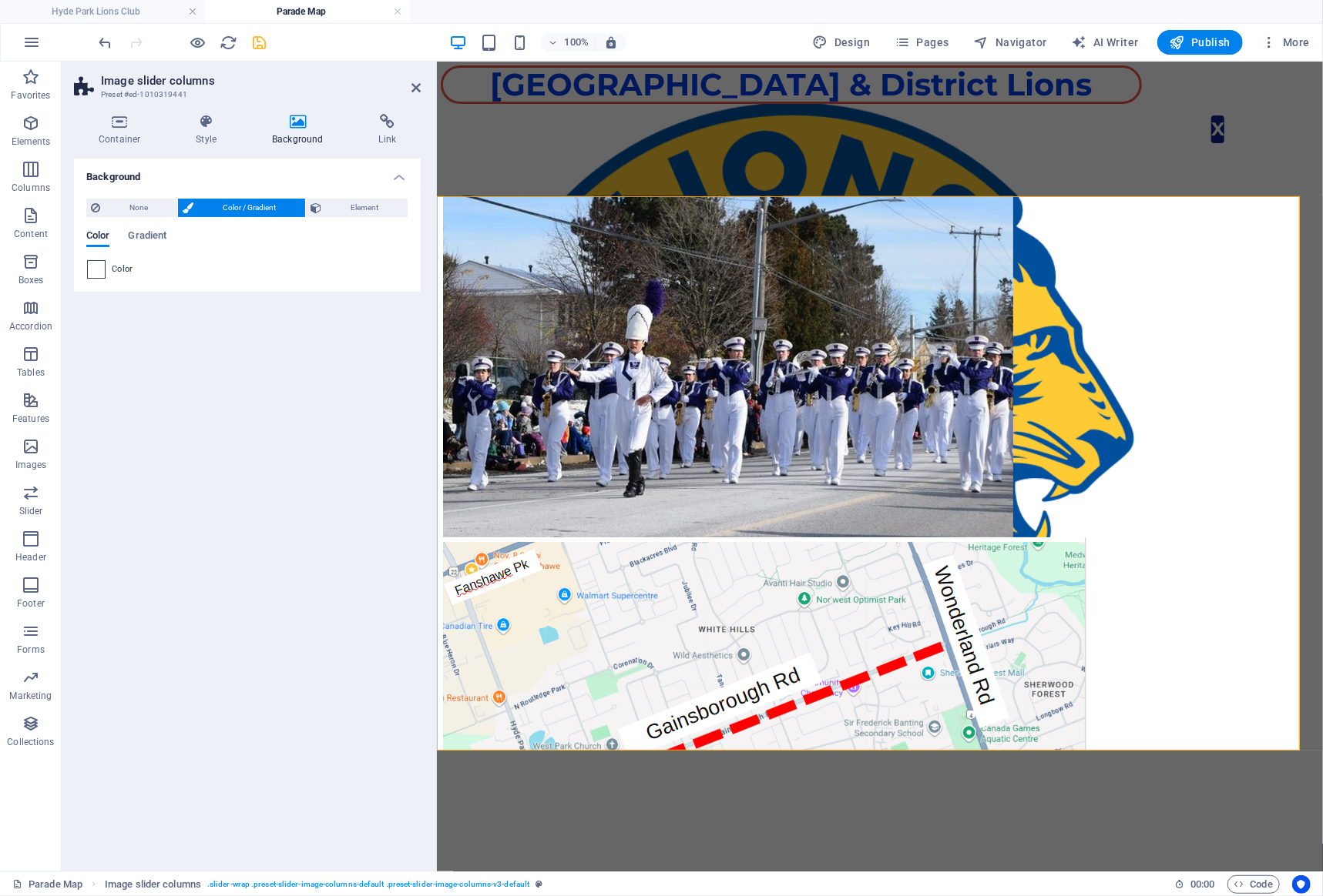
click at [101, 269] on span at bounding box center [96, 269] width 17 height 17
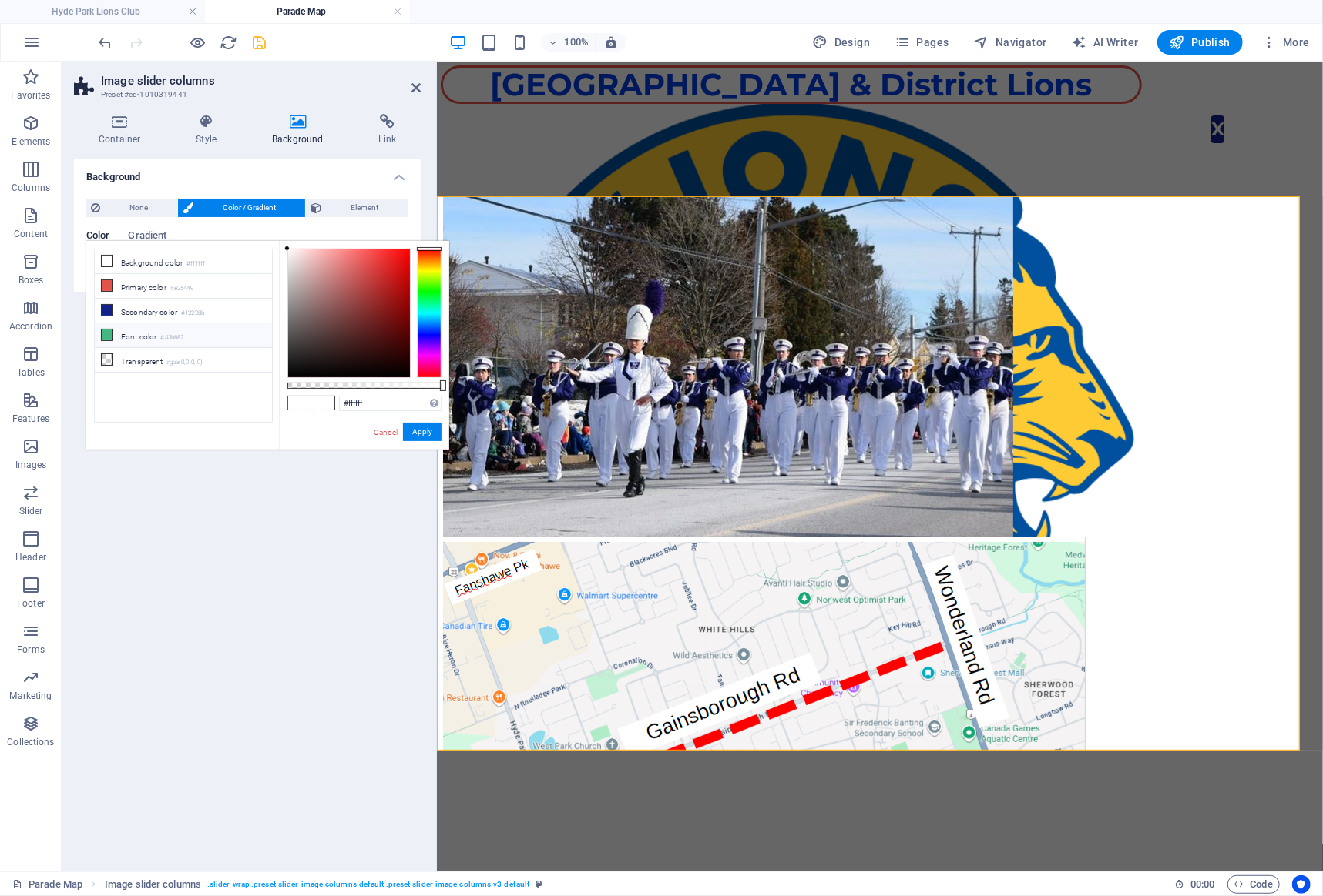
click at [104, 334] on icon at bounding box center [107, 335] width 11 height 11
type input "#43b882"
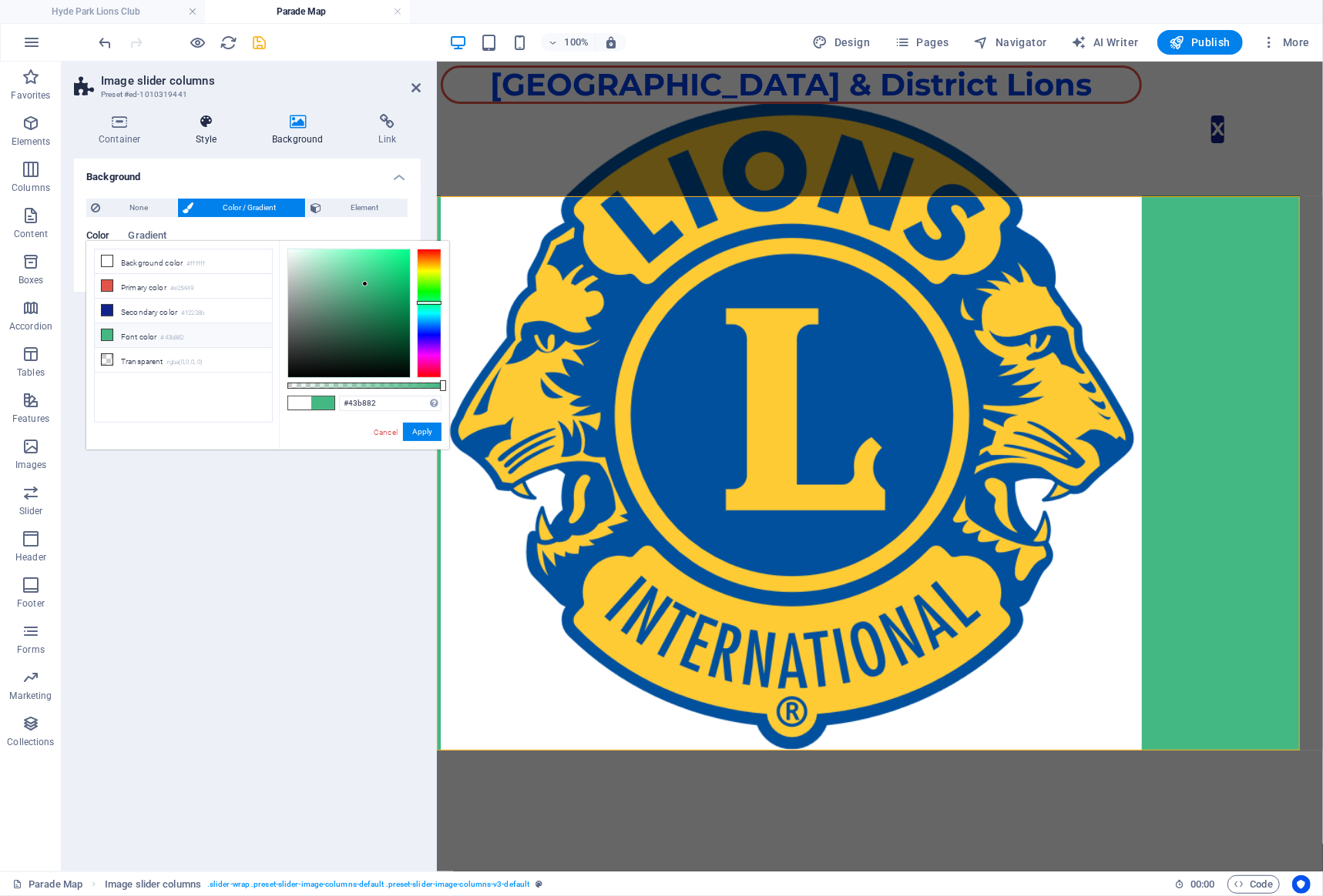
click at [206, 135] on h4 "Style" at bounding box center [209, 130] width 76 height 32
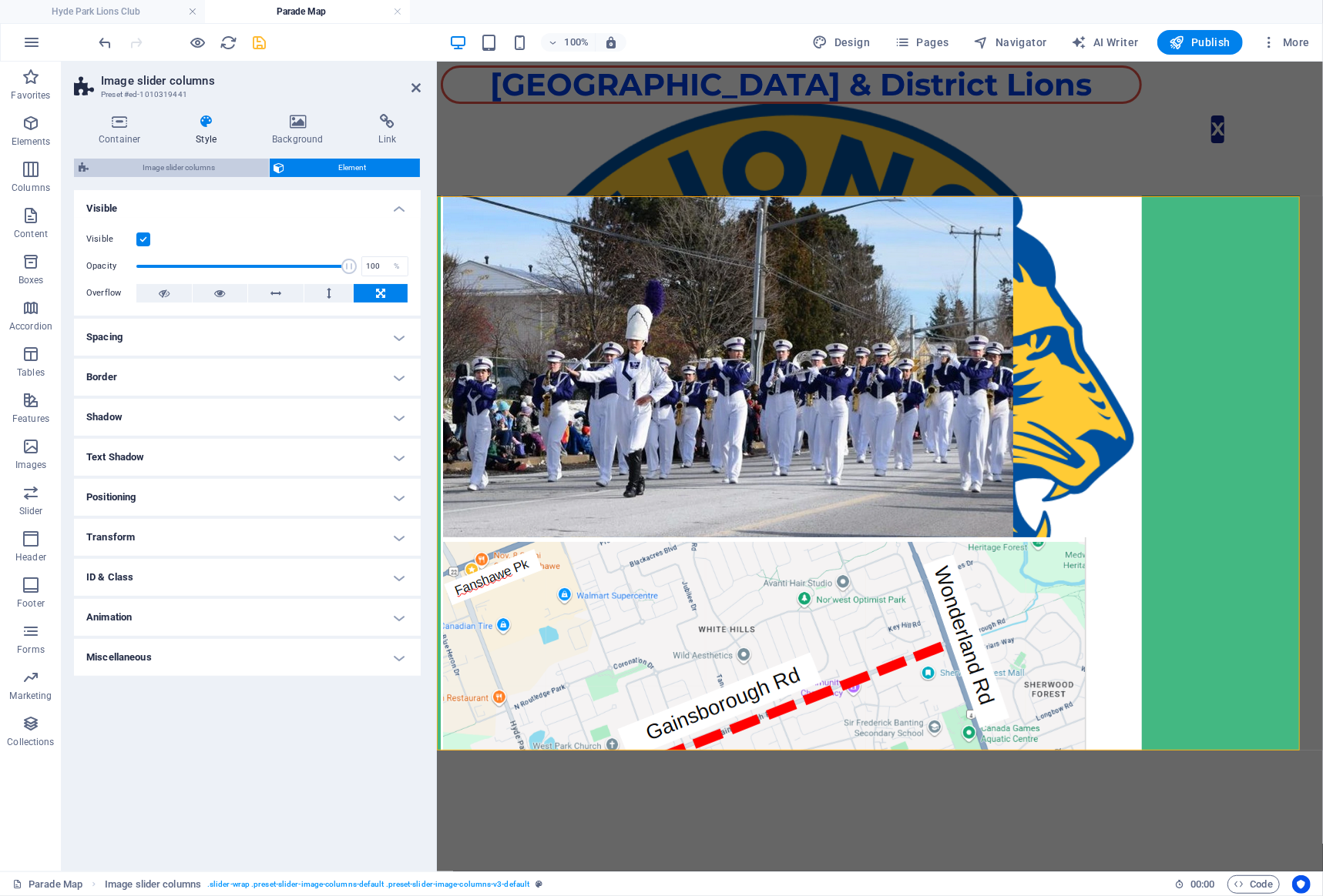
click at [171, 165] on span "Image slider columns" at bounding box center [178, 168] width 171 height 18
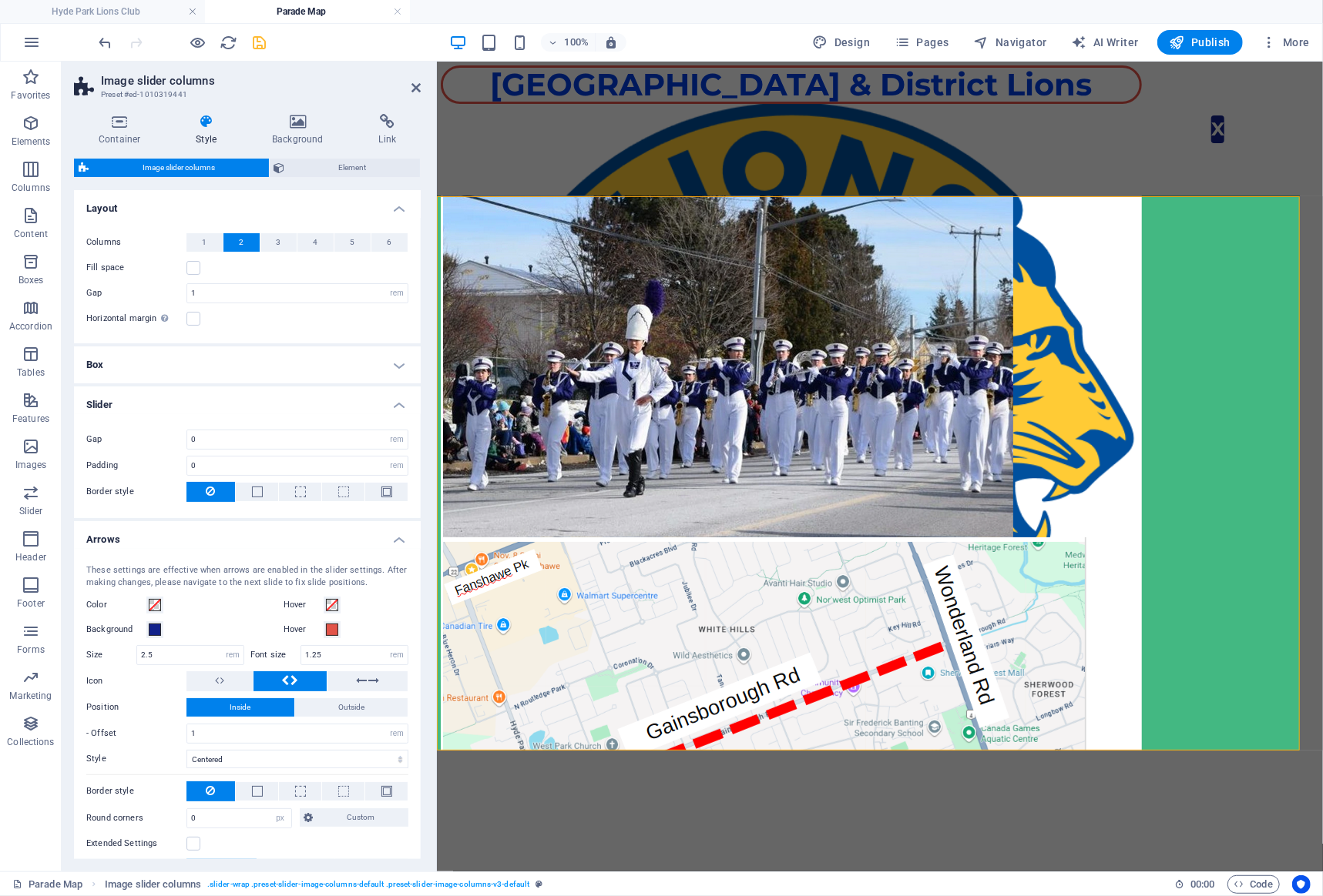
click at [399, 537] on h4 "Arrows" at bounding box center [247, 535] width 347 height 28
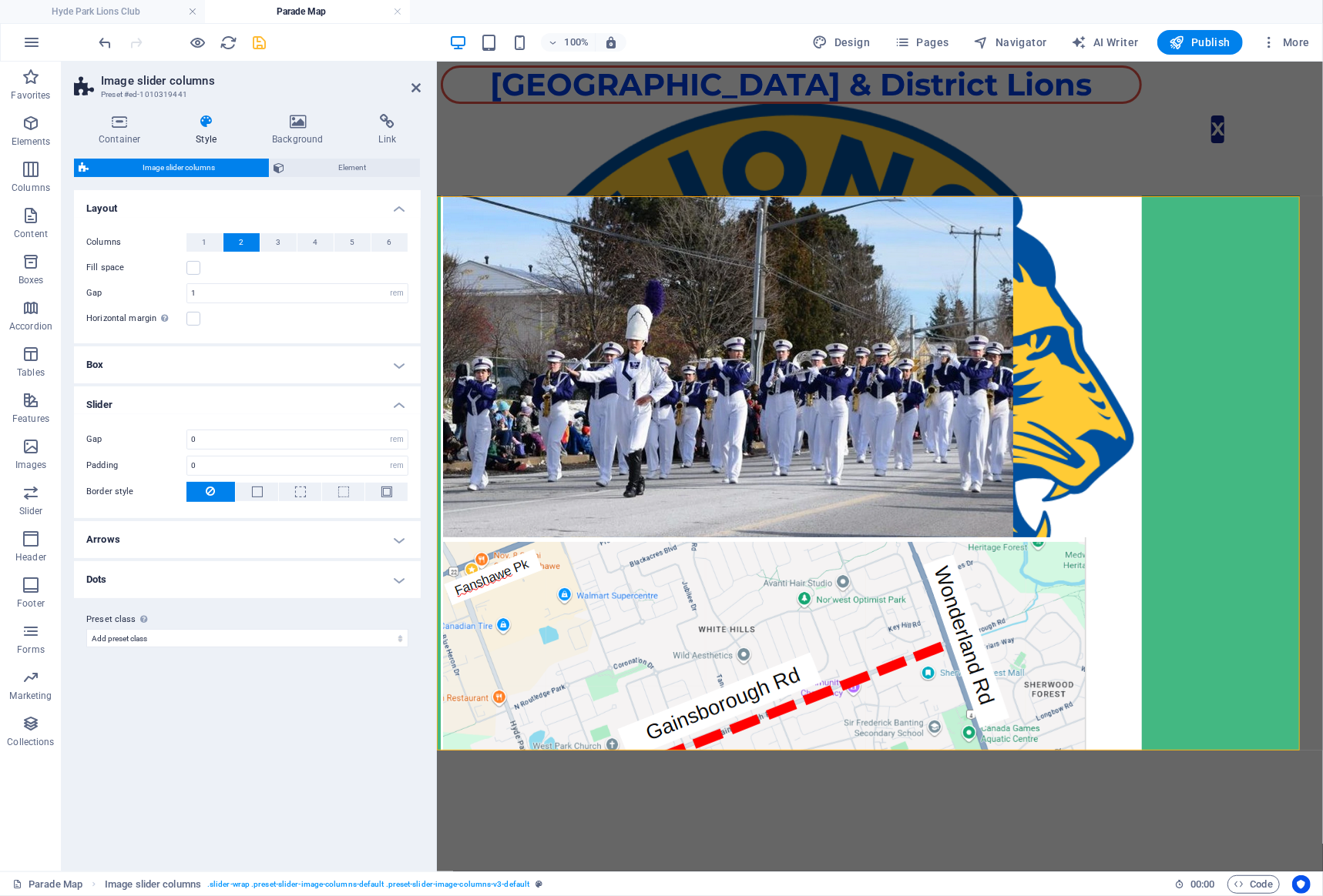
click at [399, 577] on h4 "Dots" at bounding box center [247, 580] width 347 height 37
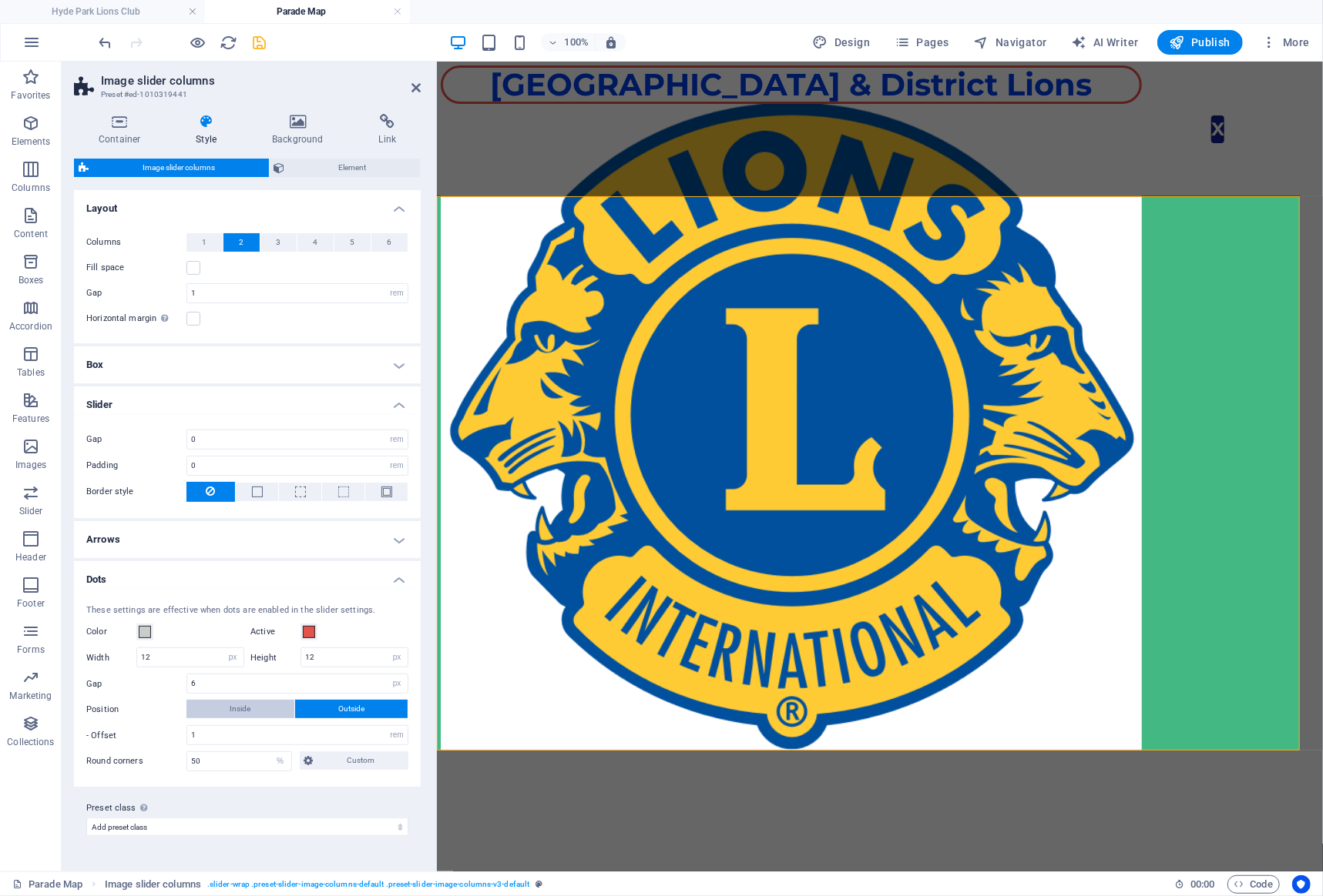
click at [238, 706] on span "Inside" at bounding box center [240, 709] width 21 height 18
click at [305, 631] on span at bounding box center [309, 632] width 12 height 12
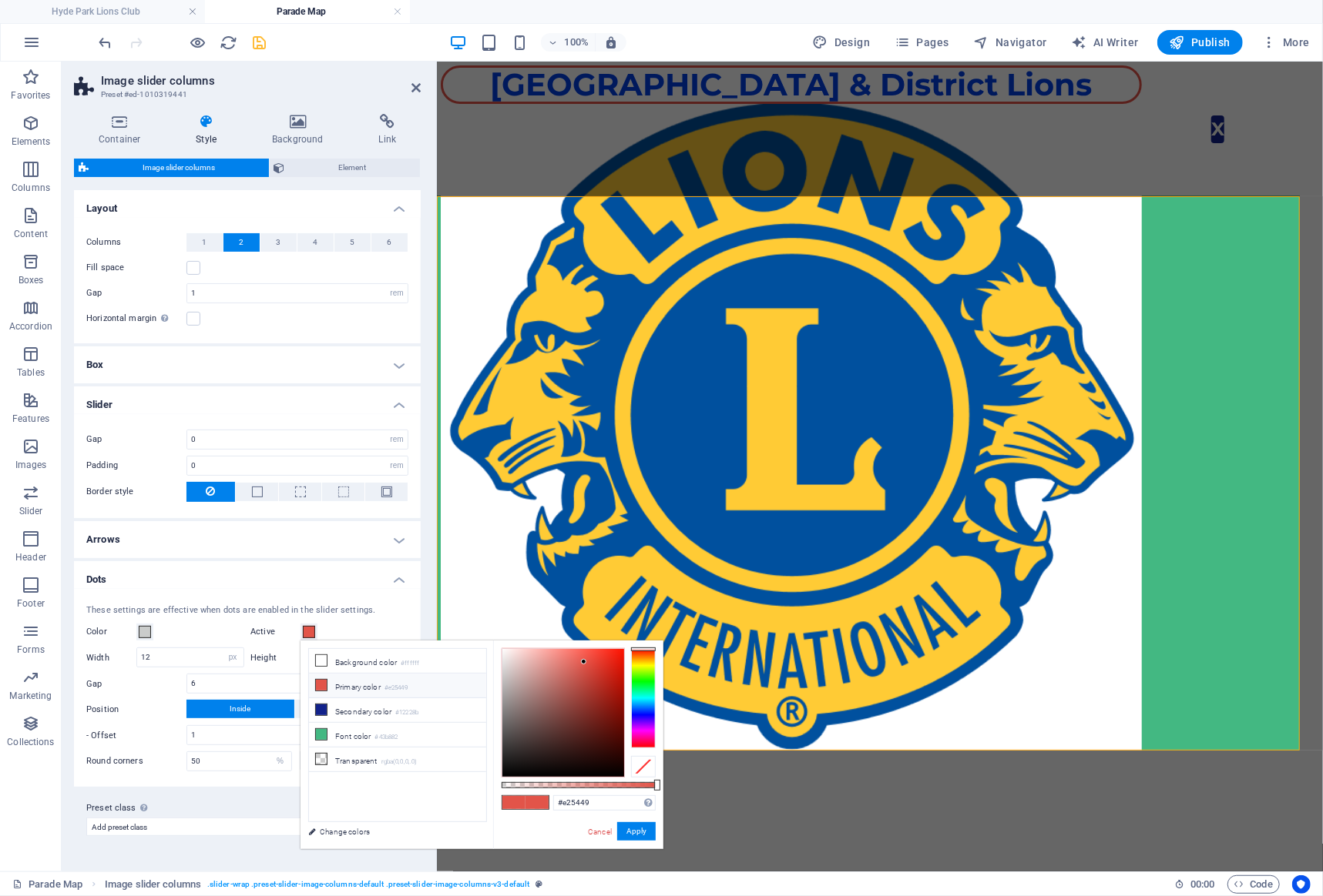
click at [305, 631] on span at bounding box center [309, 632] width 12 height 12
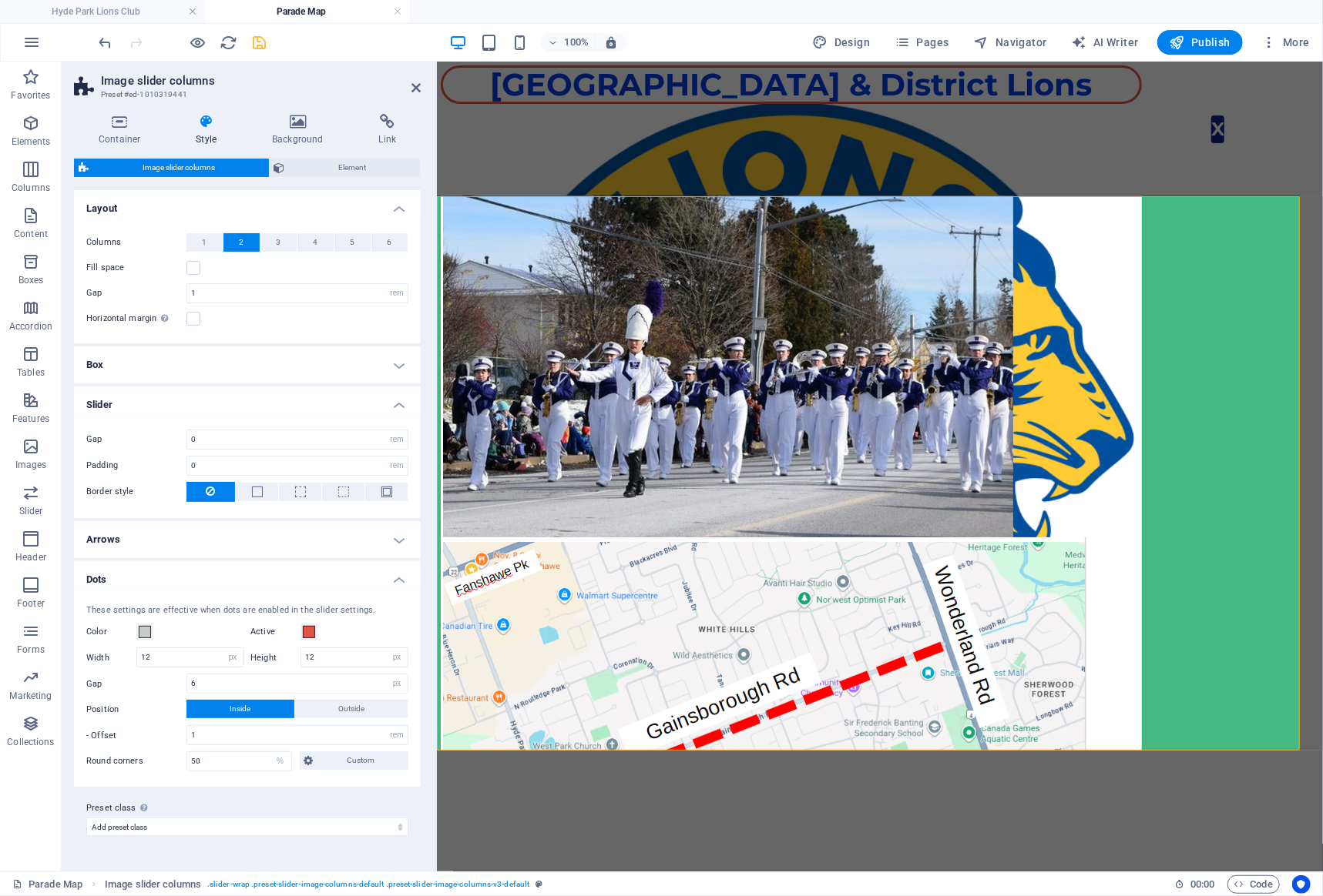
click at [248, 545] on h4 "Arrows" at bounding box center [247, 540] width 347 height 37
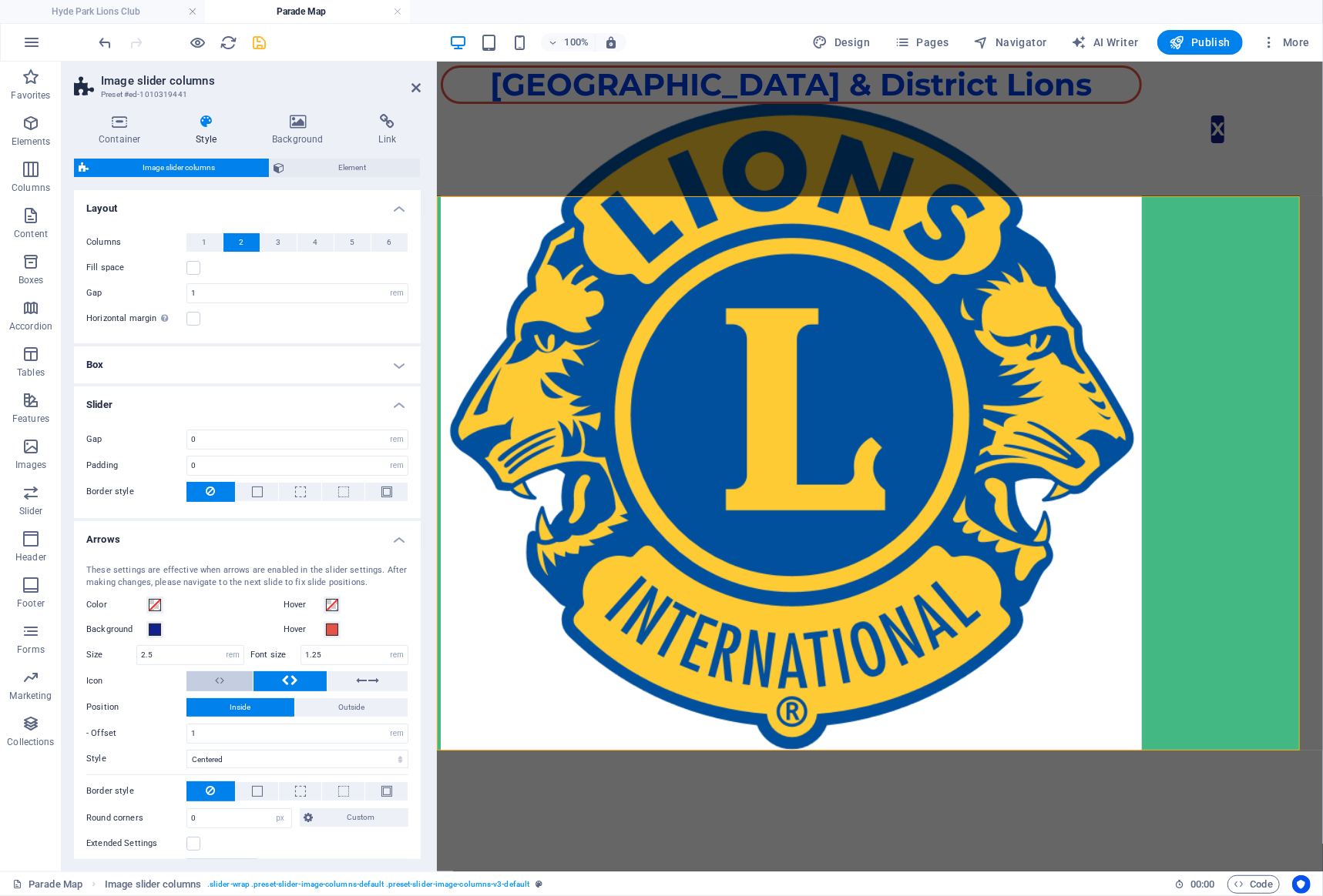
click at [231, 678] on button at bounding box center [219, 681] width 66 height 20
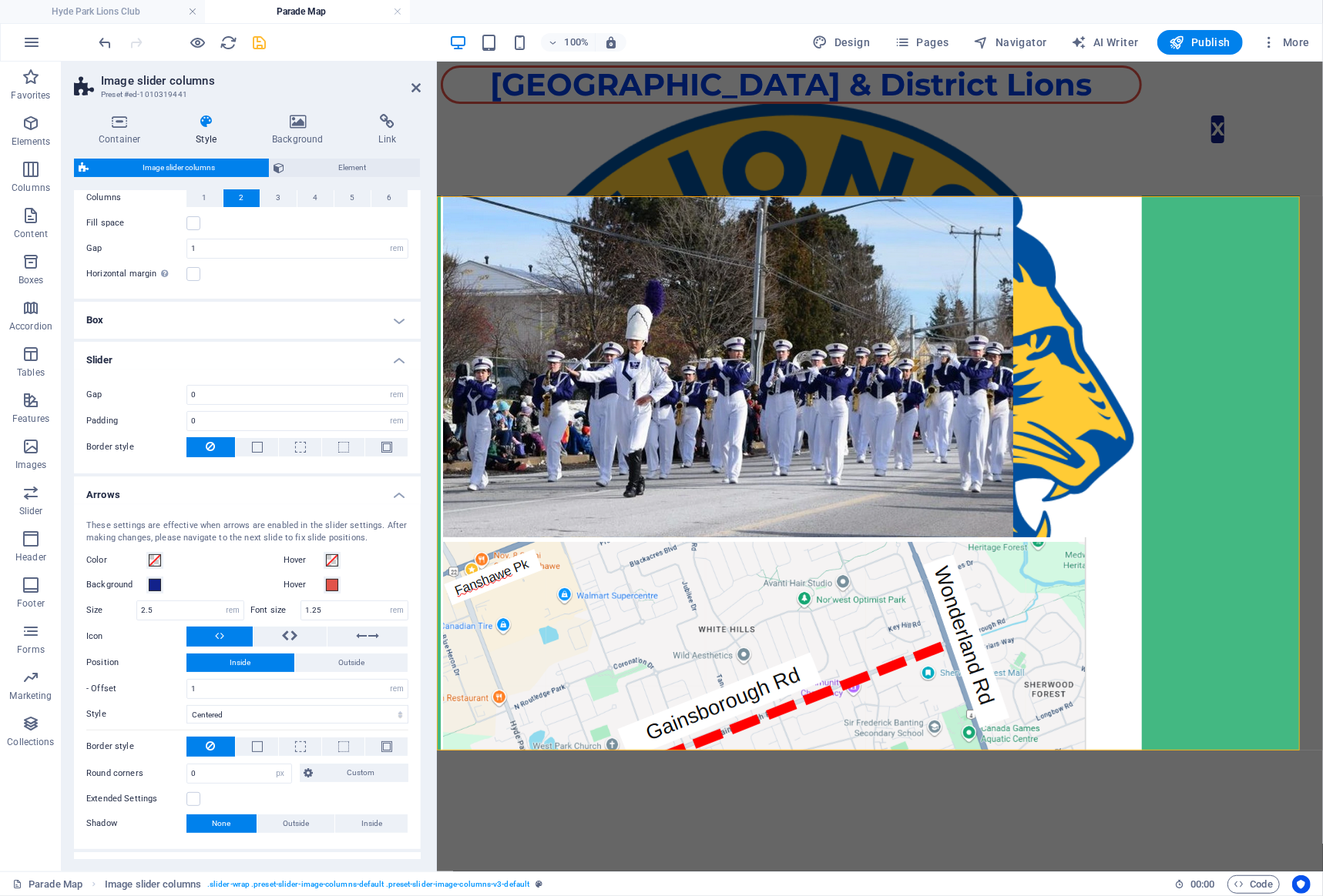
scroll to position [138, 0]
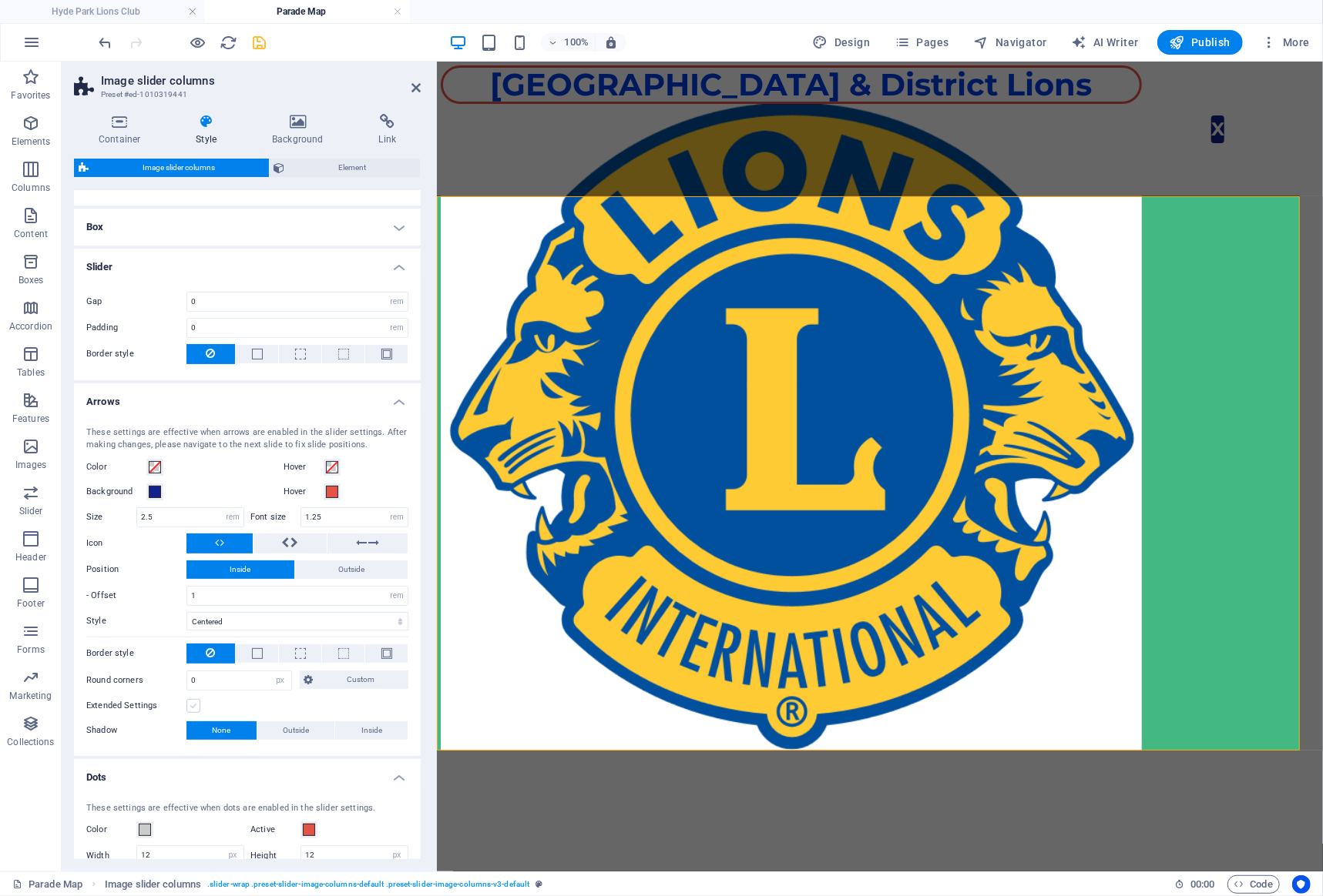
click at [199, 706] on label at bounding box center [193, 706] width 14 height 14
click at [0, 0] on input "Extended Settings" at bounding box center [0, 0] width 0 height 0
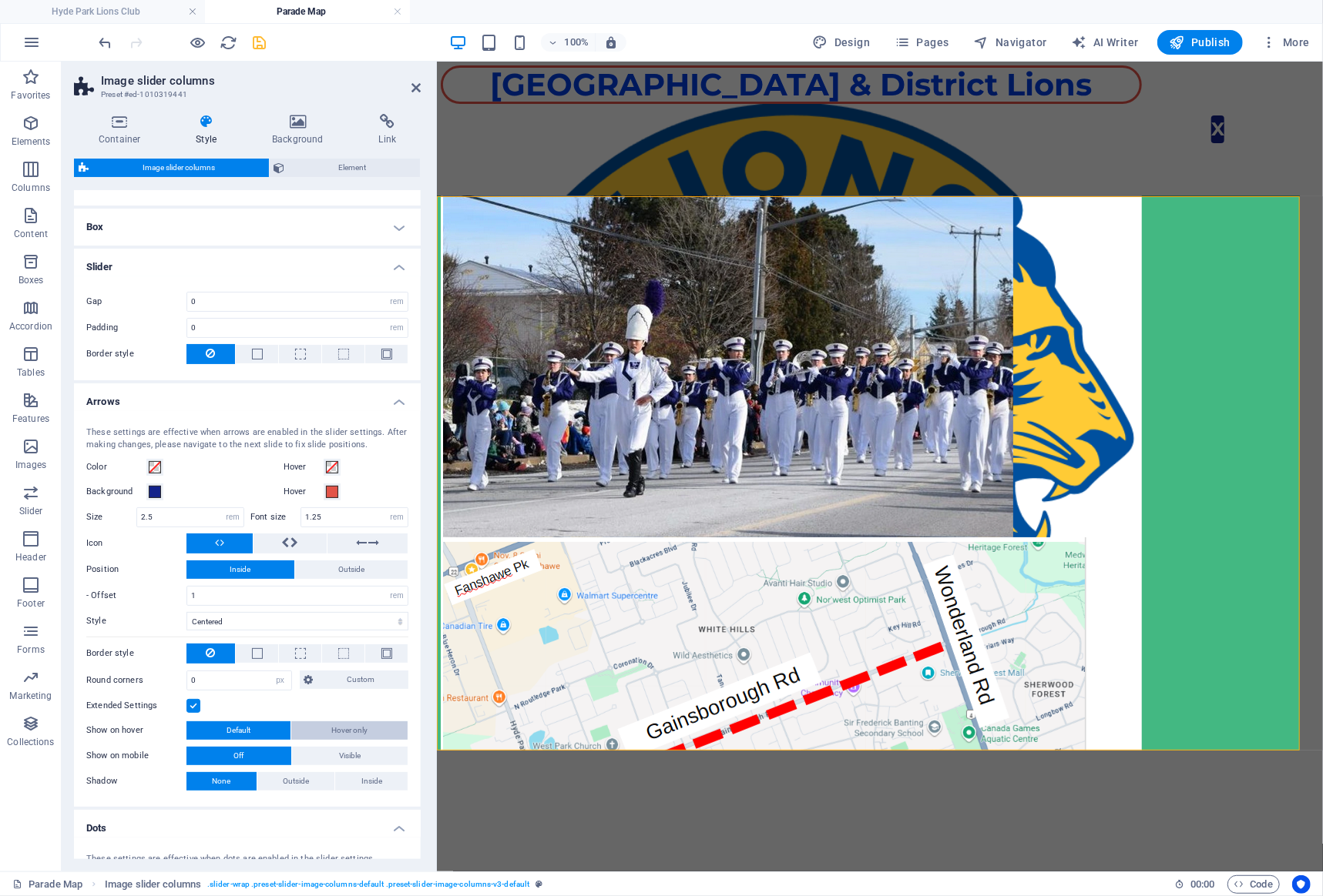
click at [314, 730] on button "Hover only" at bounding box center [349, 730] width 116 height 18
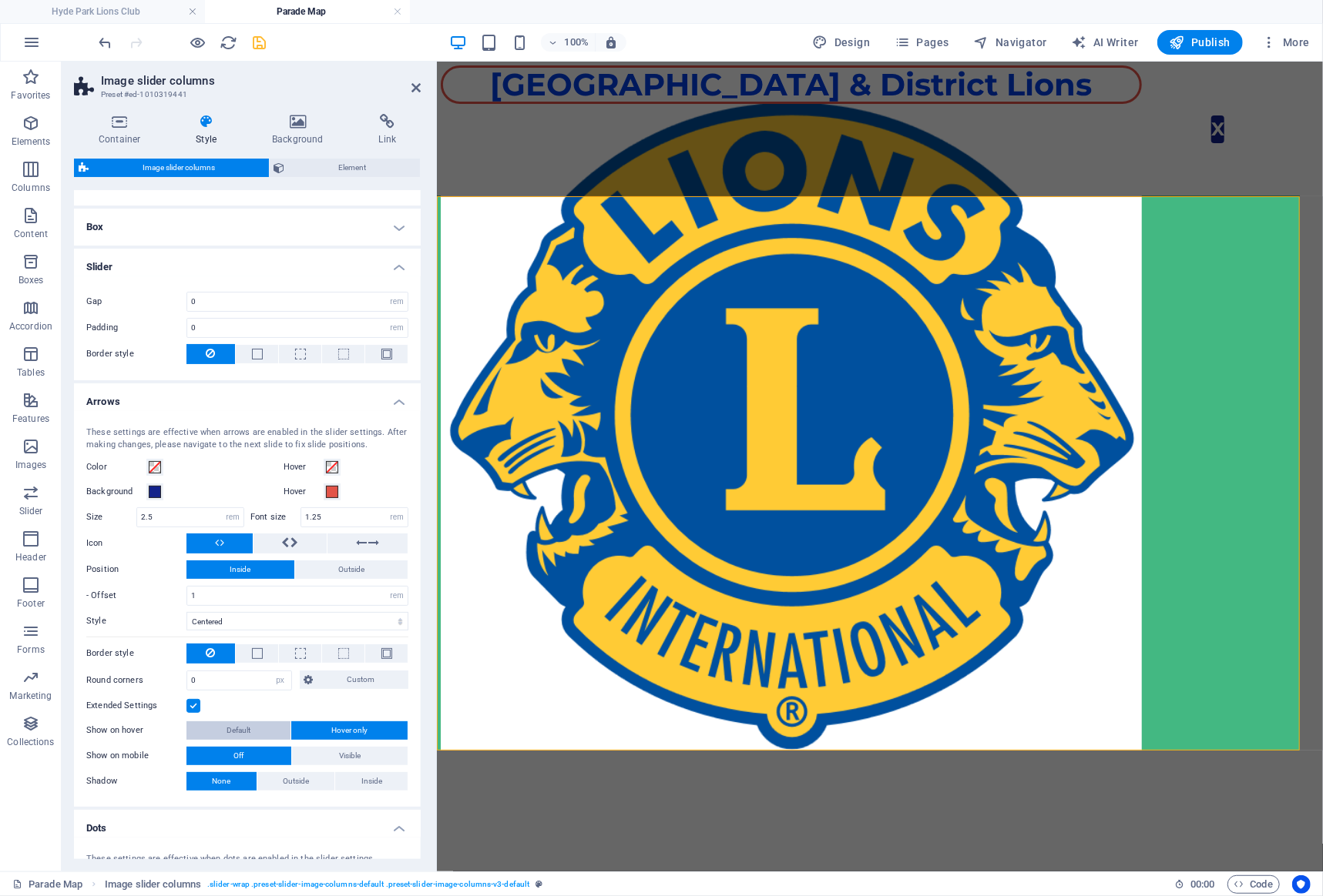
click at [242, 733] on span "Default" at bounding box center [238, 730] width 24 height 18
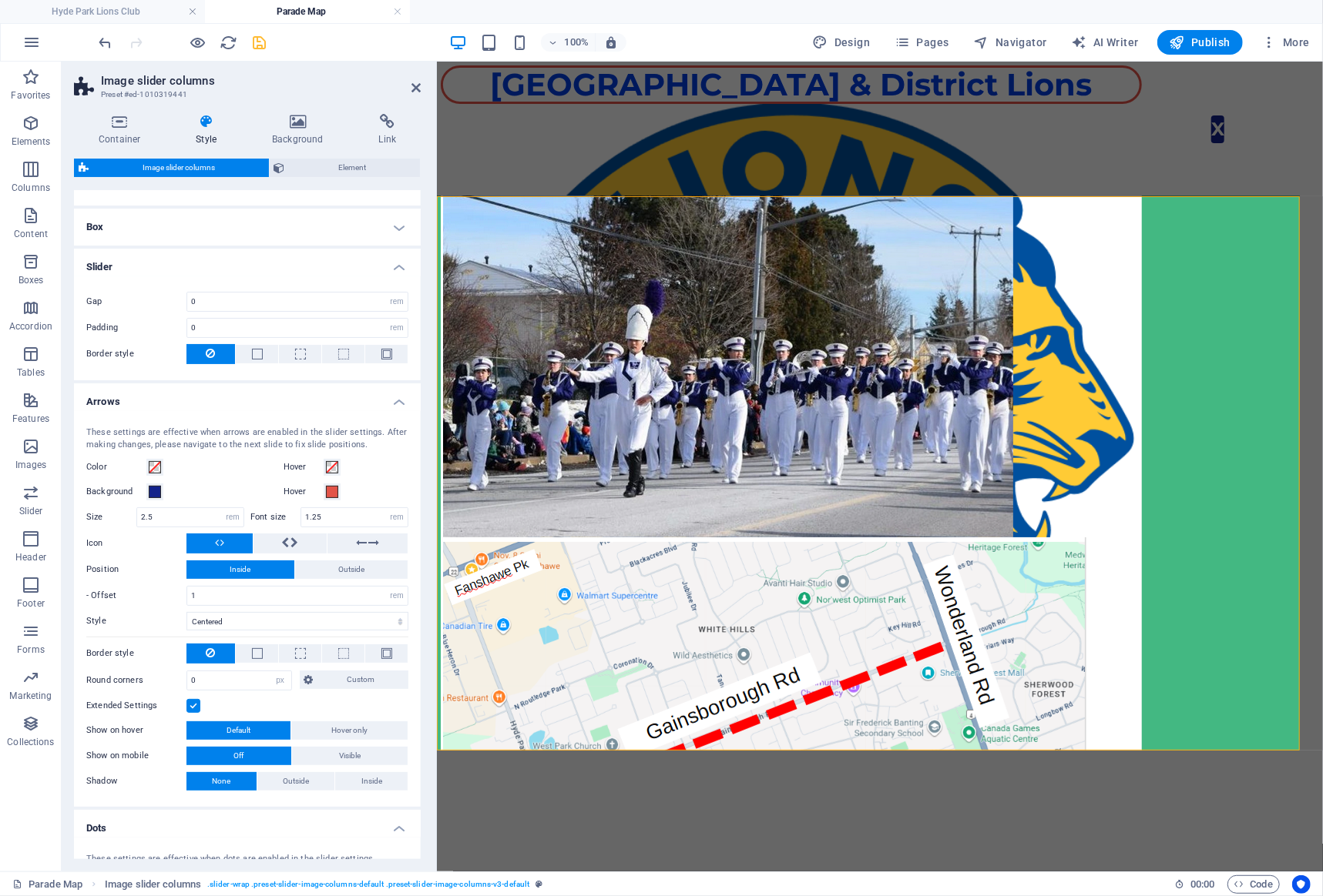
click at [197, 701] on label at bounding box center [193, 706] width 14 height 14
click at [0, 0] on input "Extended Settings" at bounding box center [0, 0] width 0 height 0
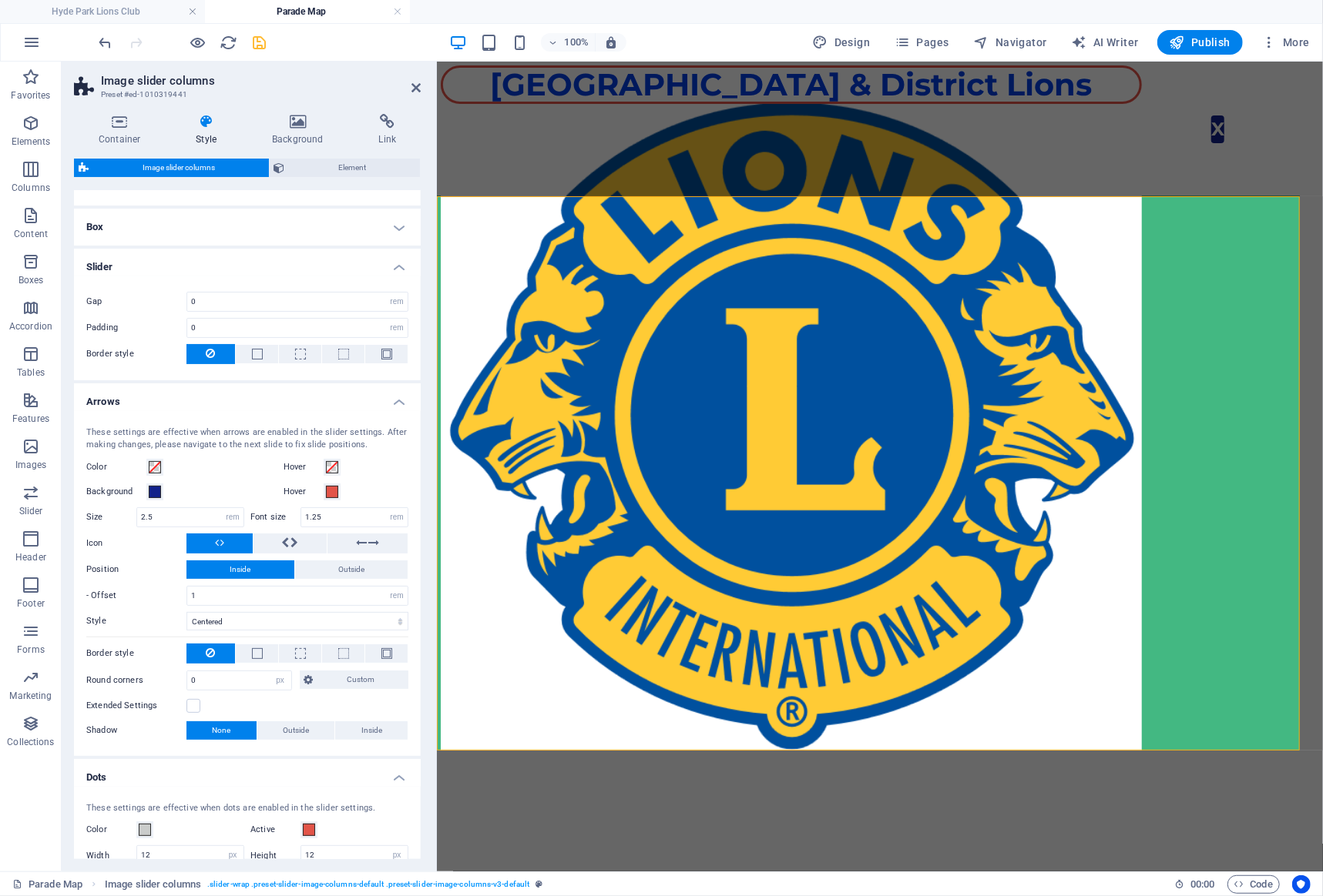
click at [223, 547] on icon at bounding box center [222, 542] width 4 height 18
click at [341, 566] on span "Outside" at bounding box center [351, 570] width 26 height 18
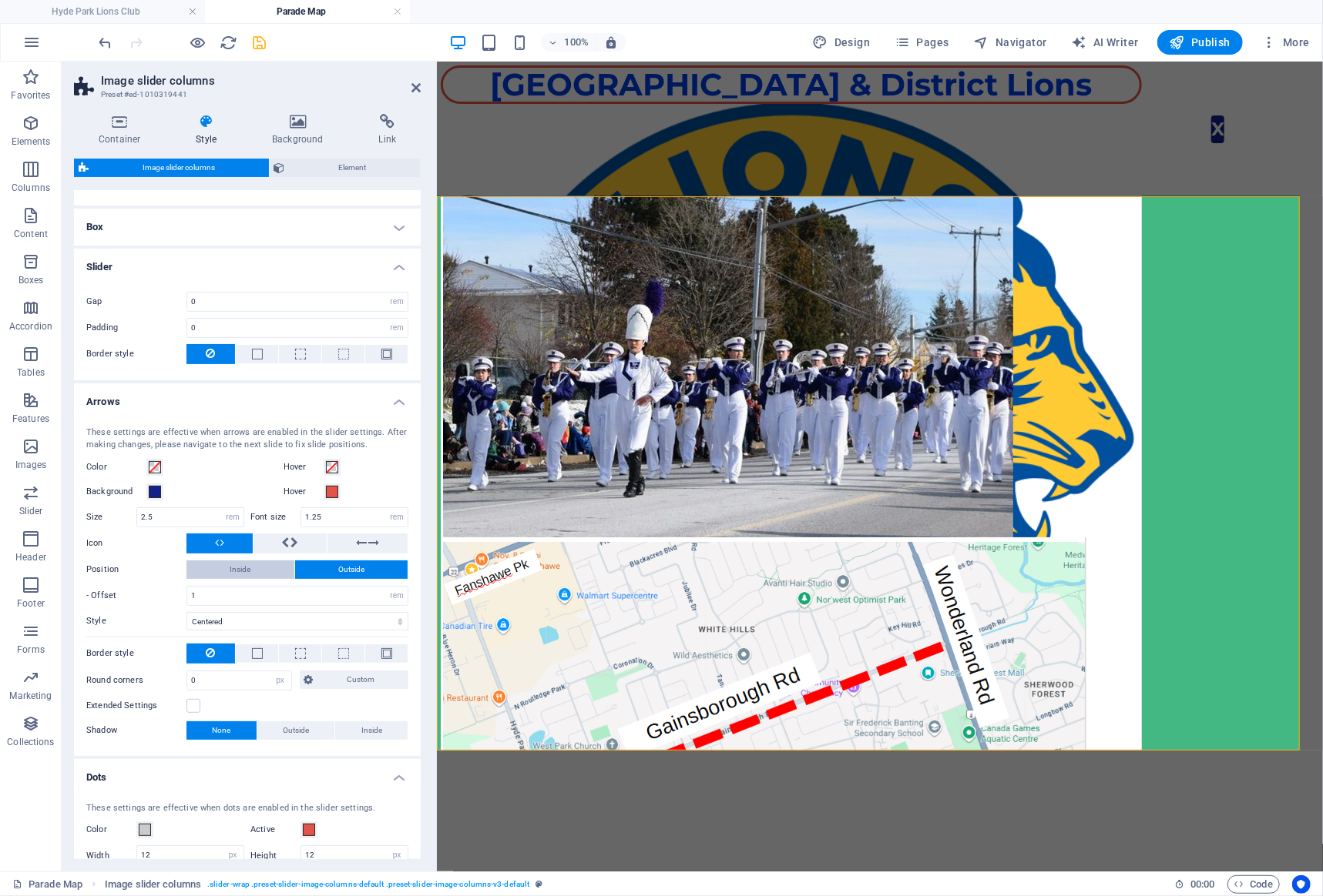
click at [243, 574] on span "Inside" at bounding box center [240, 570] width 21 height 18
select select
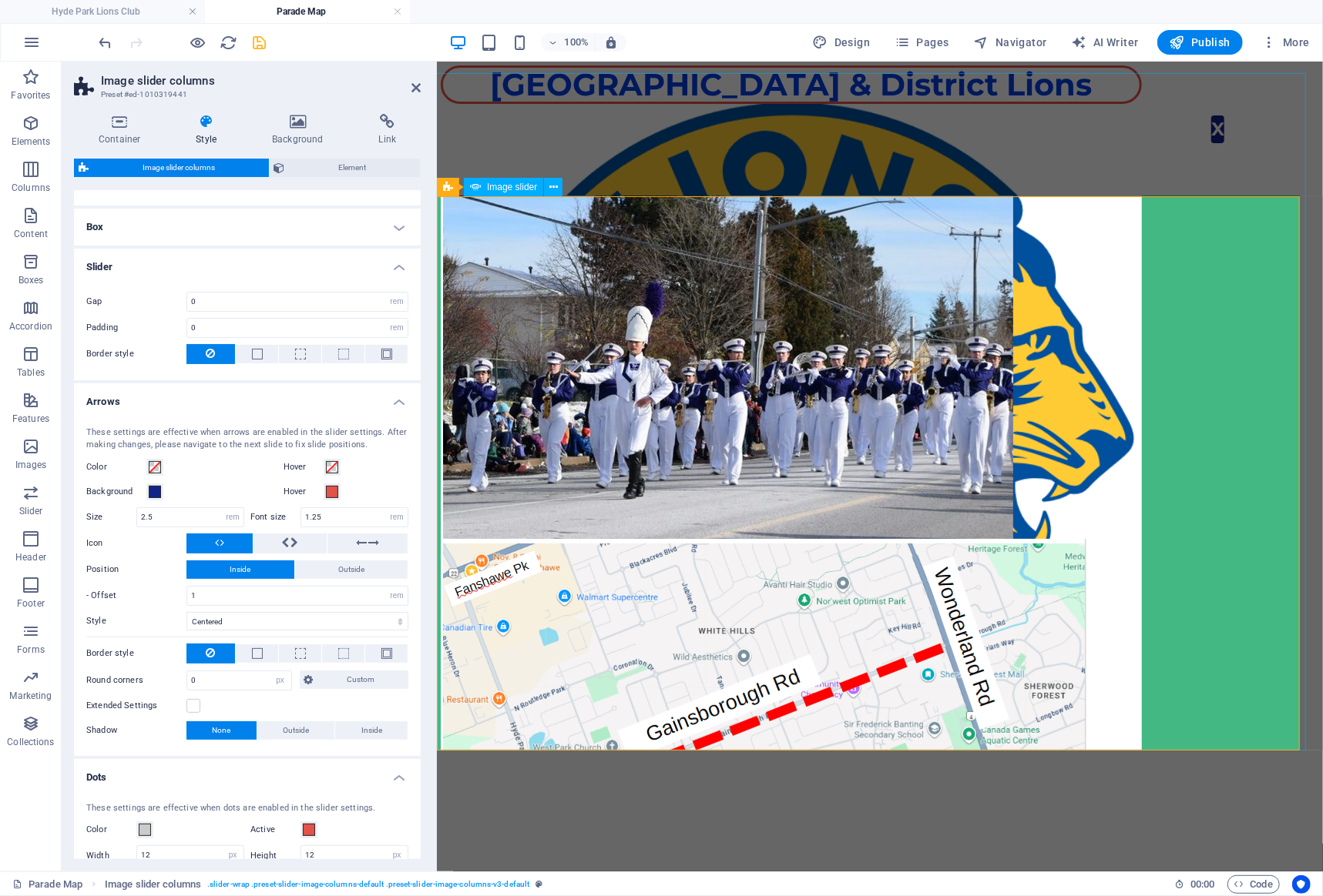
scroll to position [61, 0]
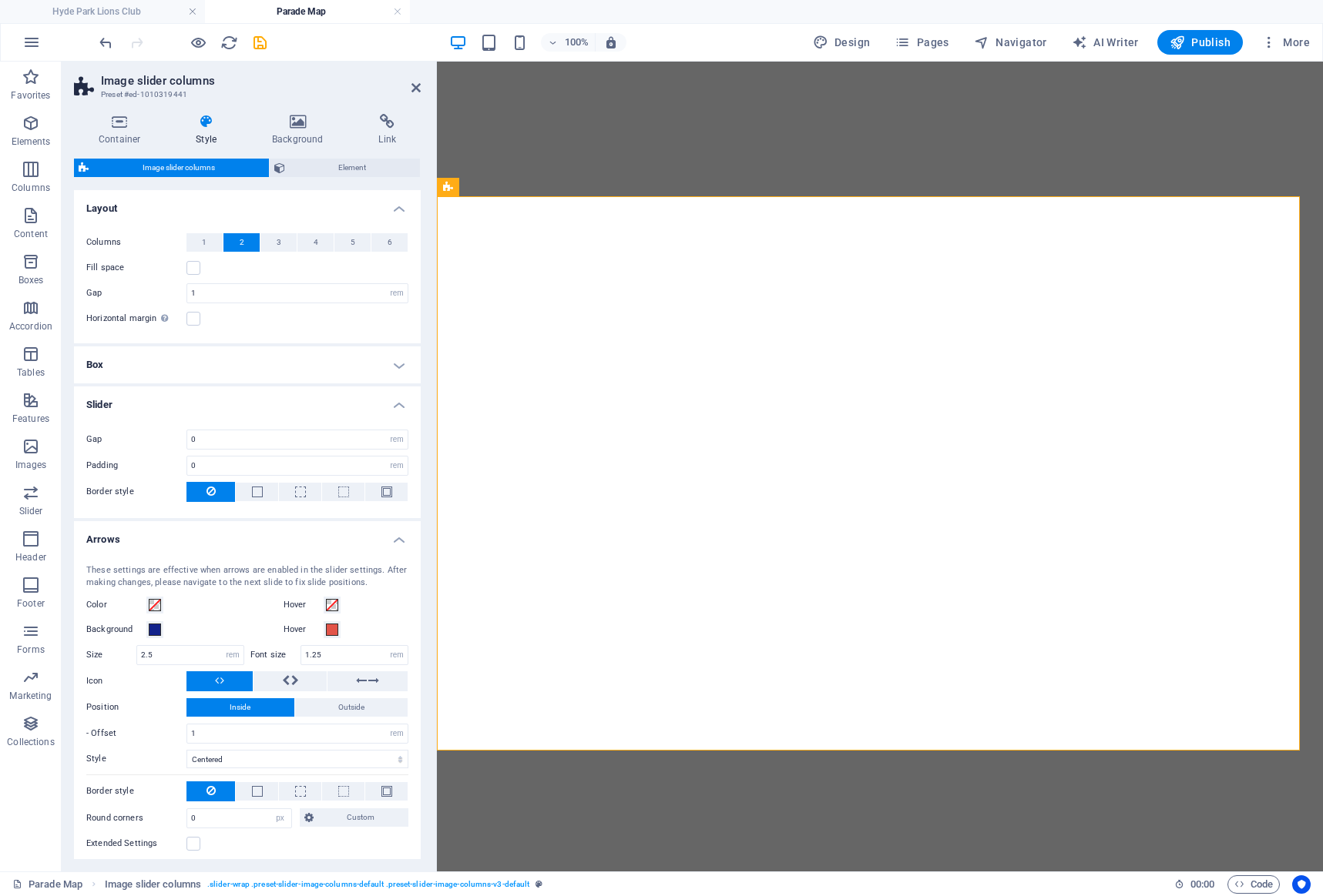
select select "rem"
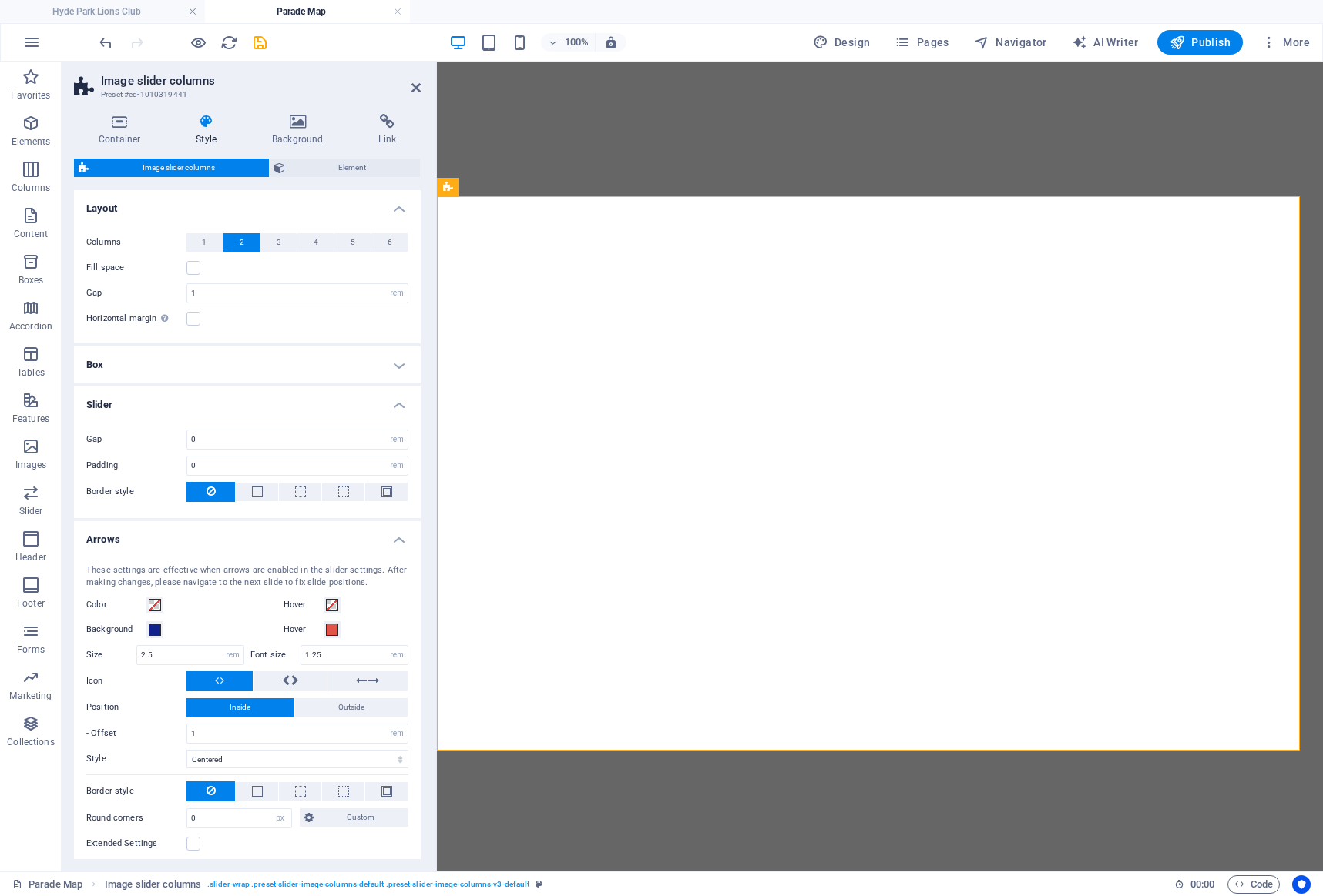
select select "rem"
select select "px"
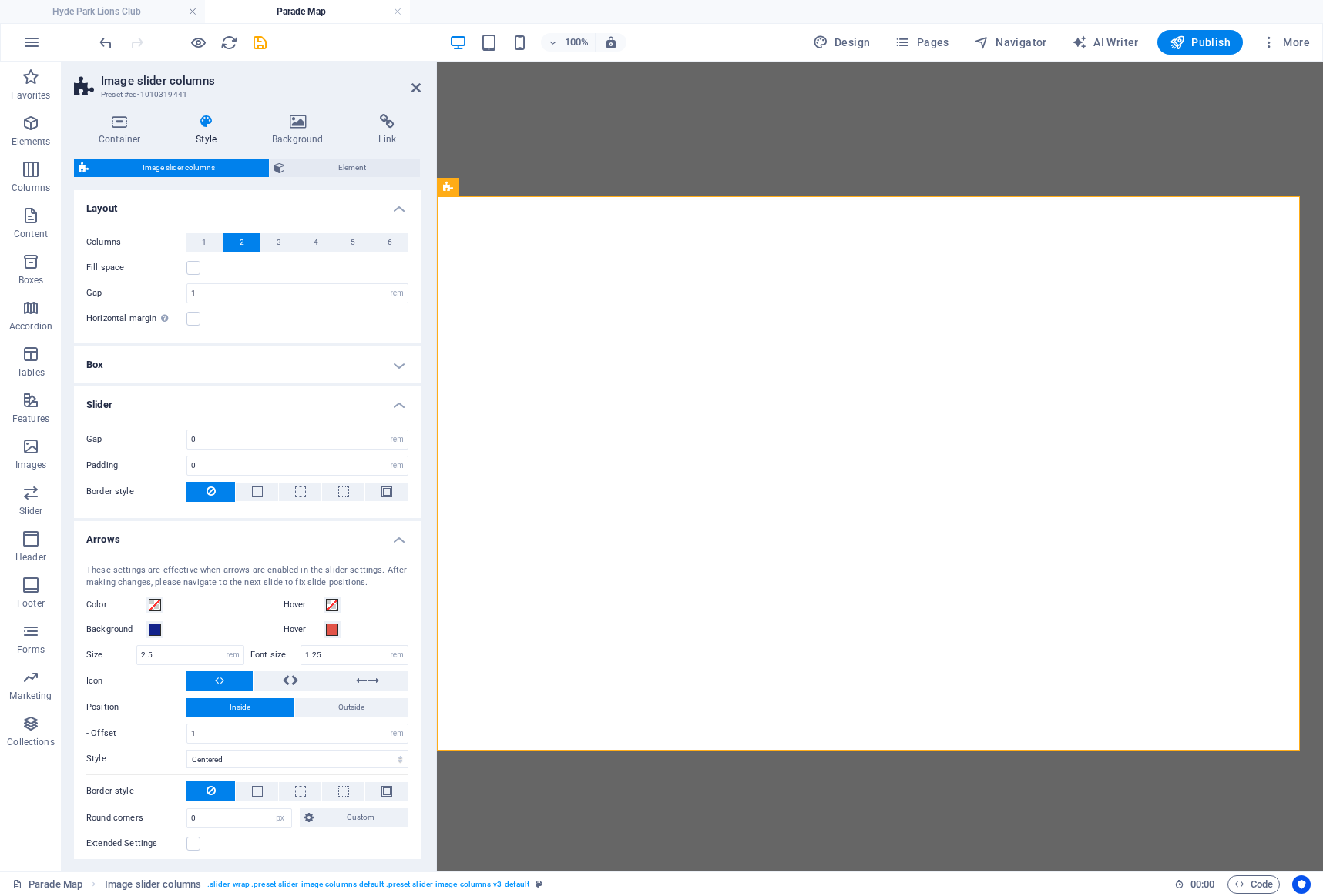
select select "rem"
select select "%"
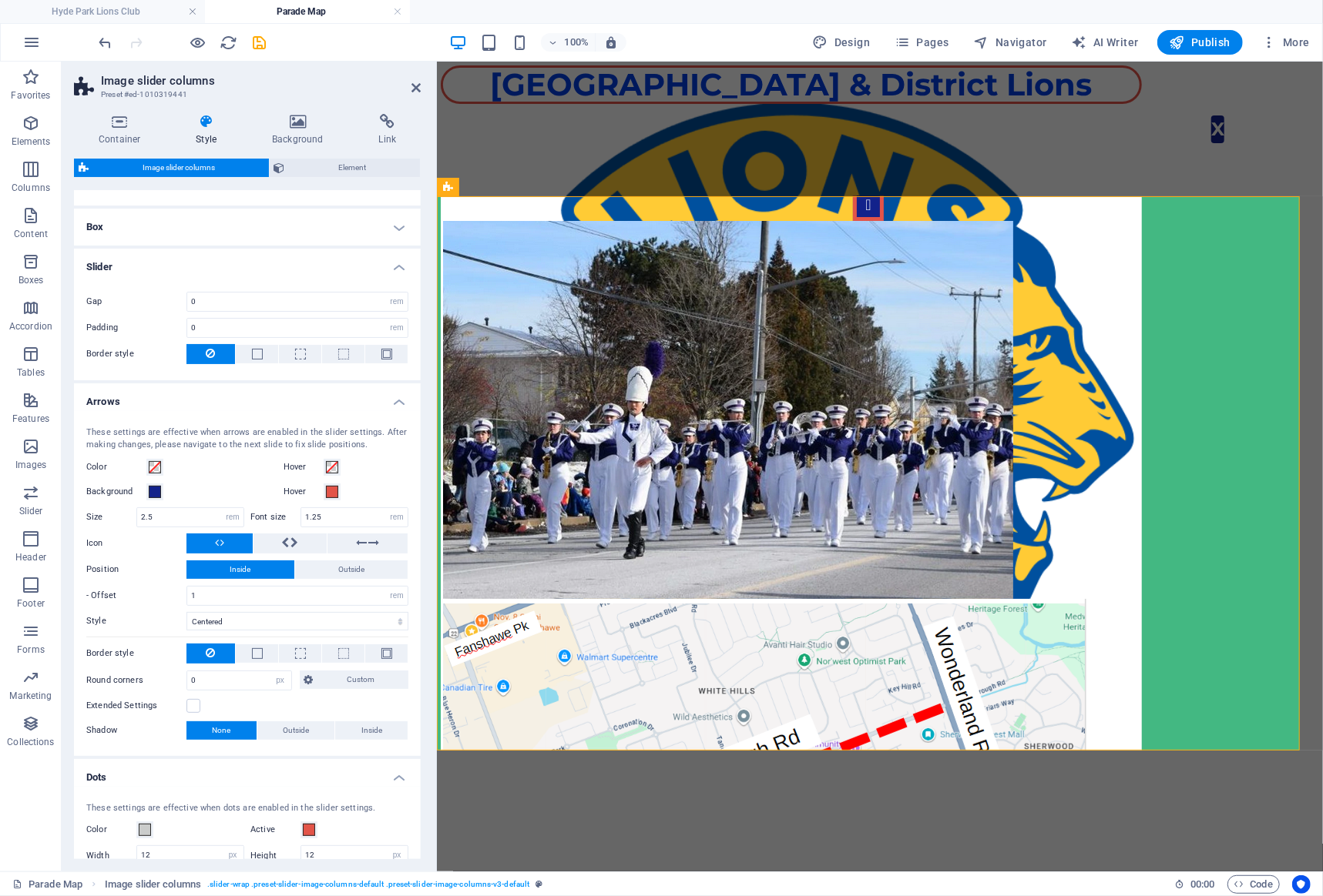
scroll to position [61, 0]
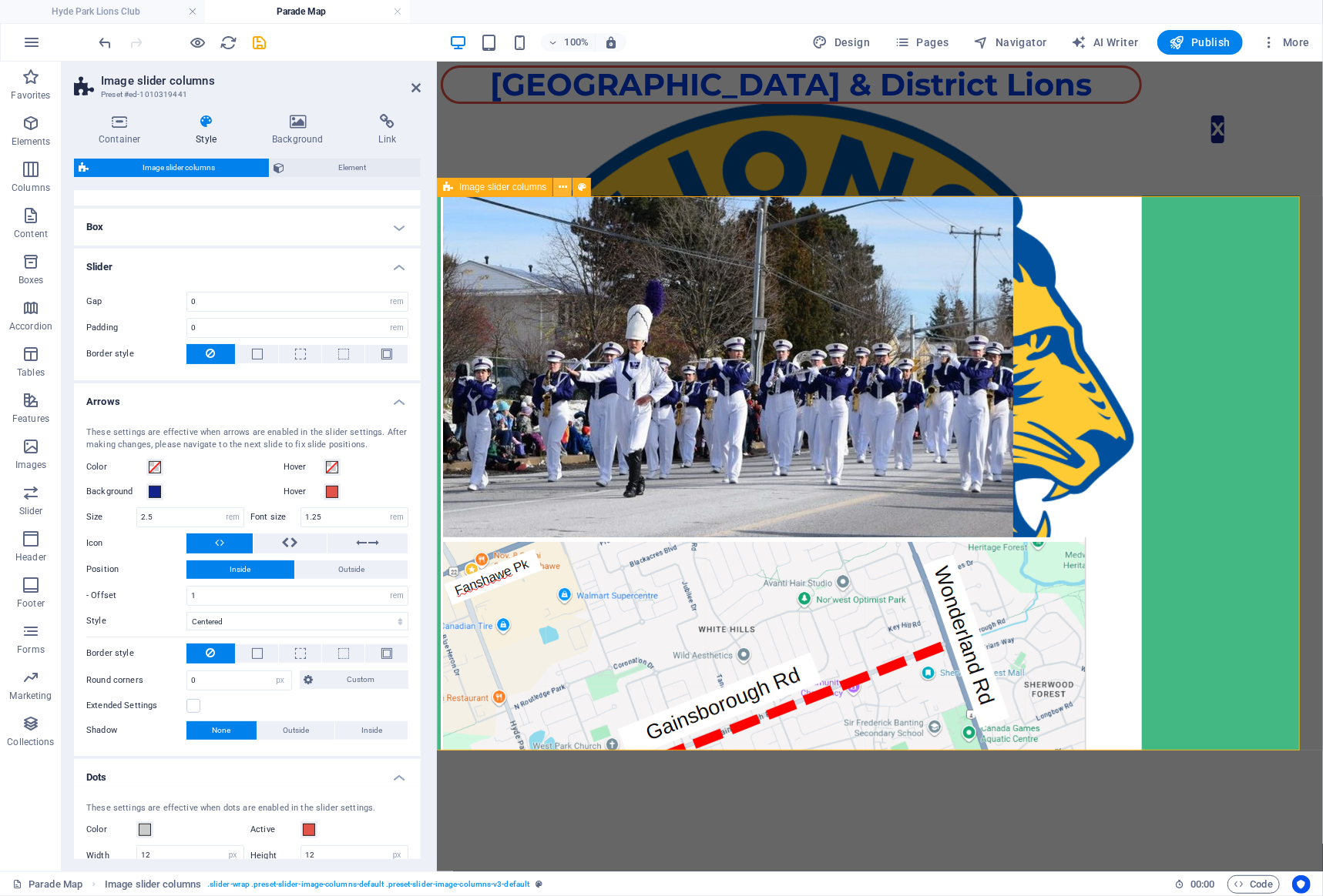
click at [562, 190] on icon at bounding box center [563, 187] width 9 height 16
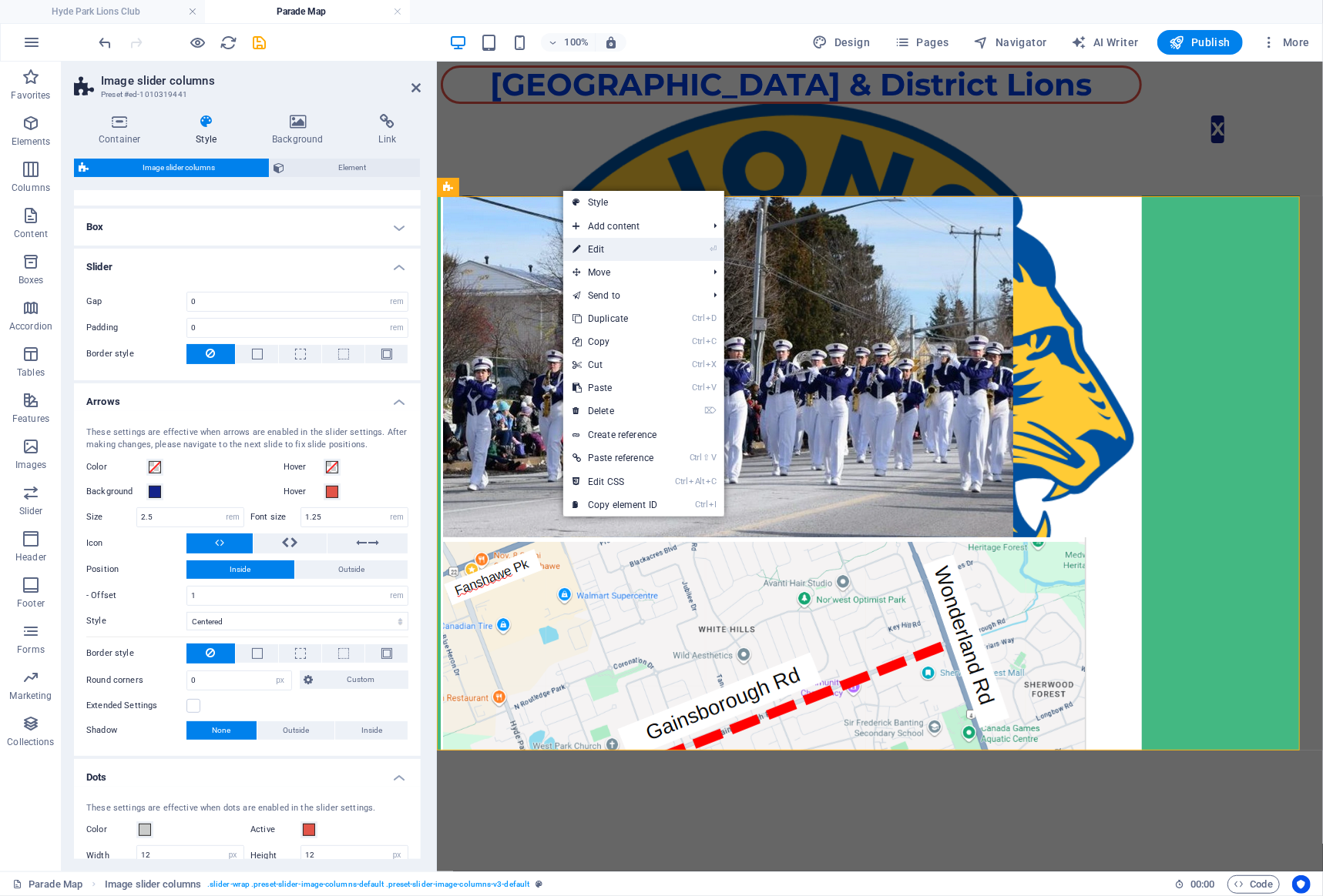
click at [594, 253] on link "⏎ Edit" at bounding box center [615, 249] width 104 height 23
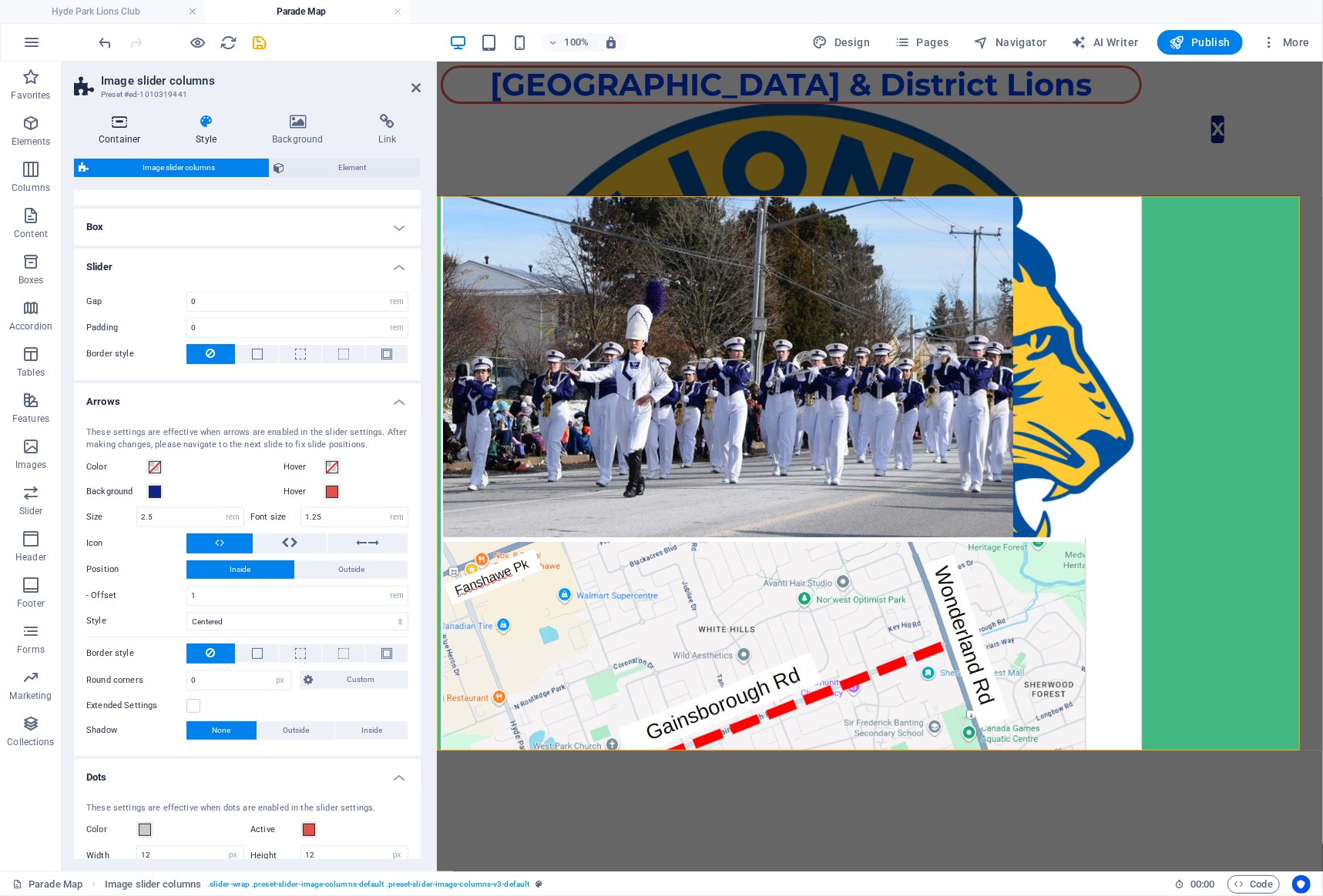
click at [121, 133] on h4 "Container" at bounding box center [122, 130] width 97 height 32
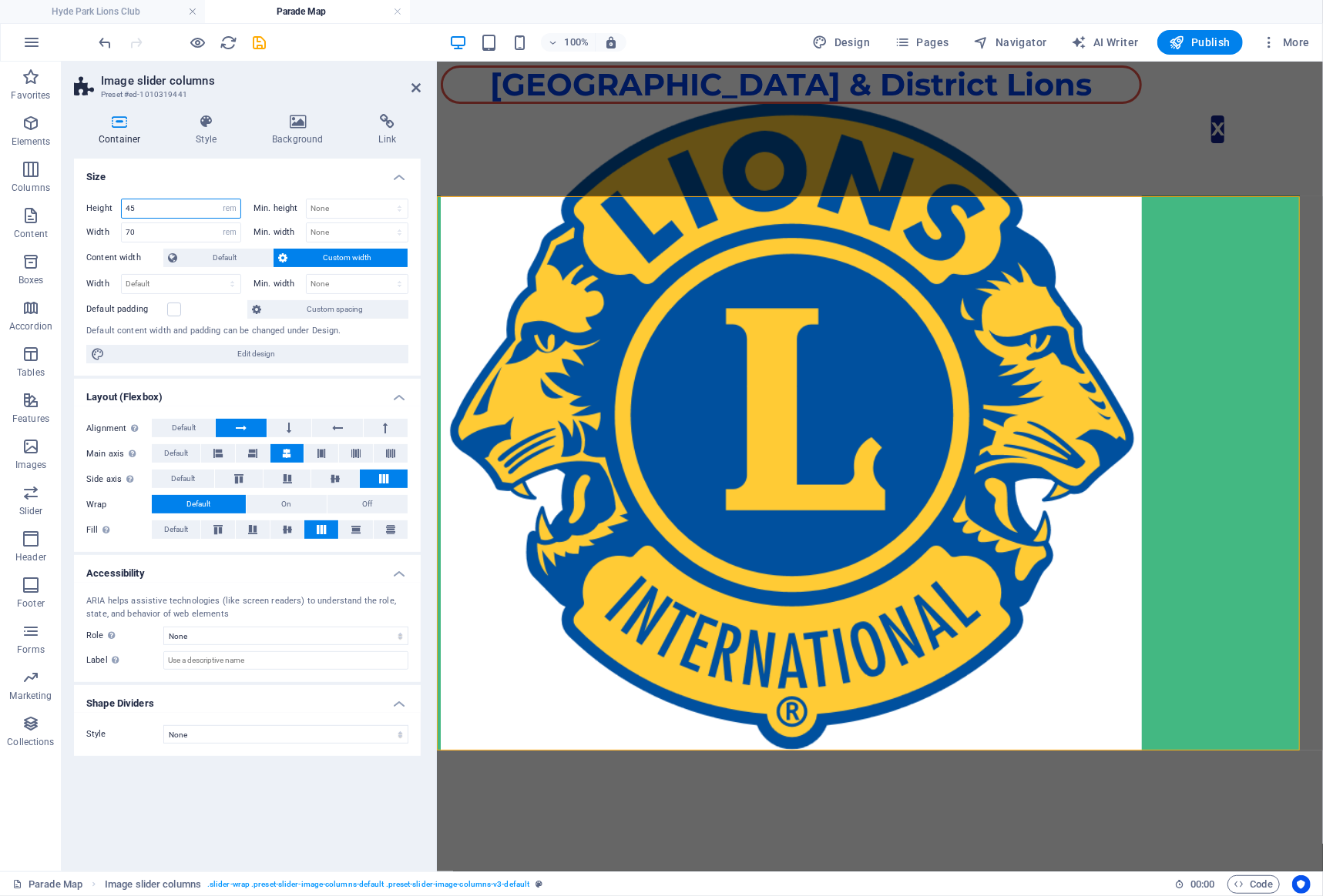
drag, startPoint x: 145, startPoint y: 211, endPoint x: 109, endPoint y: 211, distance: 36.0
click at [122, 211] on input "45" at bounding box center [181, 208] width 119 height 18
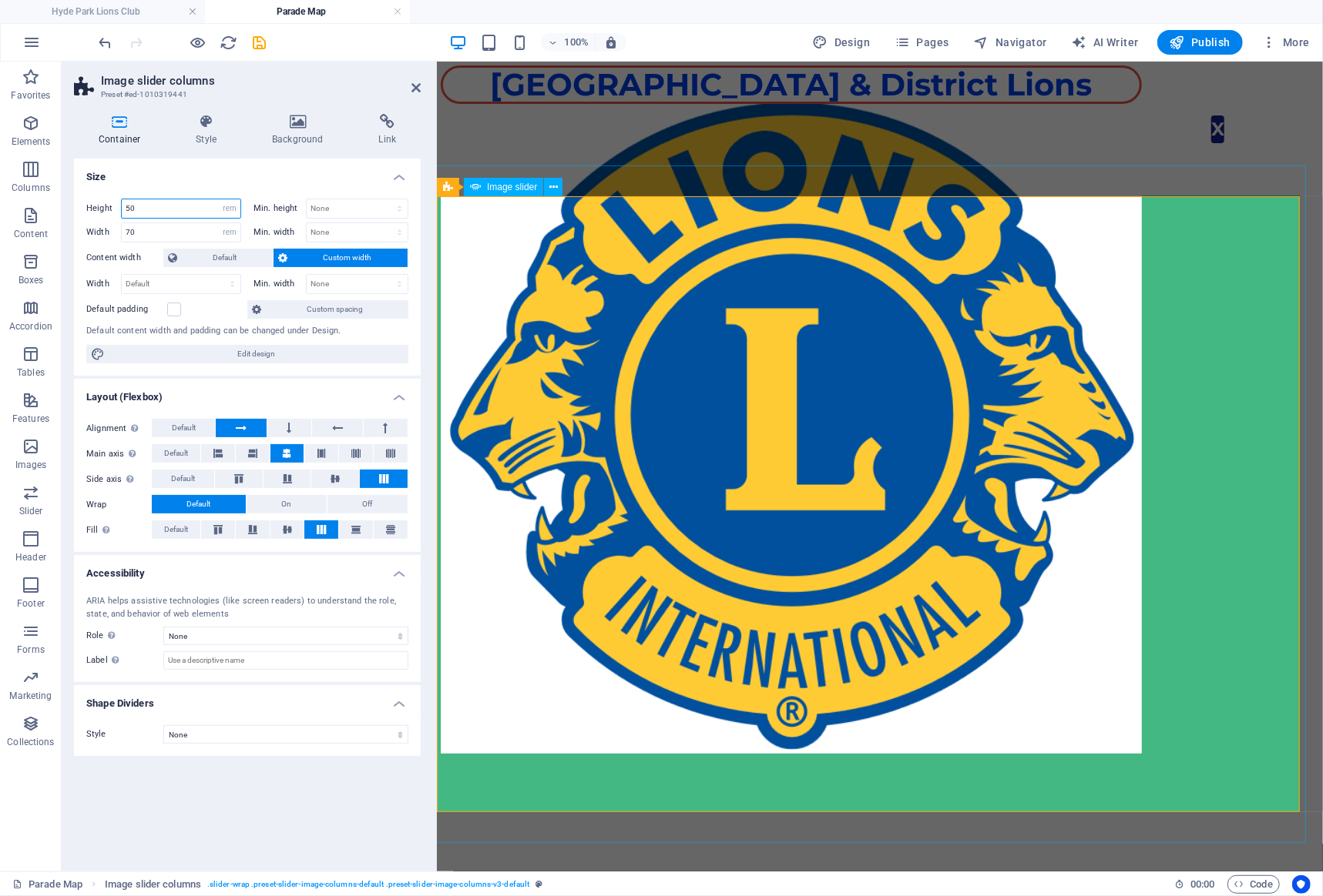
scroll to position [0, 0]
drag, startPoint x: 151, startPoint y: 211, endPoint x: 74, endPoint y: 210, distance: 77.0
click at [122, 210] on input "50" at bounding box center [181, 208] width 119 height 18
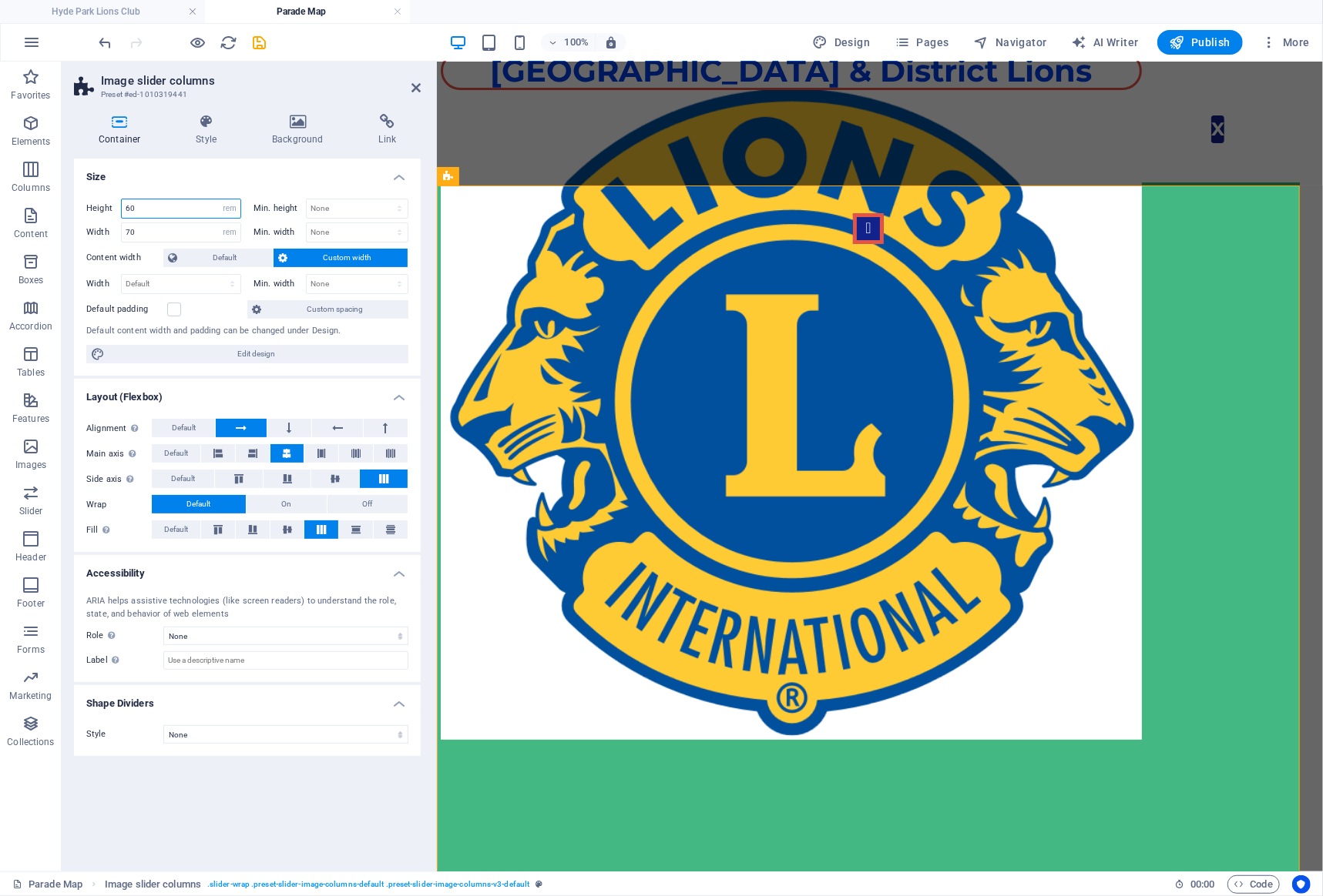
scroll to position [9, 0]
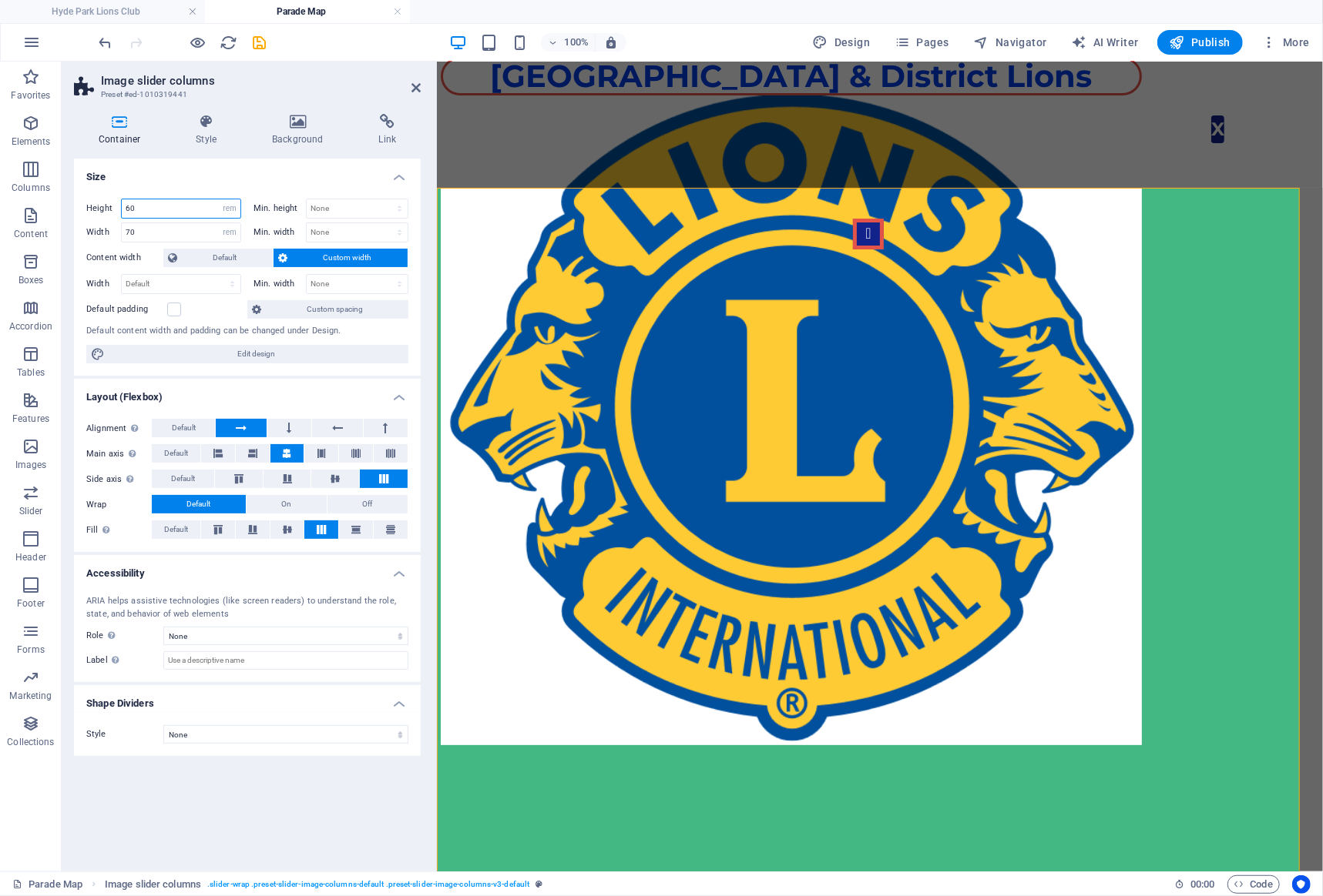
drag, startPoint x: 140, startPoint y: 206, endPoint x: 54, endPoint y: 211, distance: 86.1
click at [122, 211] on input "60" at bounding box center [181, 208] width 119 height 18
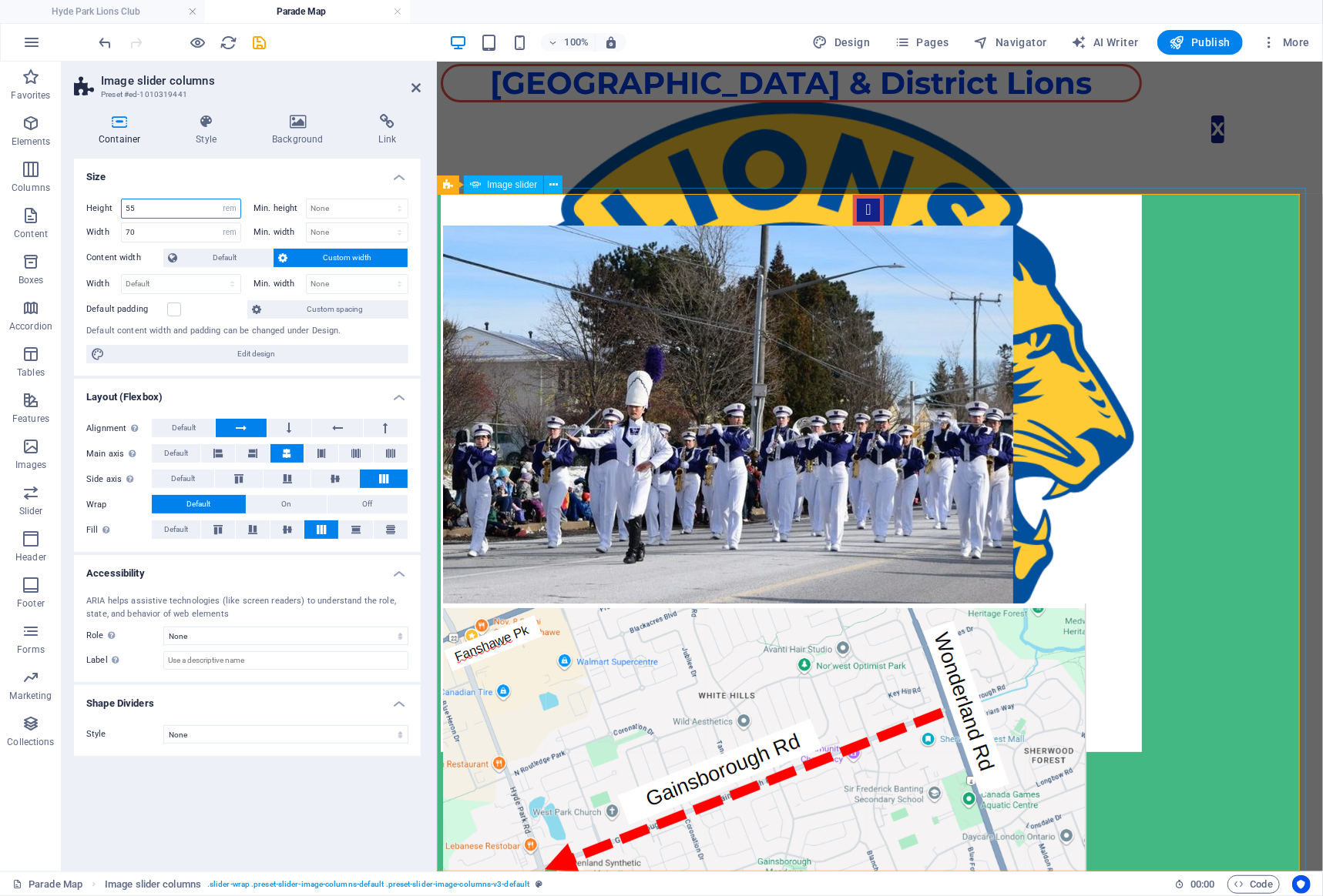
scroll to position [6, 0]
type input "55"
click at [260, 45] on icon "save" at bounding box center [260, 43] width 18 height 18
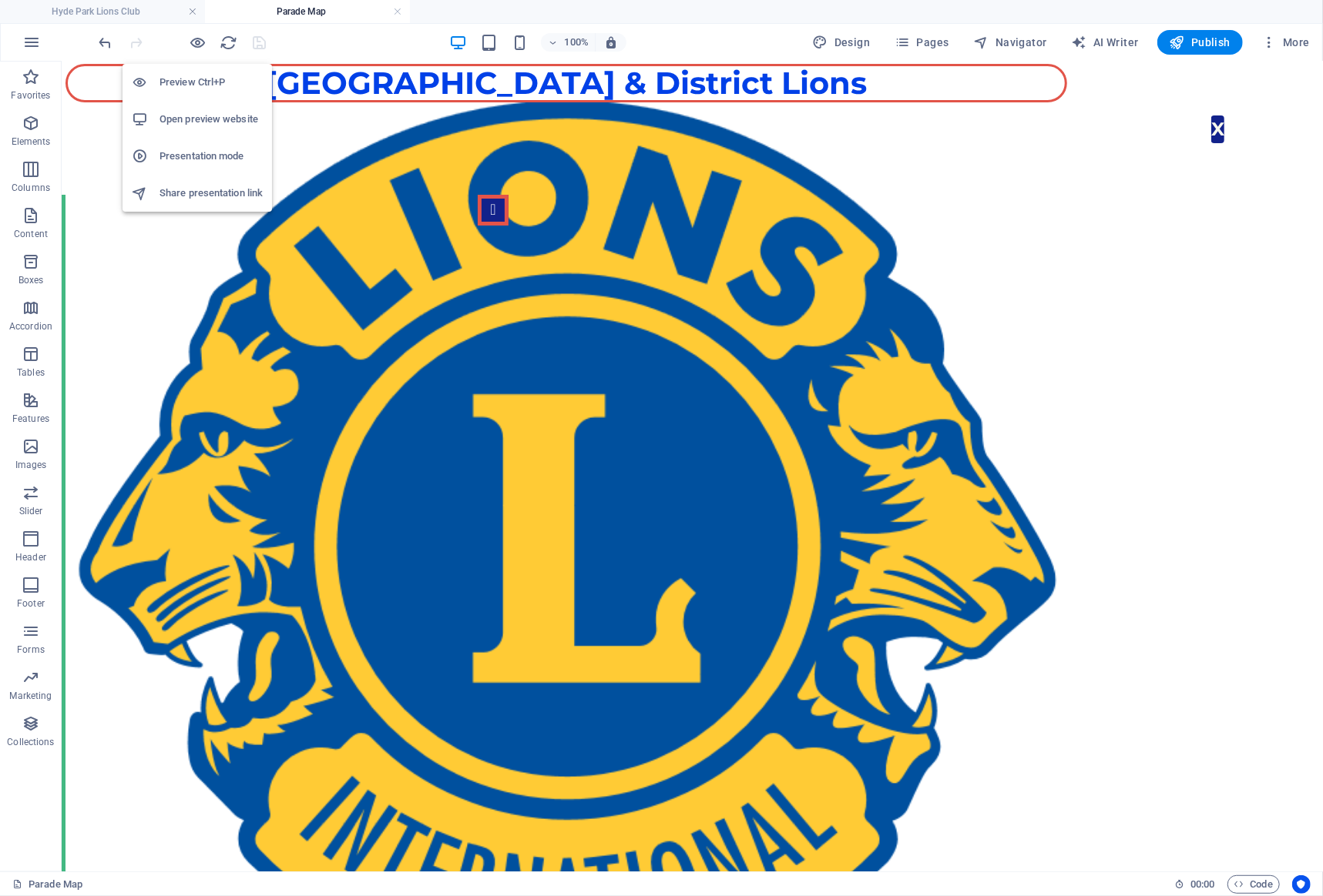
click at [198, 111] on h6 "Open preview website" at bounding box center [212, 118] width 104 height 18
